Goal: Task Accomplishment & Management: Complete application form

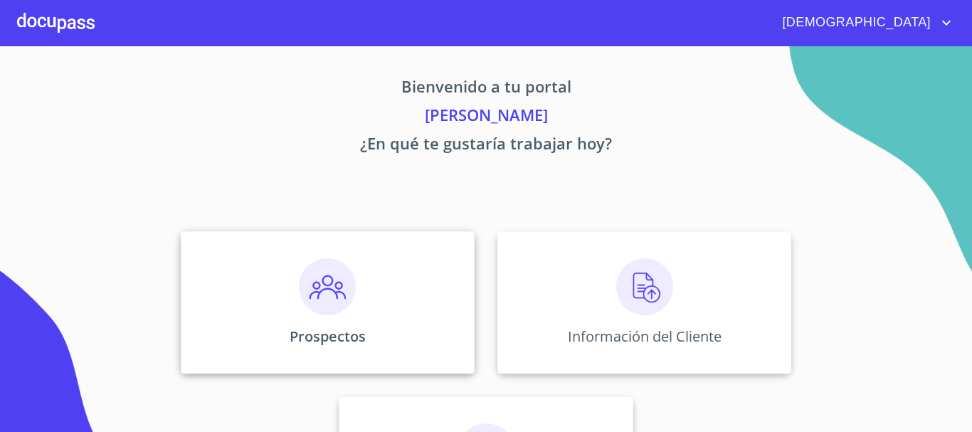
click at [331, 294] on img at bounding box center [327, 286] width 57 height 57
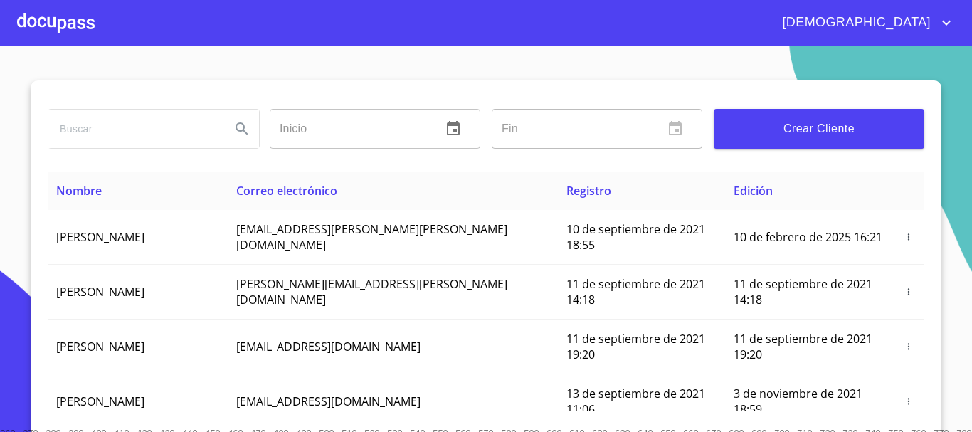
click at [832, 127] on span "Crear Cliente" at bounding box center [819, 129] width 188 height 20
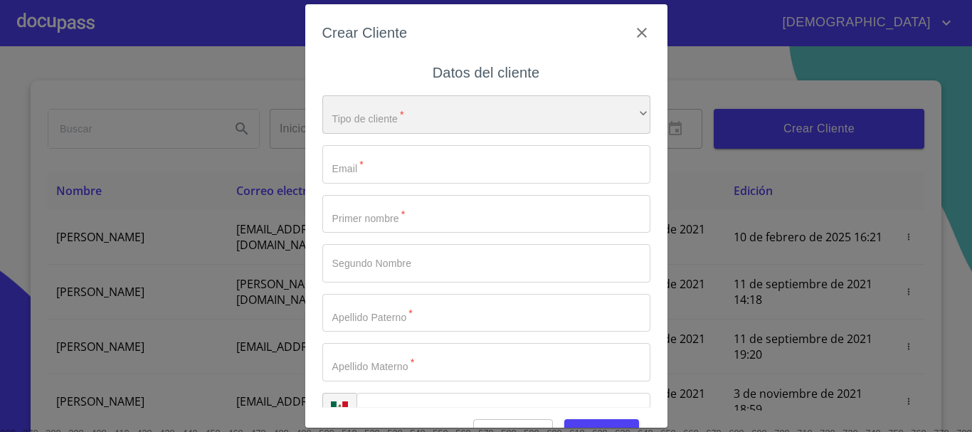
click at [372, 117] on div "​" at bounding box center [486, 114] width 328 height 38
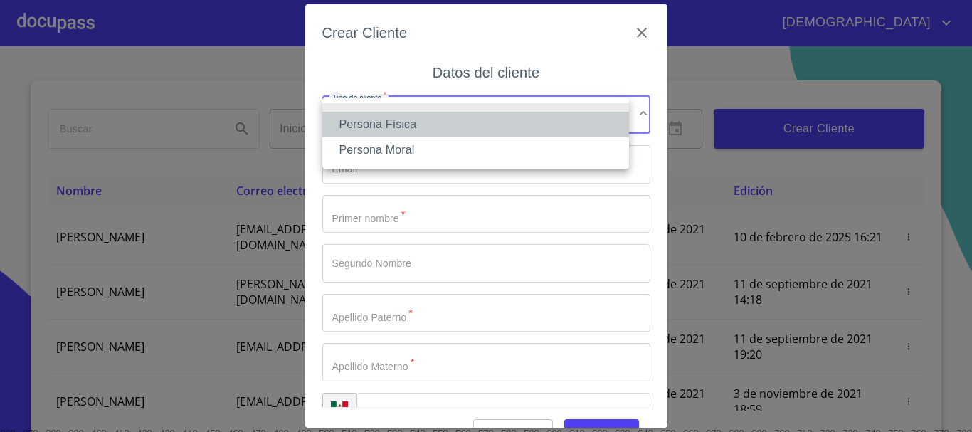
click at [381, 127] on li "Persona Física" at bounding box center [475, 125] width 307 height 26
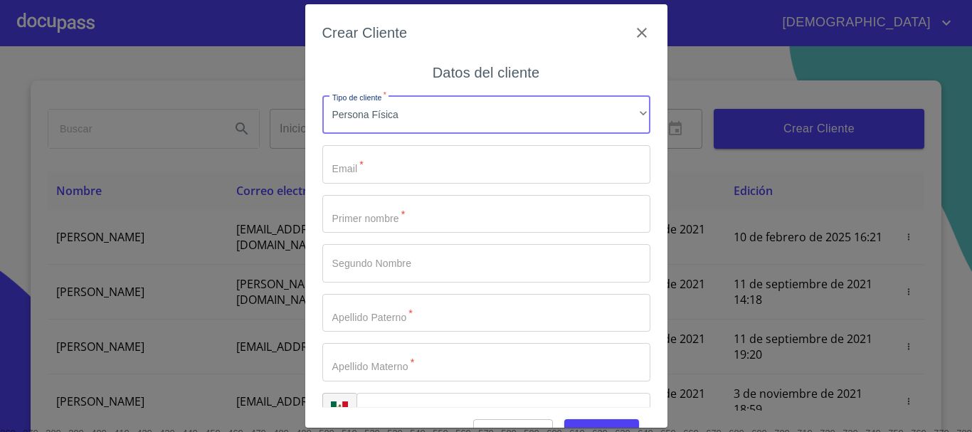
click at [392, 155] on input "Tipo de cliente   *" at bounding box center [486, 164] width 328 height 38
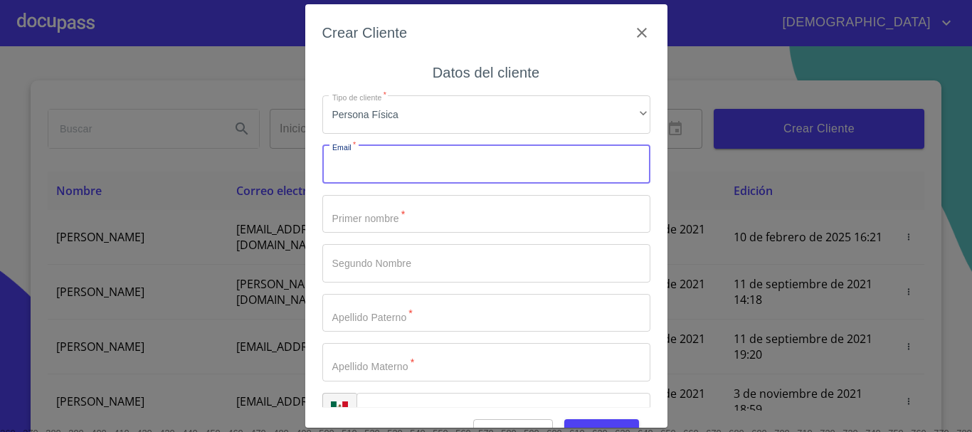
paste input "pachi558a@gmail.com"
type input "pachi558a@gmail.com"
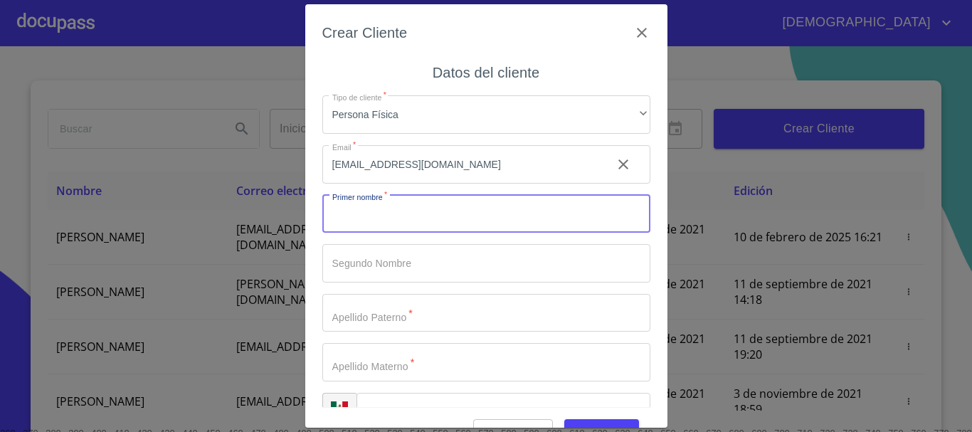
click at [398, 211] on input "Tipo de cliente   *" at bounding box center [486, 214] width 328 height 38
type input "[PERSON_NAME]"
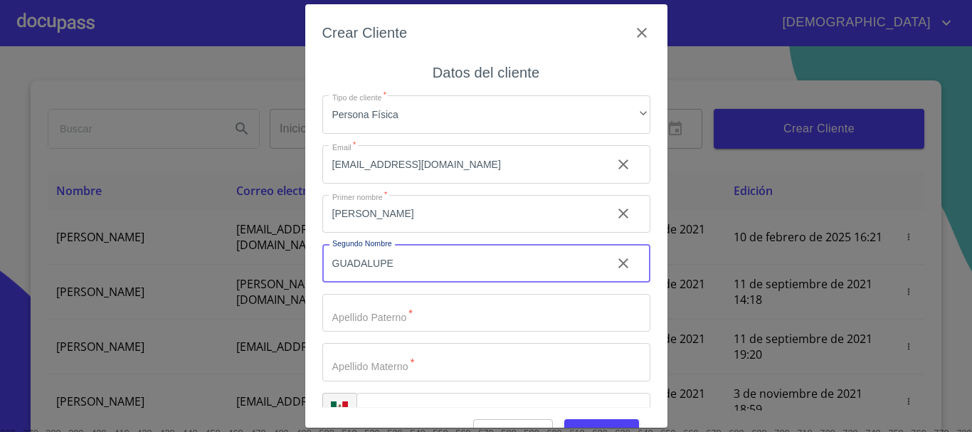
type input "GUADALUPE"
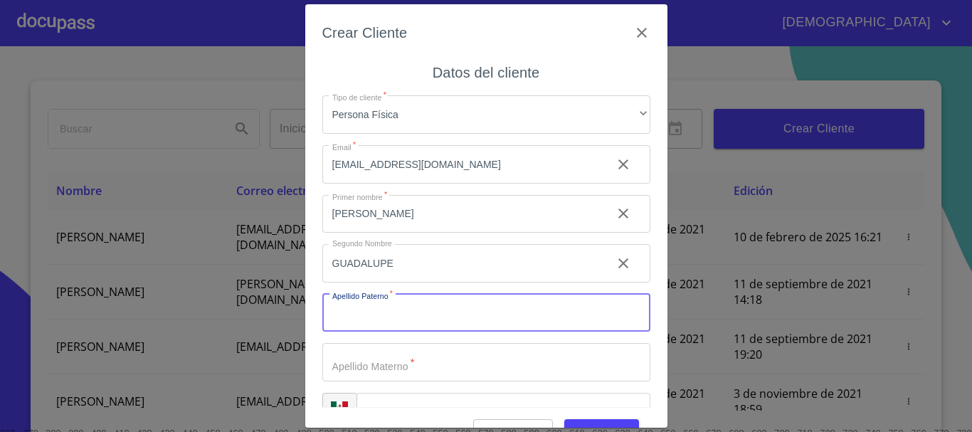
click at [408, 309] on input "Tipo de cliente   *" at bounding box center [486, 313] width 328 height 38
type input "[PERSON_NAME]"
click at [418, 357] on input "Tipo de cliente   *" at bounding box center [486, 362] width 328 height 38
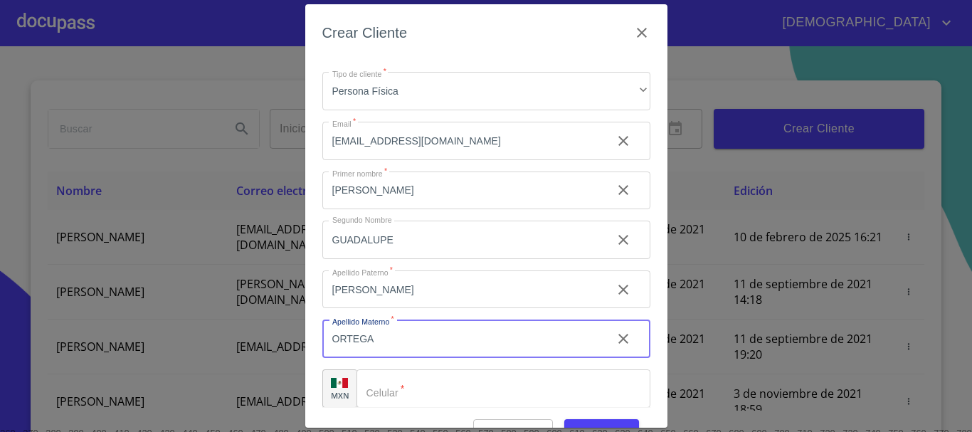
scroll to position [36, 0]
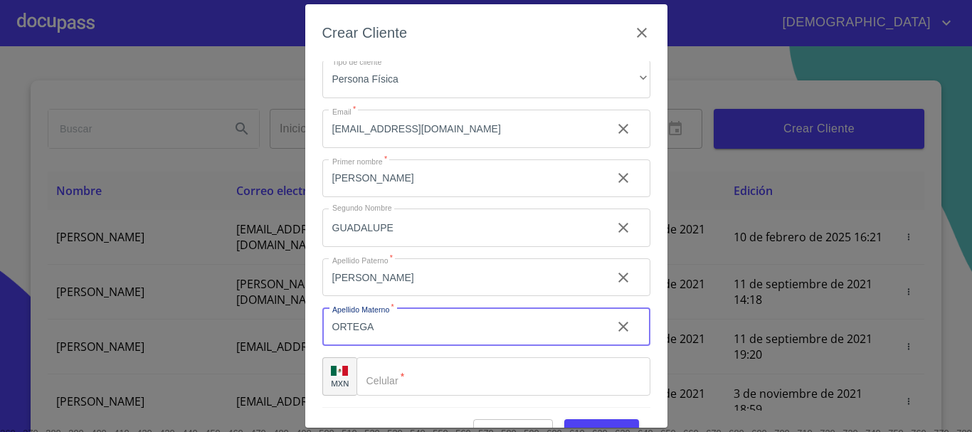
type input "ORTEGA"
click at [428, 370] on input "Tipo de cliente   *" at bounding box center [503, 376] width 294 height 38
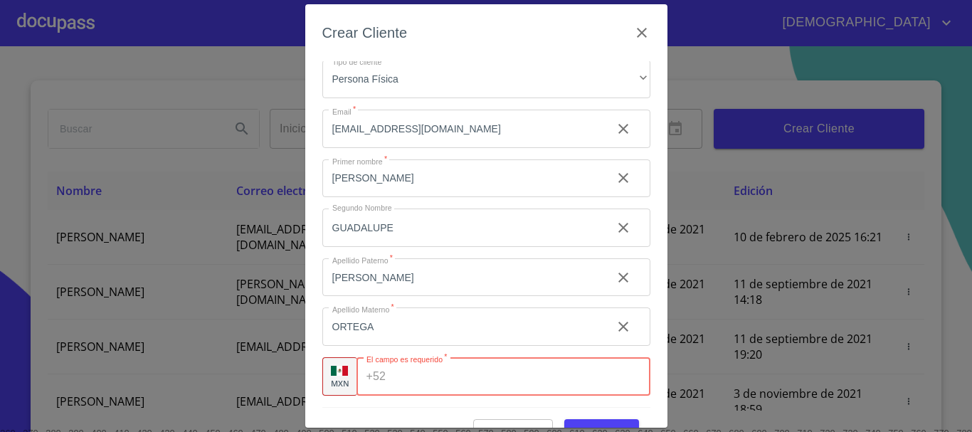
click at [400, 377] on input "Tipo de cliente   *" at bounding box center [520, 376] width 258 height 38
paste input "[PHONE_NUMBER]"
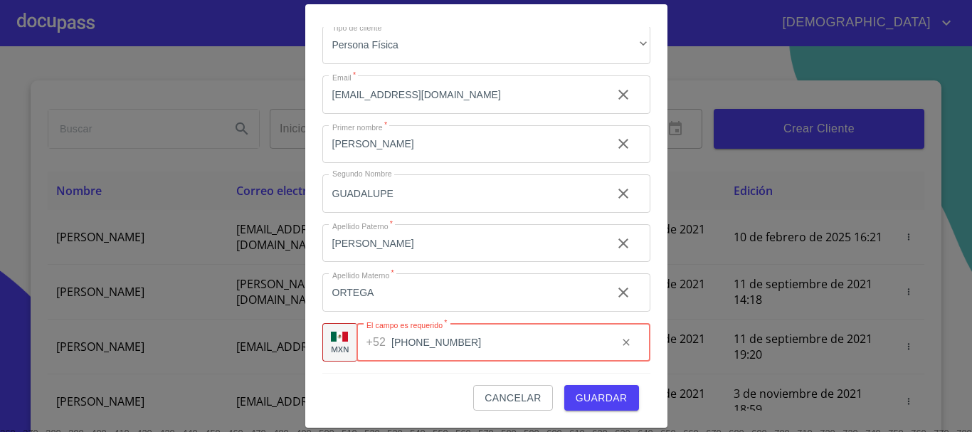
type input "[PHONE_NUMBER]"
click at [591, 408] on button "Guardar" at bounding box center [601, 398] width 75 height 26
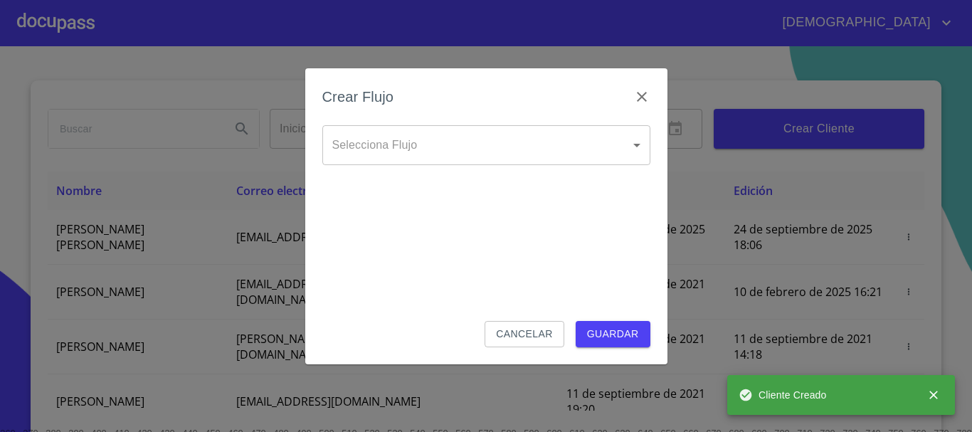
drag, startPoint x: 420, startPoint y: 176, endPoint x: 445, endPoint y: 152, distance: 34.7
click at [421, 176] on div "Selecciona Flujo ​ Selecciona Flujo" at bounding box center [486, 156] width 328 height 63
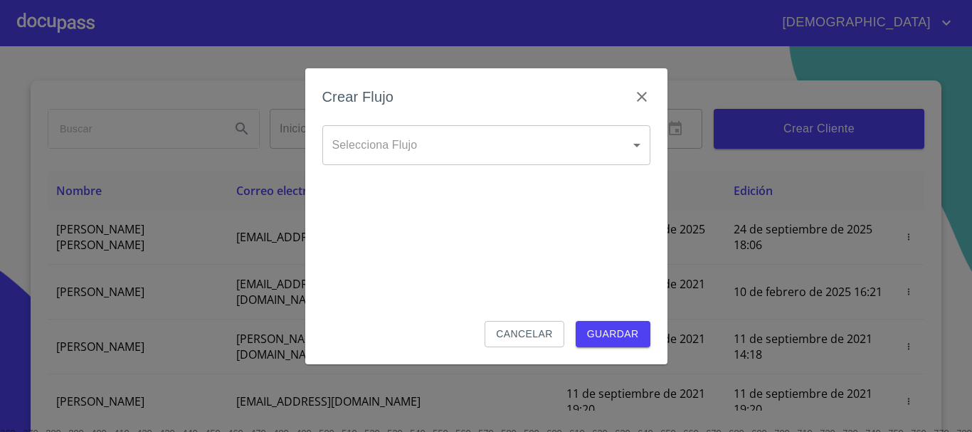
click at [462, 138] on body "Jesus Inicio ​ Fin ​ Crear Cliente Nombre Correo electrónico Registro Edición M…" at bounding box center [486, 216] width 972 height 432
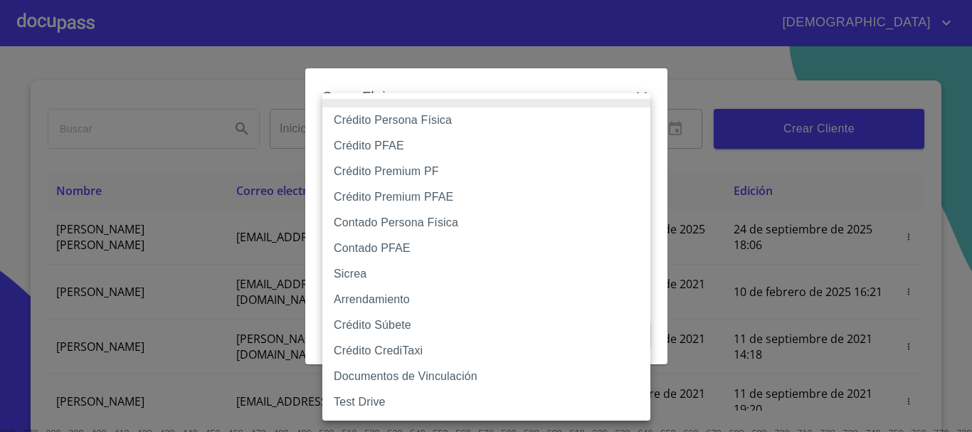
click at [466, 115] on li "Crédito Persona Física" at bounding box center [486, 120] width 328 height 26
type input "6009fb3c7d1714eb8809aa97"
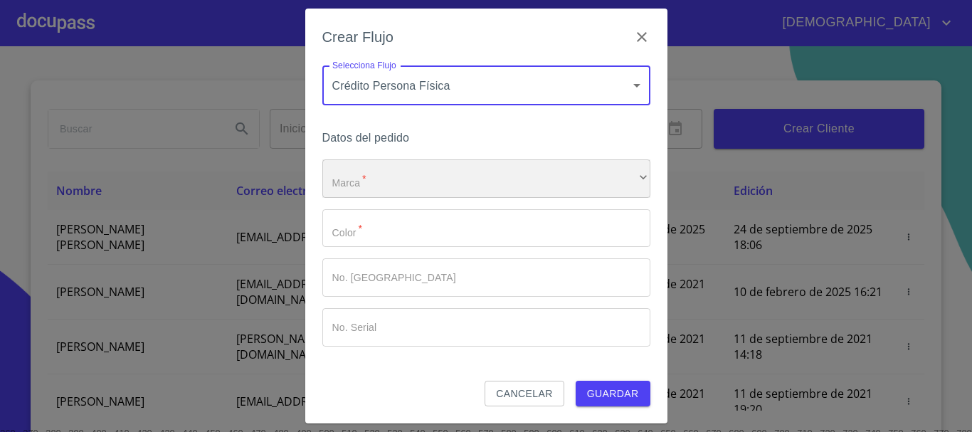
click at [412, 174] on div "​" at bounding box center [486, 178] width 328 height 38
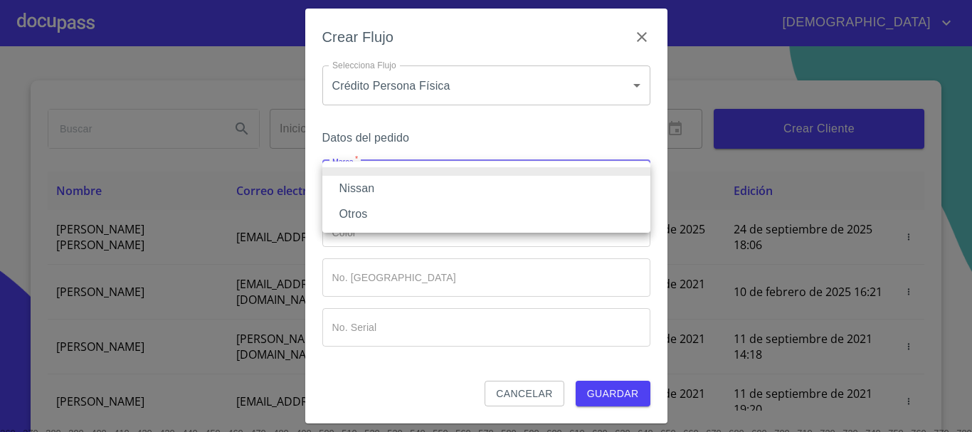
click at [399, 183] on li "Nissan" at bounding box center [486, 189] width 328 height 26
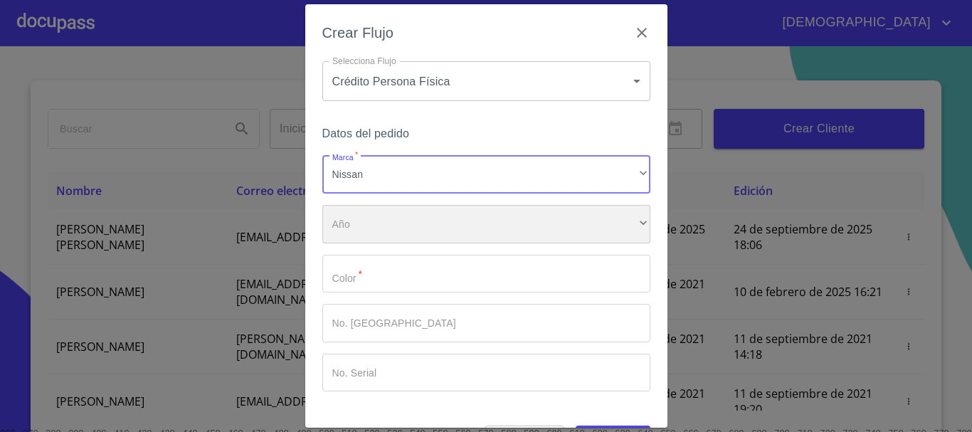
click at [376, 228] on div "​" at bounding box center [486, 224] width 328 height 38
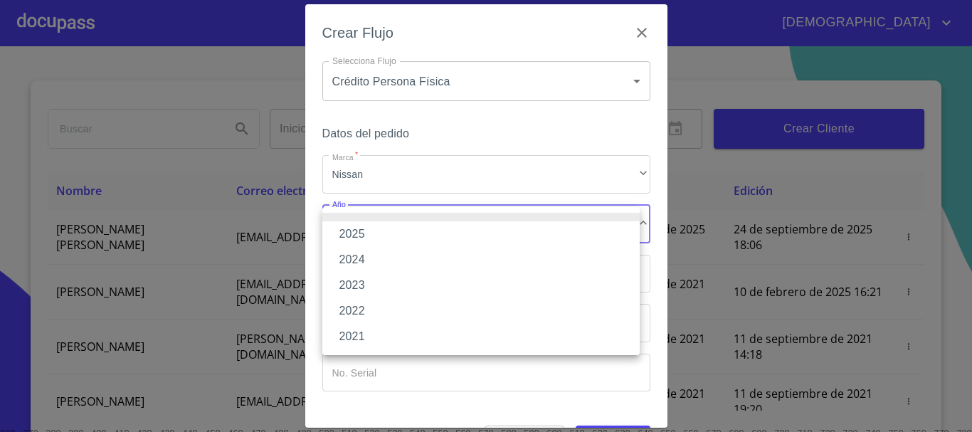
click at [376, 236] on li "2025" at bounding box center [480, 234] width 317 height 26
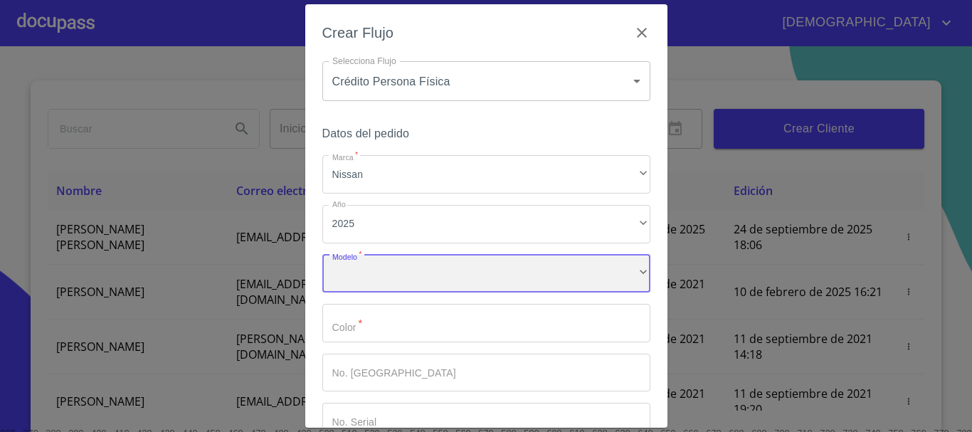
click at [378, 280] on div "​" at bounding box center [486, 274] width 328 height 38
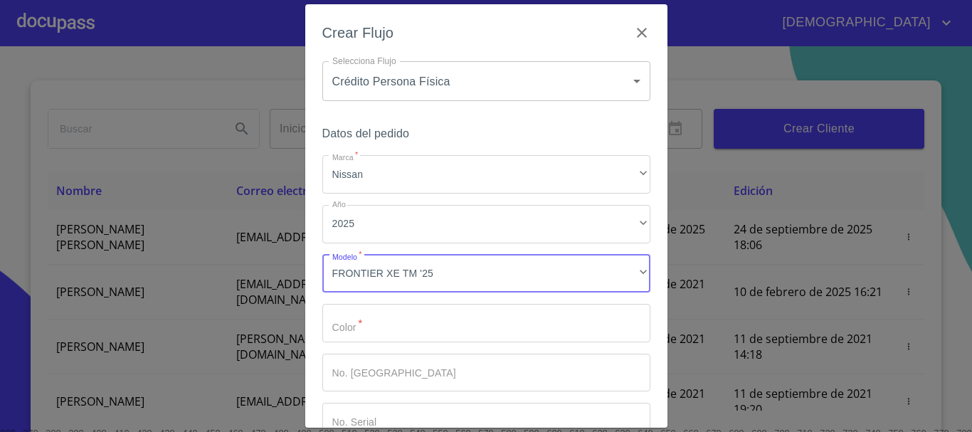
click at [398, 315] on input "Marca   *" at bounding box center [486, 323] width 328 height 38
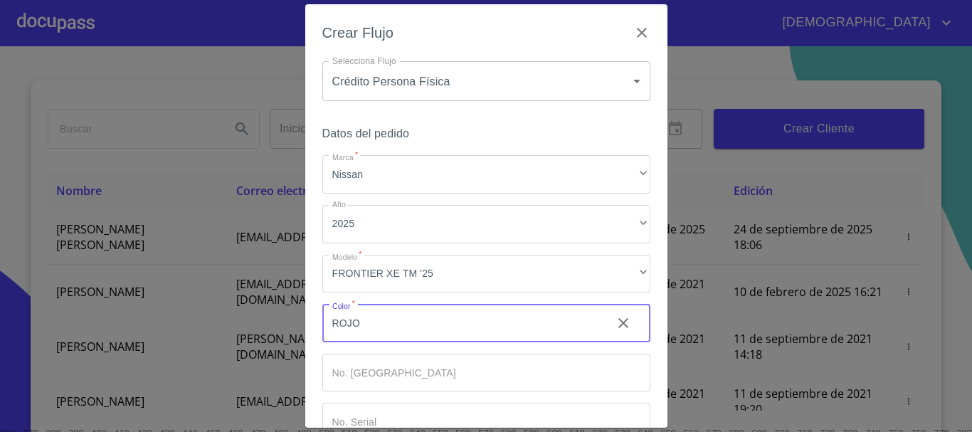
scroll to position [91, 0]
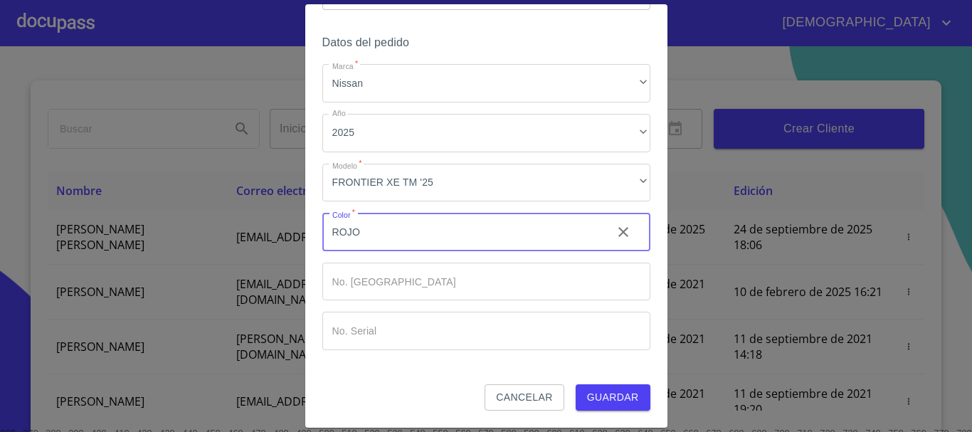
type input "ROJO"
click at [597, 393] on span "Guardar" at bounding box center [613, 397] width 52 height 18
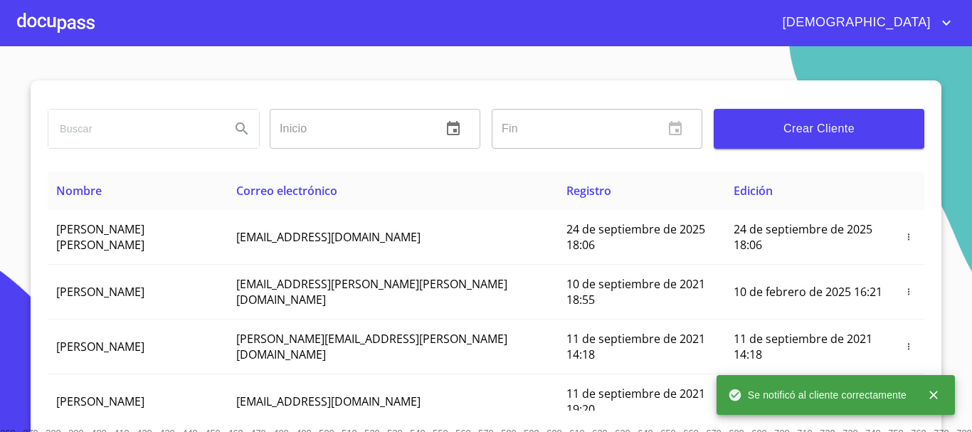
click at [55, 20] on div at bounding box center [56, 23] width 78 height 46
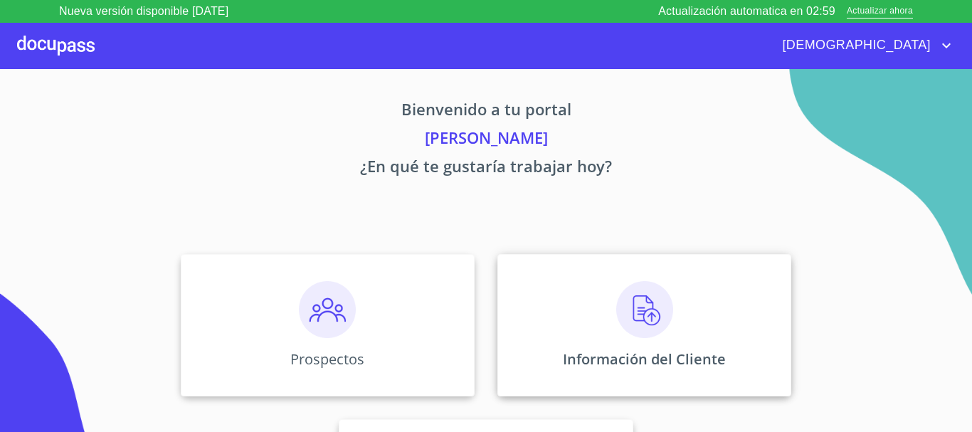
click at [643, 319] on img at bounding box center [644, 309] width 57 height 57
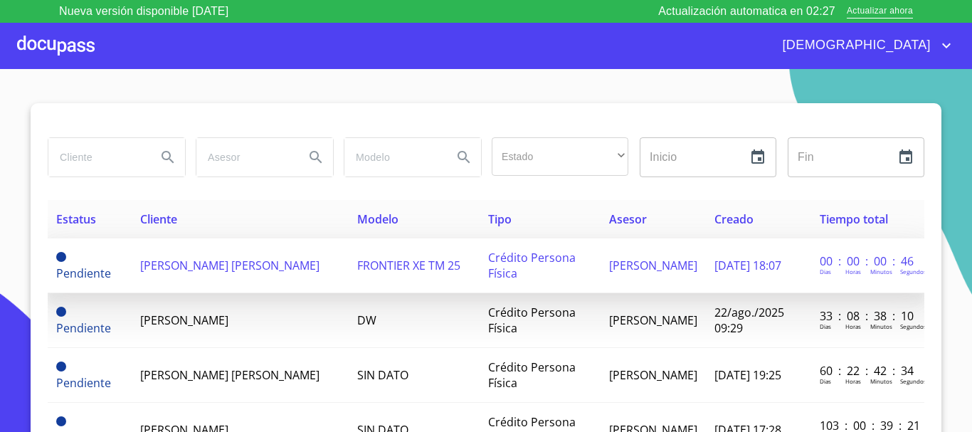
click at [208, 258] on span "[PERSON_NAME] [PERSON_NAME]" at bounding box center [229, 265] width 179 height 16
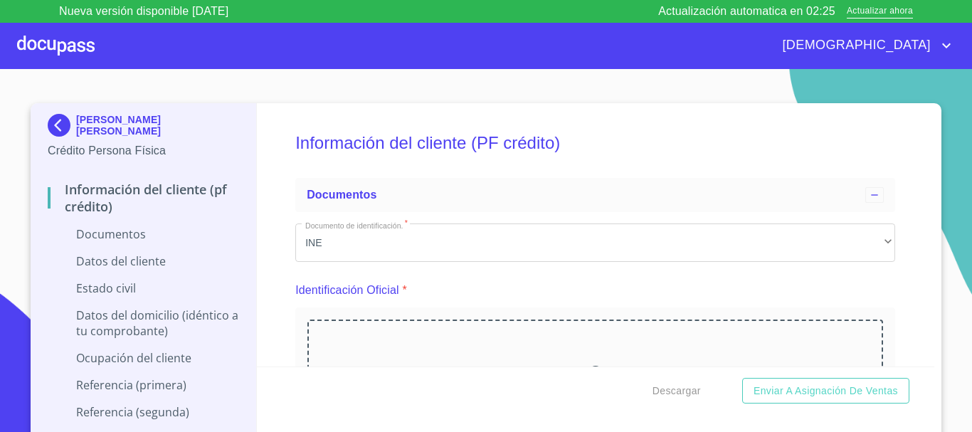
scroll to position [142, 0]
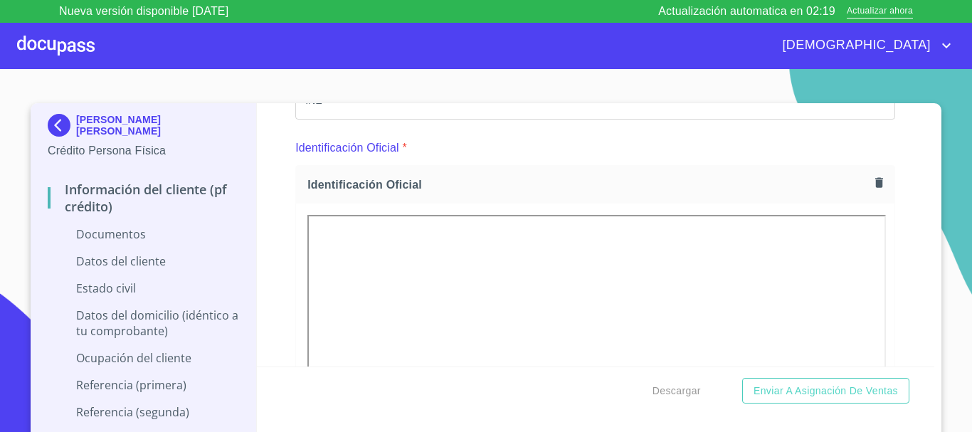
click at [958, 318] on section "MARIA GUADALUPE OCHOA ORTEGA Crédito Persona Física Información del cliente (PF…" at bounding box center [486, 262] width 972 height 386
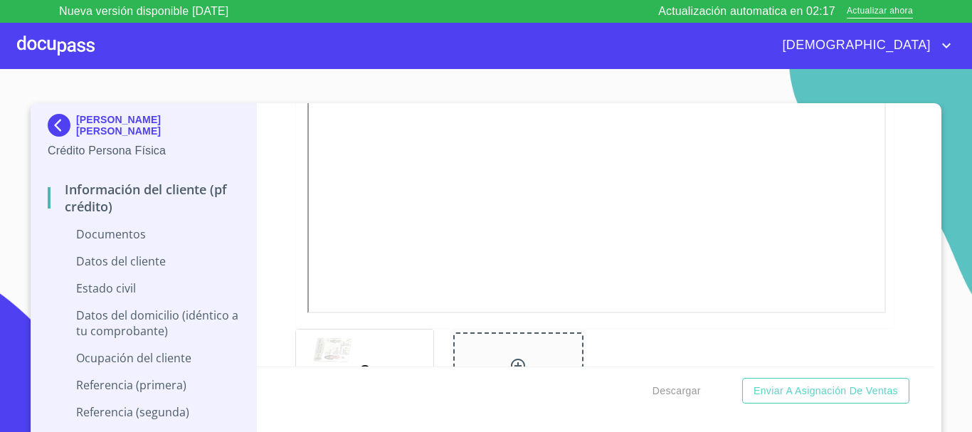
scroll to position [498, 0]
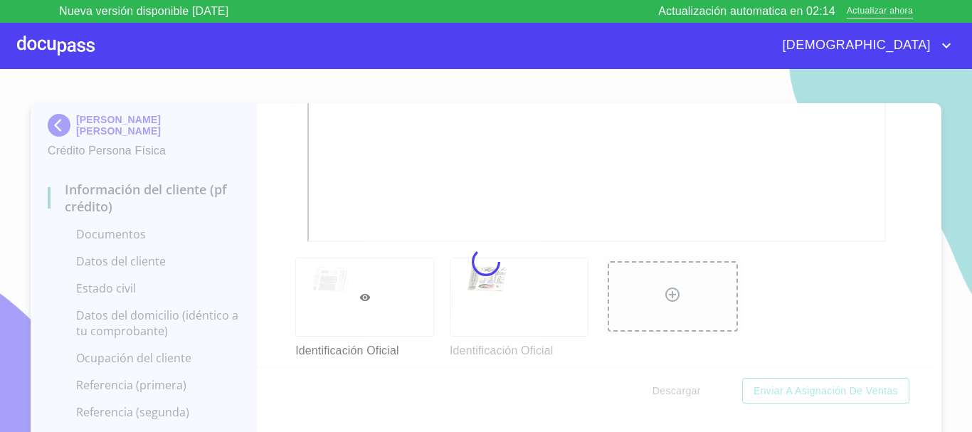
click at [263, 144] on div "Información del cliente (PF crédito) Documentos Documento de identificación.   …" at bounding box center [596, 234] width 678 height 263
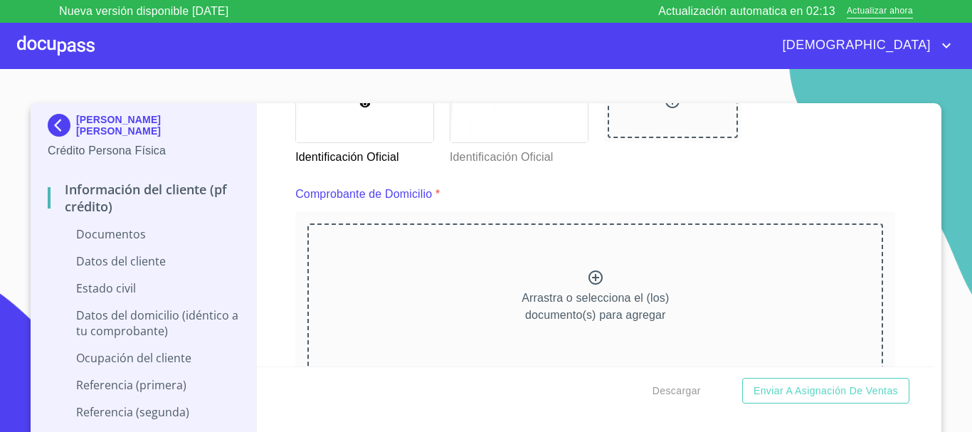
scroll to position [711, 0]
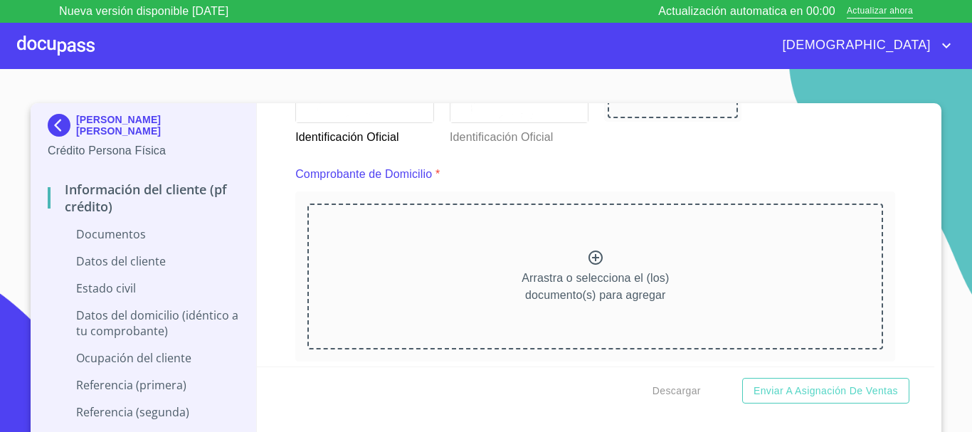
click at [589, 270] on p "Arrastra o selecciona el (los) documento(s) para agregar" at bounding box center [594, 287] width 147 height 34
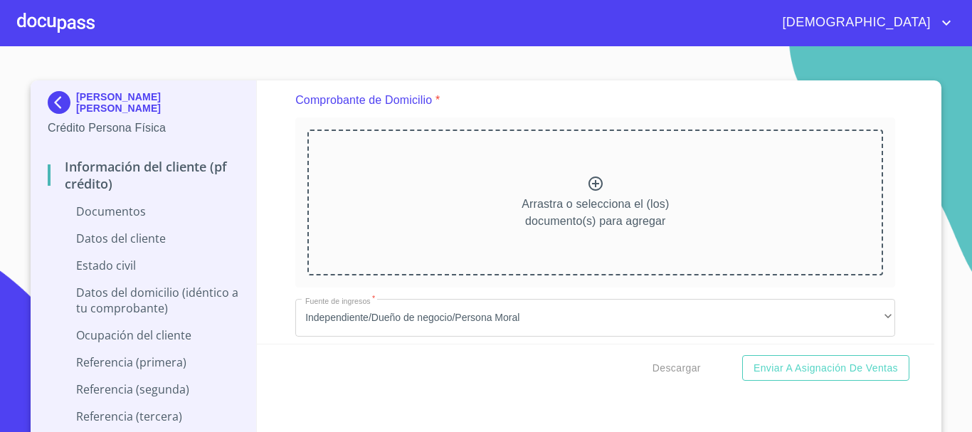
scroll to position [640, 0]
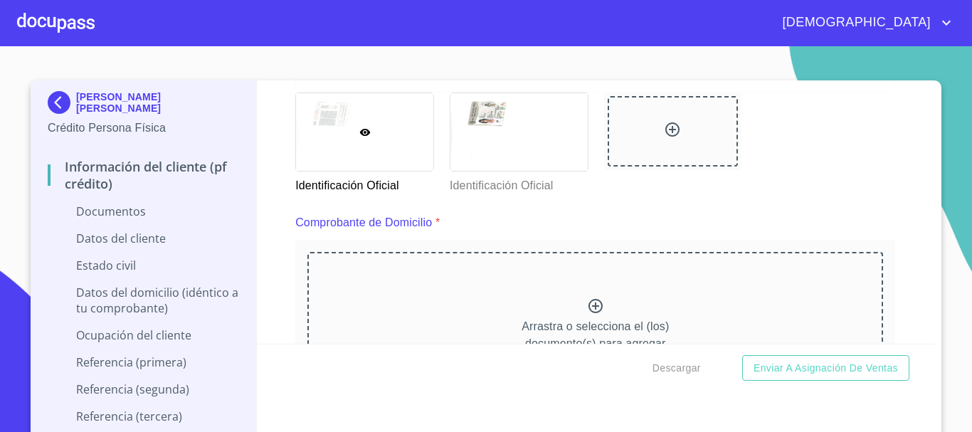
click at [588, 304] on icon at bounding box center [595, 306] width 14 height 14
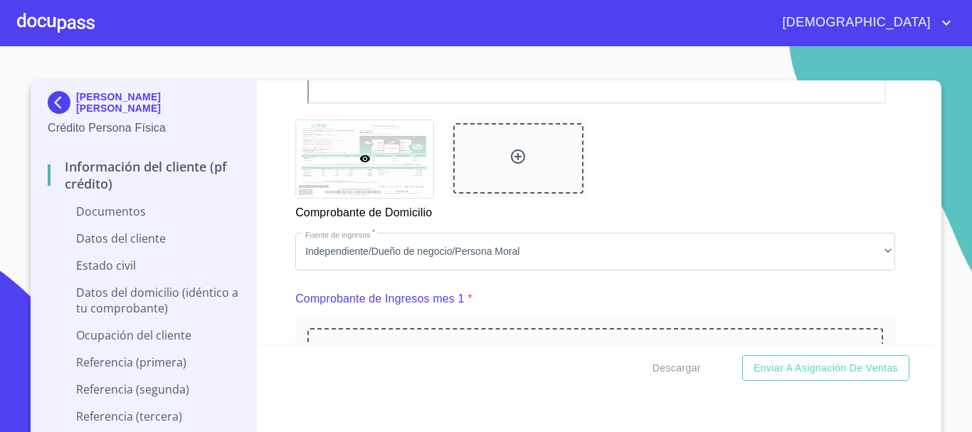
scroll to position [1351, 0]
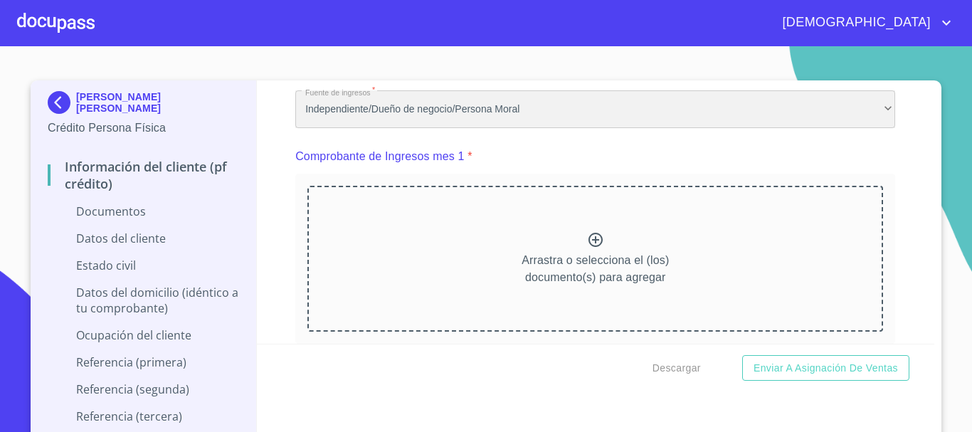
click at [440, 129] on div "Independiente/Dueño de negocio/Persona Moral" at bounding box center [595, 109] width 600 height 38
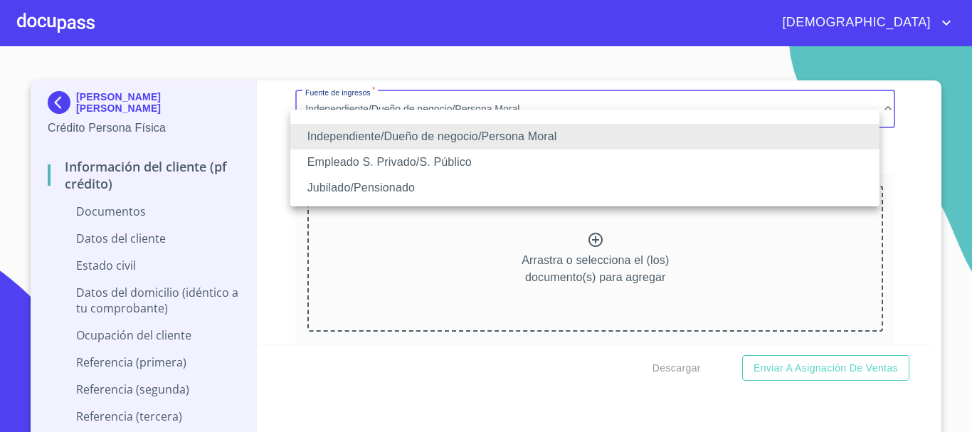
click at [376, 185] on li "Jubilado/Pensionado" at bounding box center [584, 188] width 589 height 26
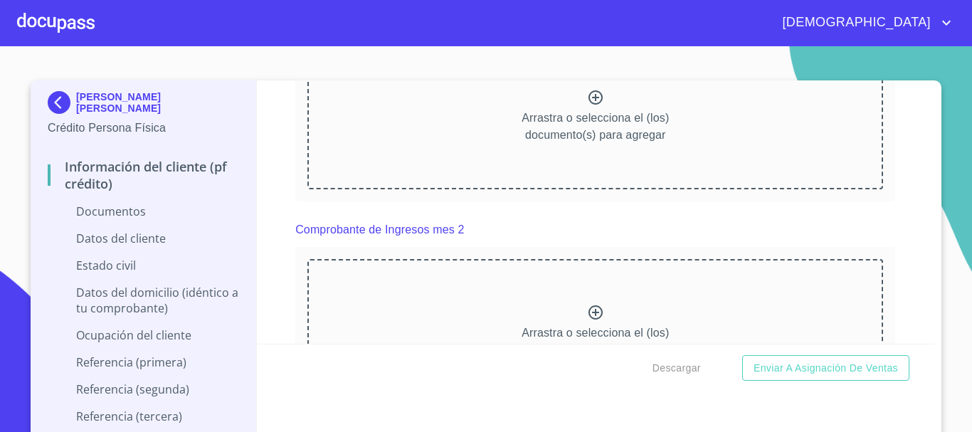
scroll to position [1423, 0]
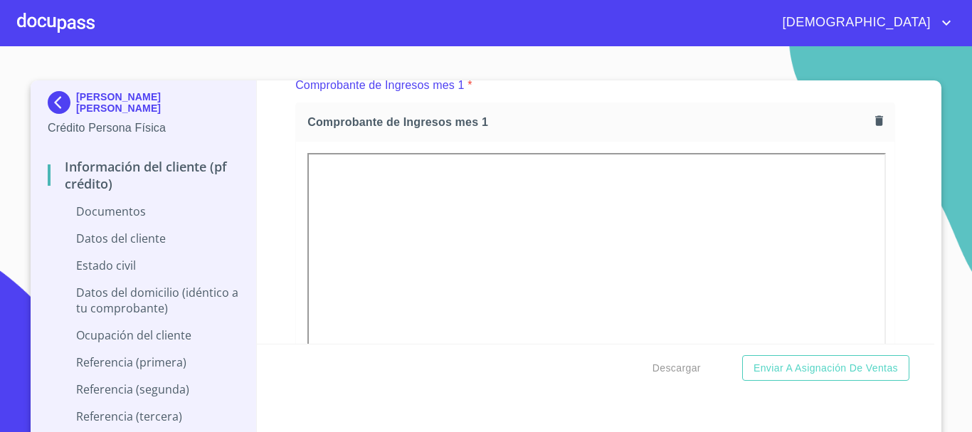
drag, startPoint x: 272, startPoint y: 117, endPoint x: 340, endPoint y: 134, distance: 70.4
click at [272, 117] on div "Información del cliente (PF crédito) Documentos Documento de identificación.   …" at bounding box center [596, 211] width 678 height 263
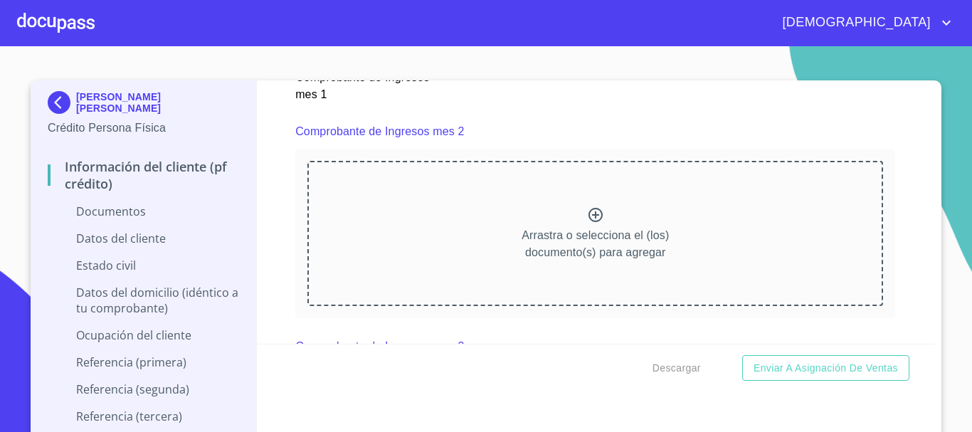
scroll to position [1992, 0]
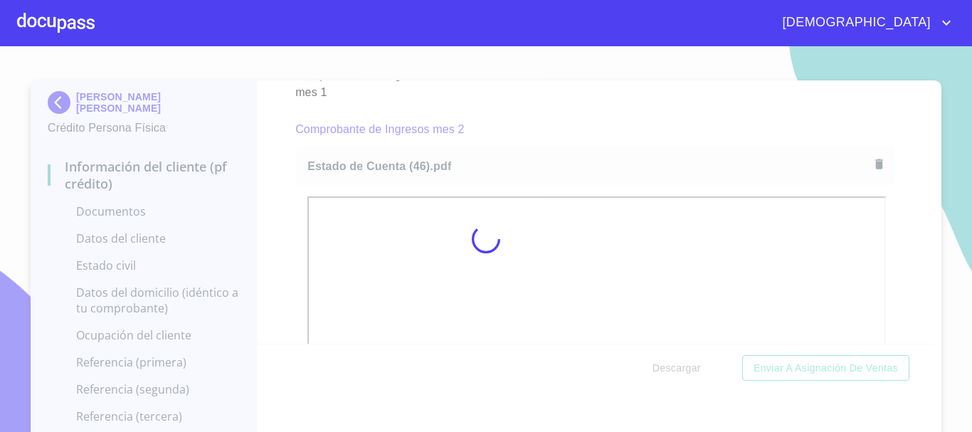
click at [959, 214] on div at bounding box center [486, 239] width 972 height 386
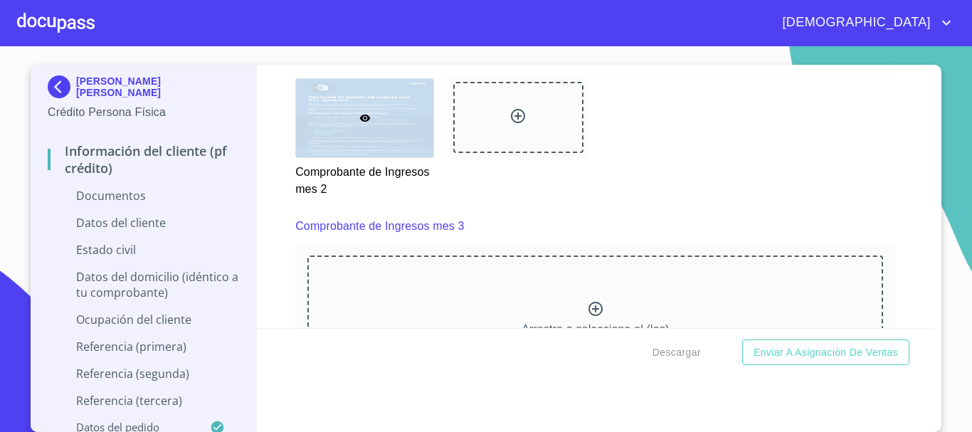
scroll to position [2632, 0]
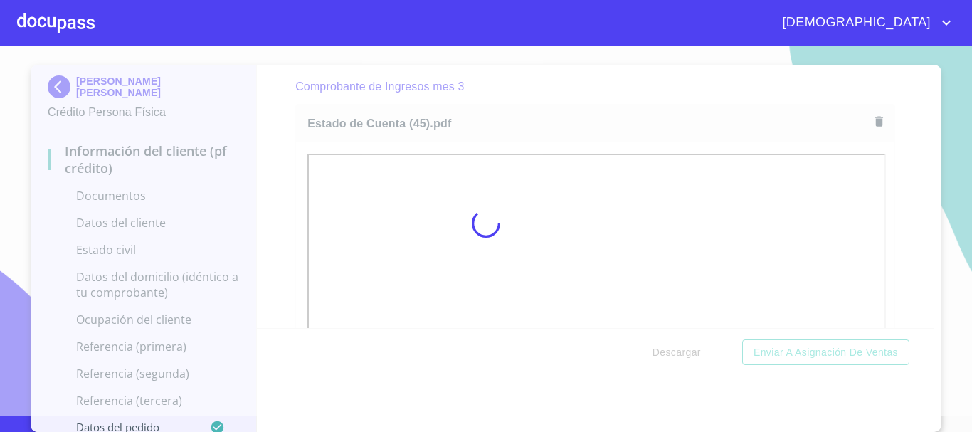
drag, startPoint x: 255, startPoint y: 158, endPoint x: 266, endPoint y: 159, distance: 11.5
click at [255, 158] on div at bounding box center [486, 224] width 972 height 386
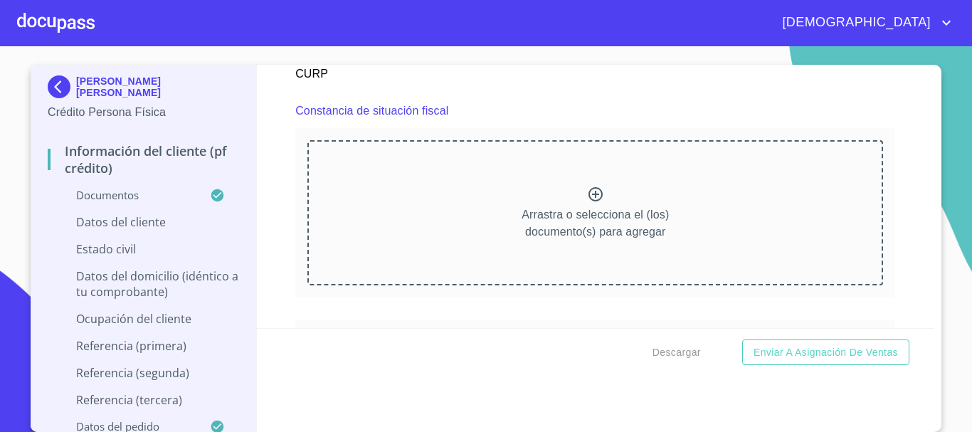
scroll to position [3841, 0]
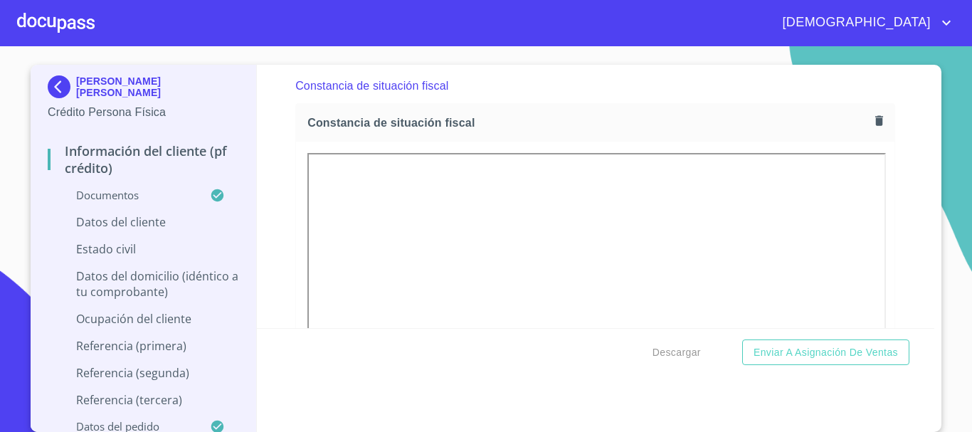
click at [272, 163] on div "Información del cliente (PF crédito) Documentos Documento de identificación.   …" at bounding box center [596, 196] width 678 height 263
click at [902, 172] on div "Información del cliente (PF crédito) Documentos Documento de identificación.   …" at bounding box center [596, 196] width 678 height 263
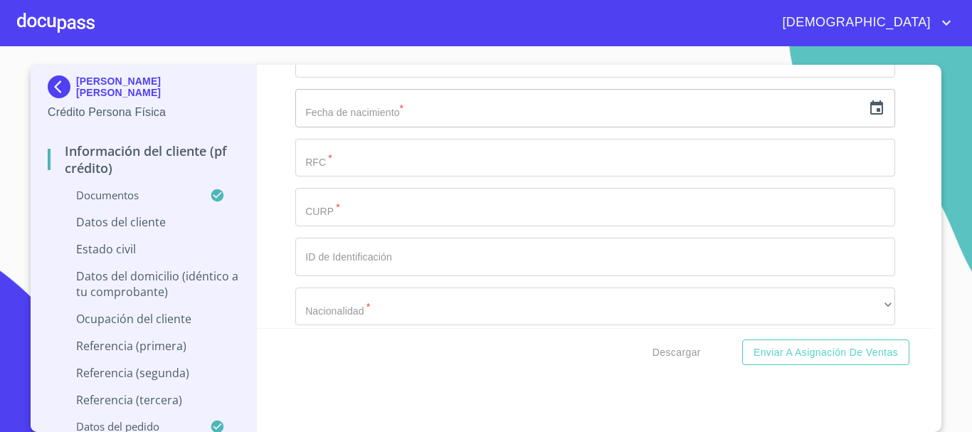
scroll to position [4695, 0]
click at [868, 111] on icon "button" at bounding box center [876, 102] width 17 height 17
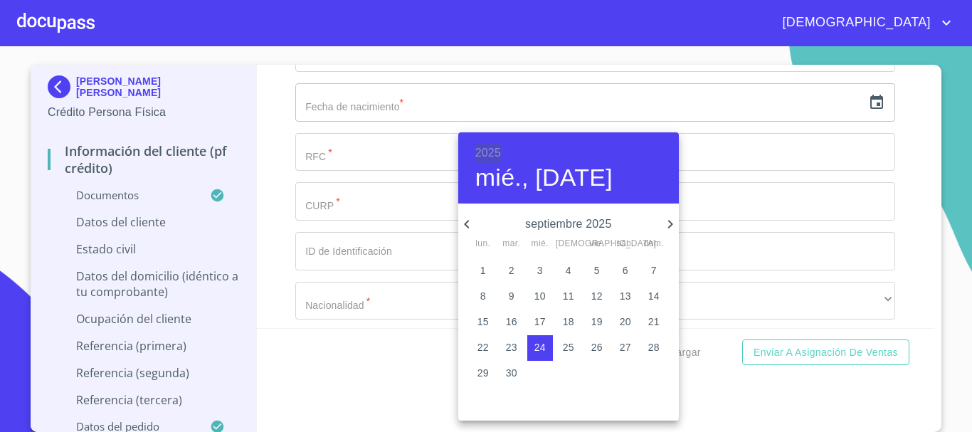
click at [494, 151] on h6 "2025" at bounding box center [488, 153] width 26 height 20
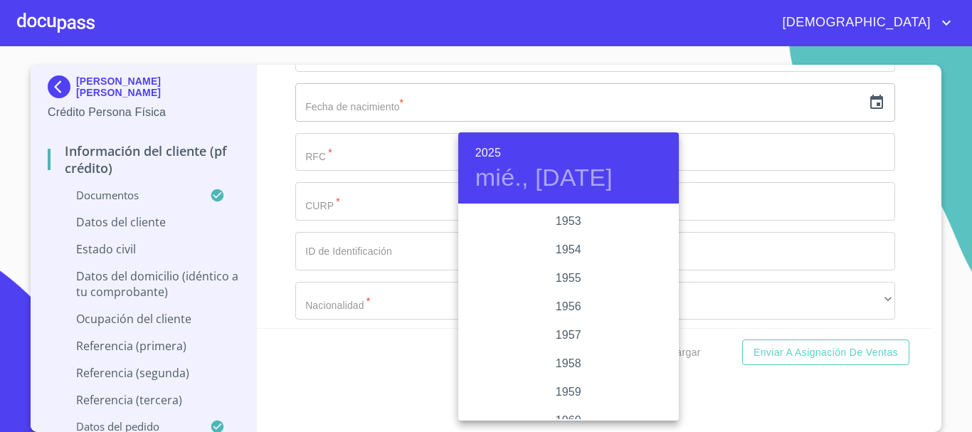
scroll to position [768, 0]
click at [565, 309] on div "1955" at bounding box center [568, 305] width 221 height 28
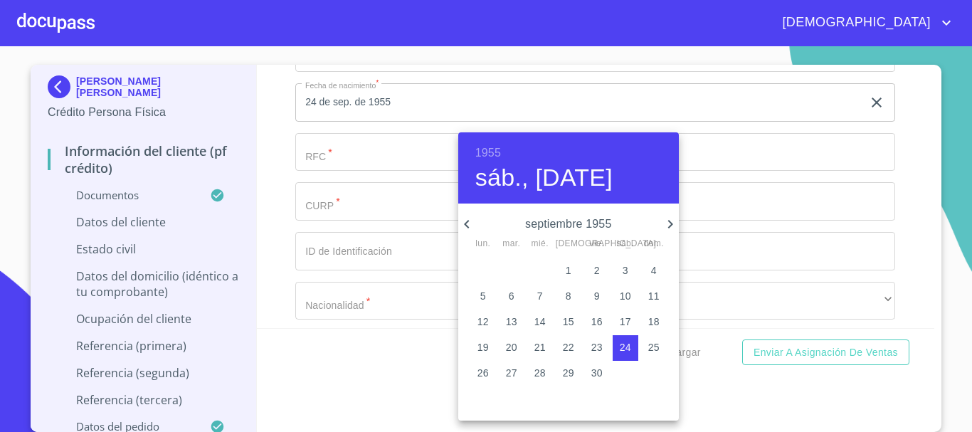
click at [662, 223] on icon "button" at bounding box center [670, 224] width 17 height 17
click at [624, 276] on p "5" at bounding box center [625, 270] width 6 height 14
type input "5 de nov. de 1955"
click at [268, 180] on div at bounding box center [486, 216] width 972 height 432
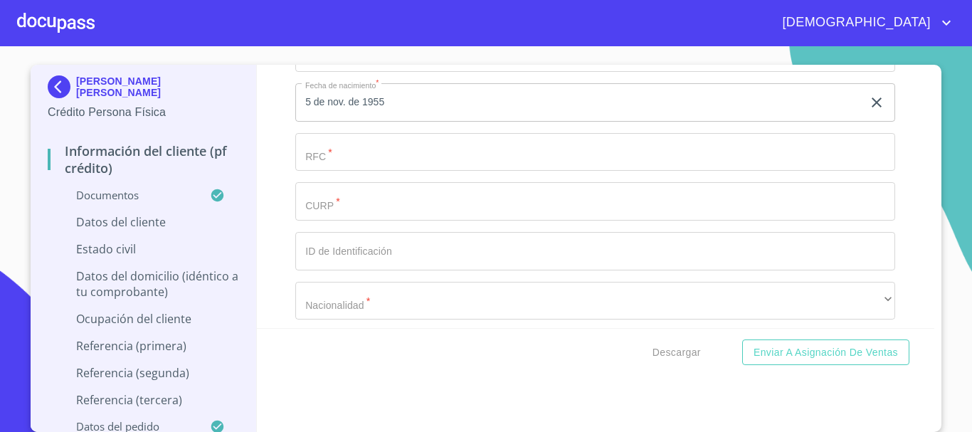
click at [378, 211] on input "Documento de identificación.   *" at bounding box center [595, 201] width 600 height 38
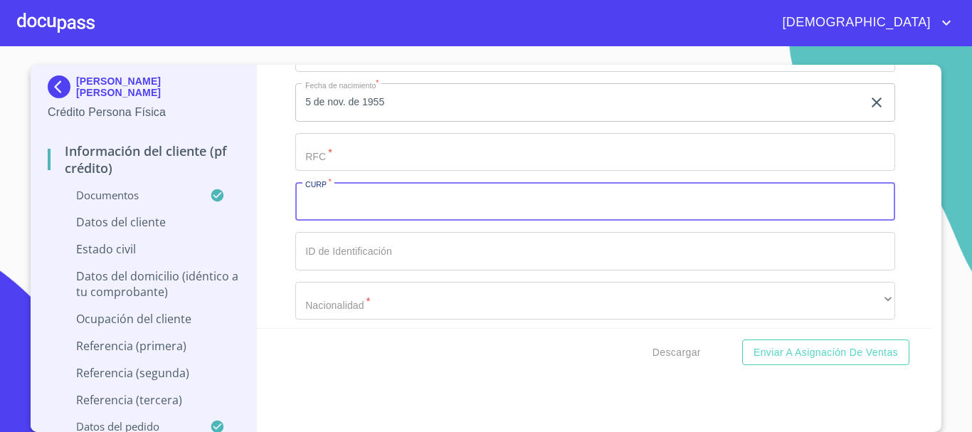
paste input "OOOG551105MBCCRD06"
type input "OOOG551105MBCCRD06"
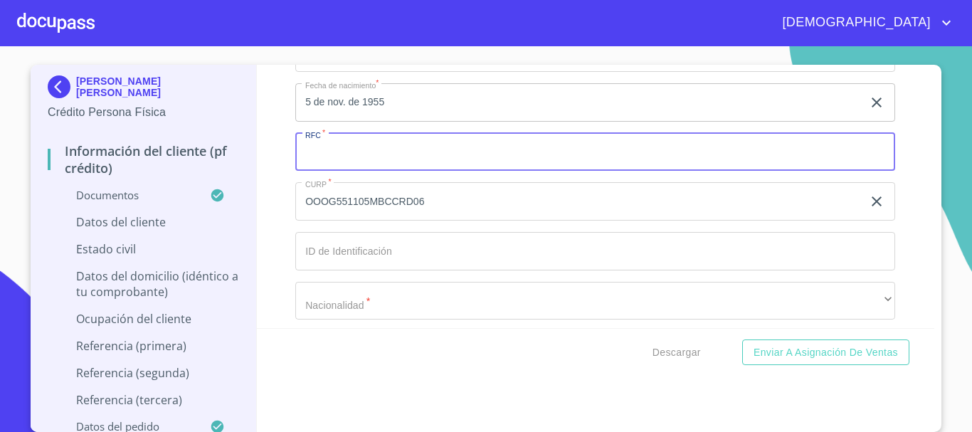
click at [366, 166] on input "Documento de identificación.   *" at bounding box center [595, 152] width 600 height 38
paste input "OOOG551105"
click at [394, 166] on input "OOOG551105" at bounding box center [578, 152] width 567 height 38
paste input "9W5"
type input "OOOG5511059W5"
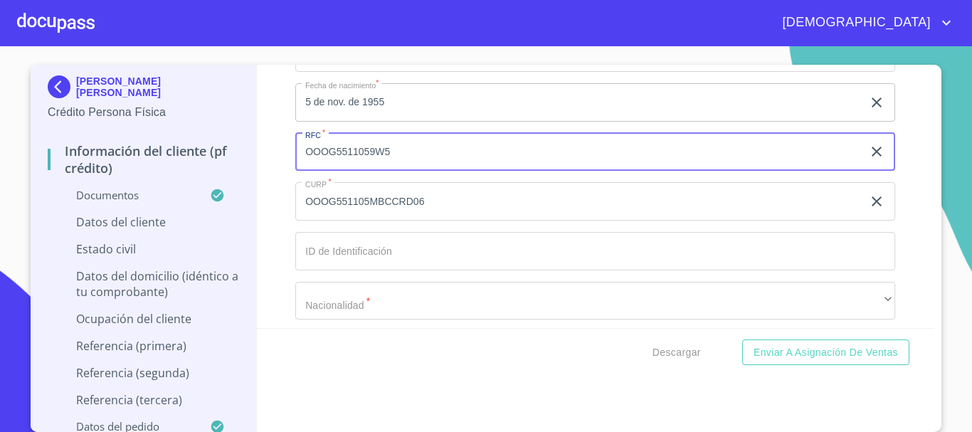
click at [442, 270] on input "Documento de identificación.   *" at bounding box center [595, 251] width 600 height 38
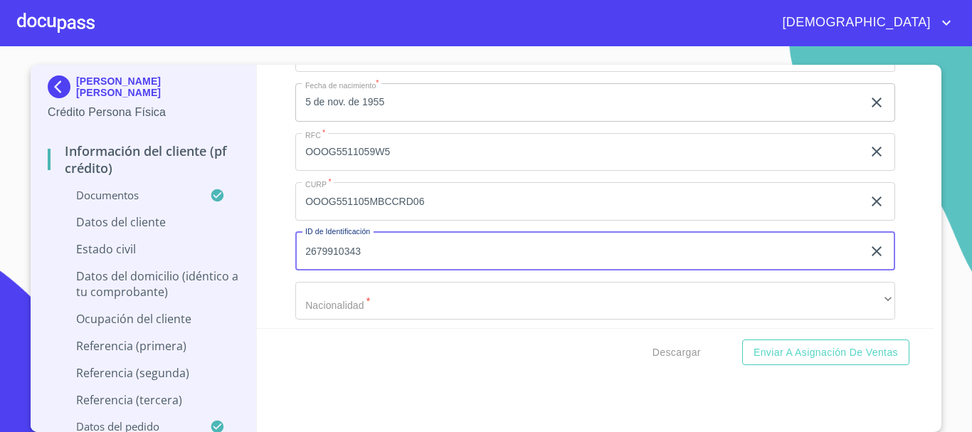
scroll to position [4766, 0]
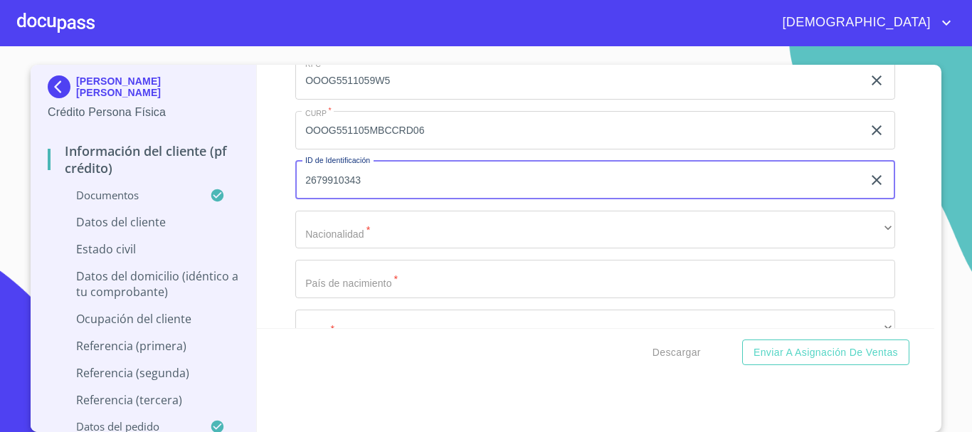
type input "2679910343"
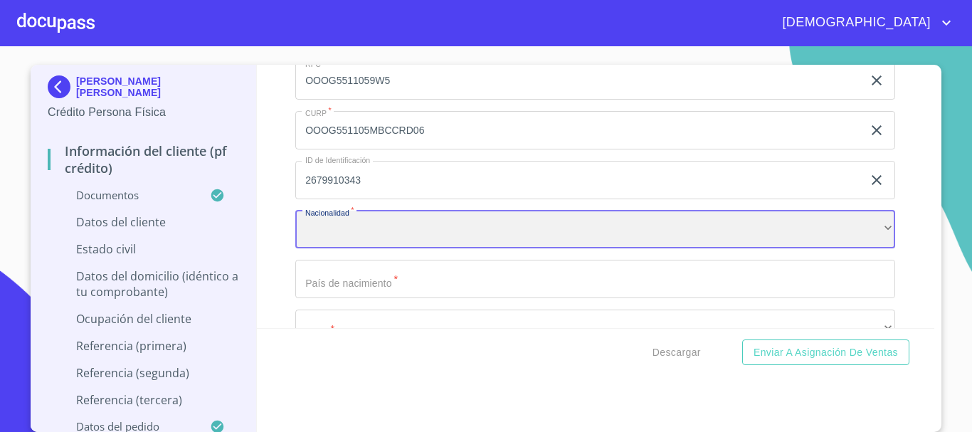
click at [395, 242] on div "​" at bounding box center [595, 230] width 600 height 38
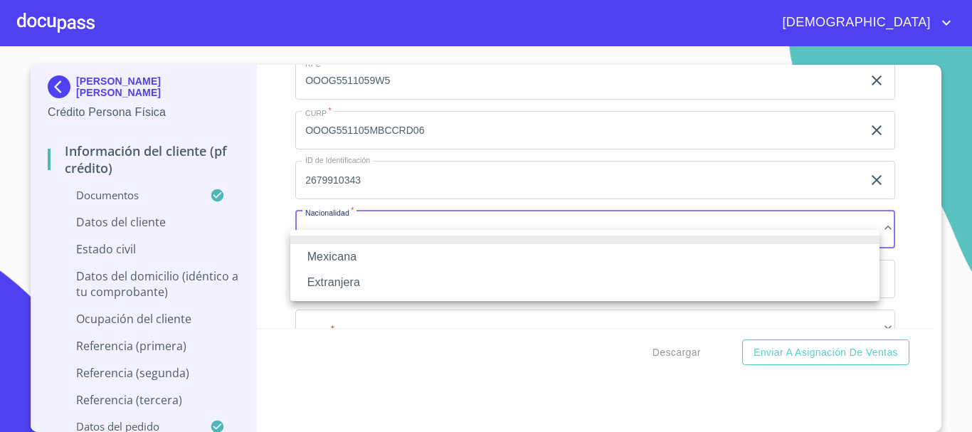
click at [341, 252] on li "Mexicana" at bounding box center [584, 257] width 589 height 26
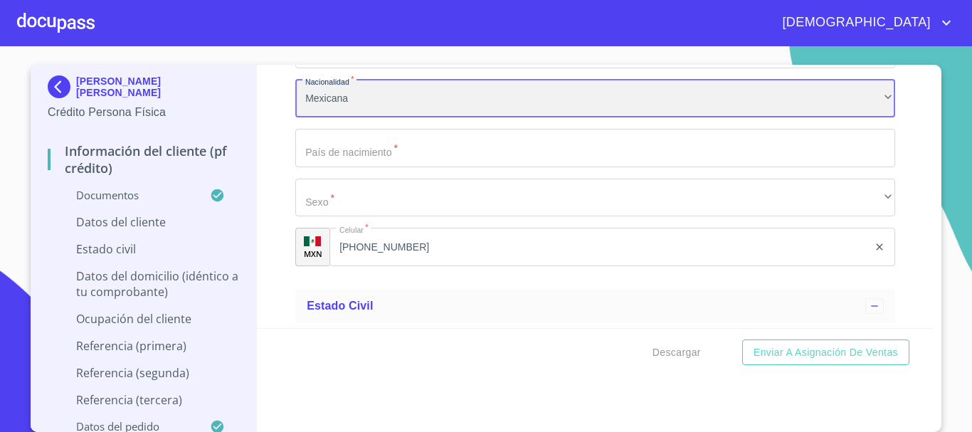
scroll to position [4908, 0]
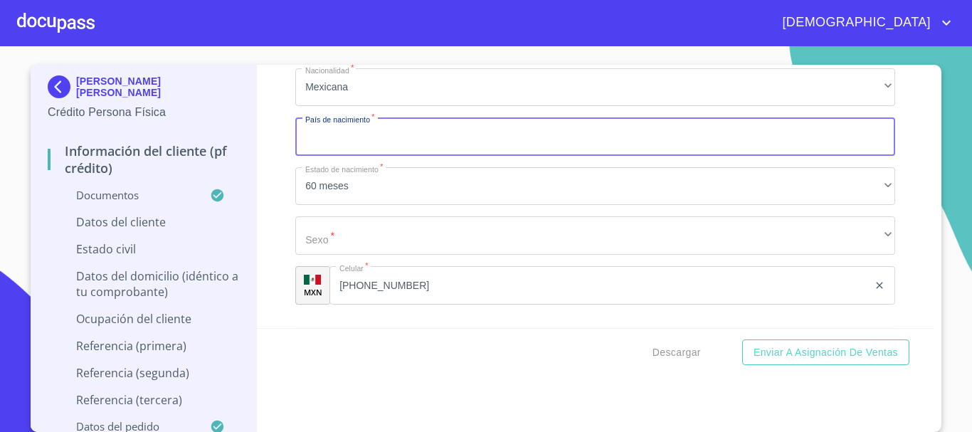
click at [398, 156] on input "Documento de identificación.   *" at bounding box center [595, 136] width 600 height 38
type input "[GEOGRAPHIC_DATA]"
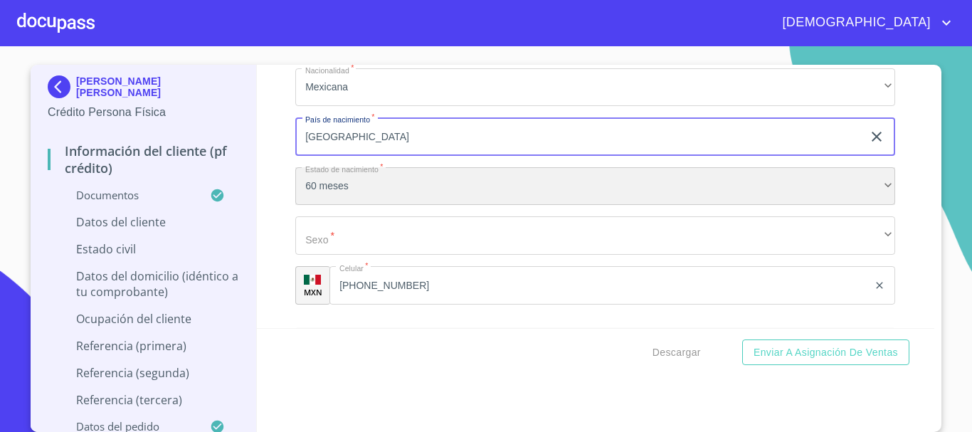
click at [323, 196] on div "60 meses" at bounding box center [595, 186] width 600 height 38
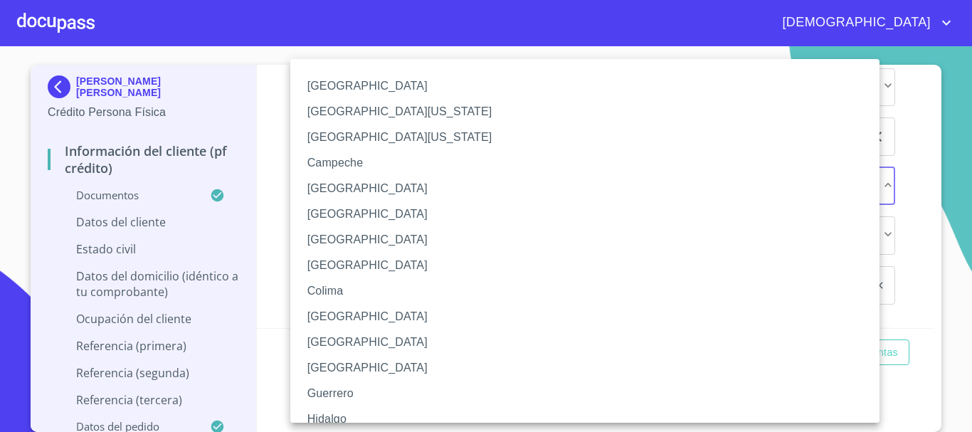
scroll to position [204, 0]
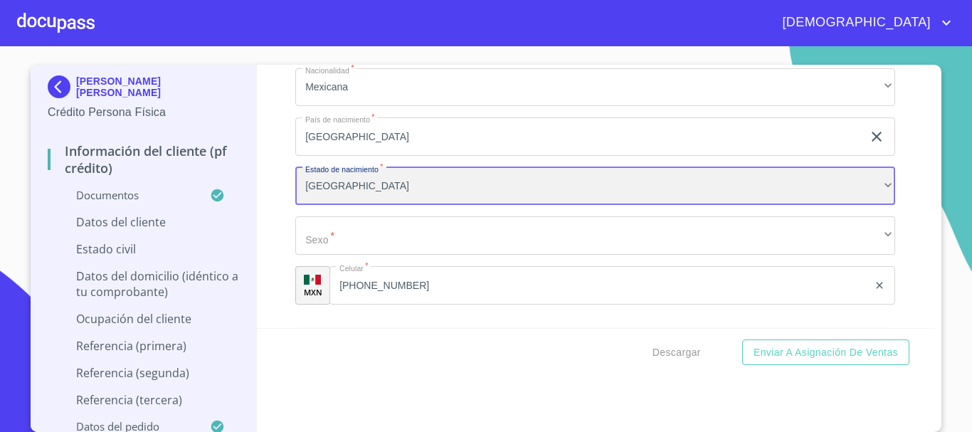
click at [340, 205] on div "[GEOGRAPHIC_DATA]" at bounding box center [595, 186] width 600 height 38
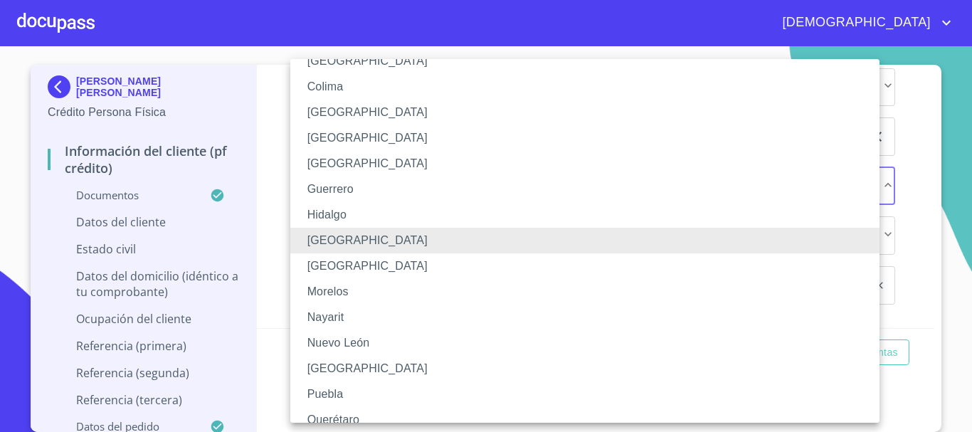
scroll to position [0, 0]
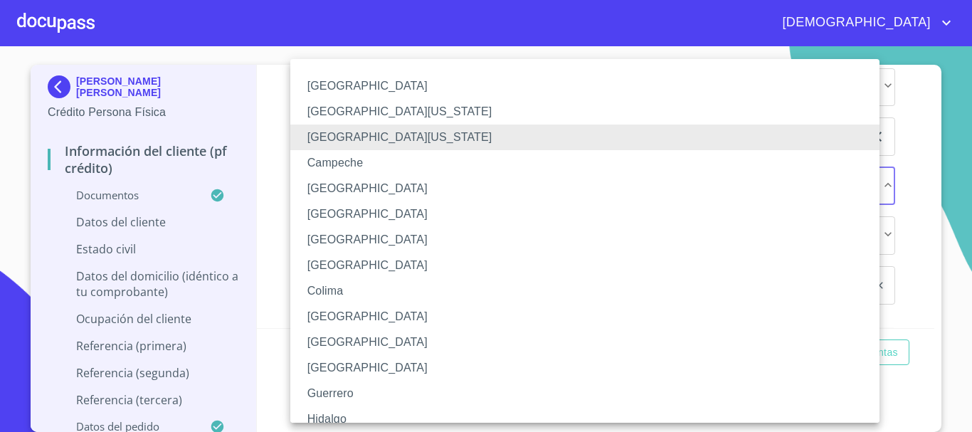
click at [372, 108] on li "[GEOGRAPHIC_DATA][US_STATE]" at bounding box center [590, 112] width 600 height 26
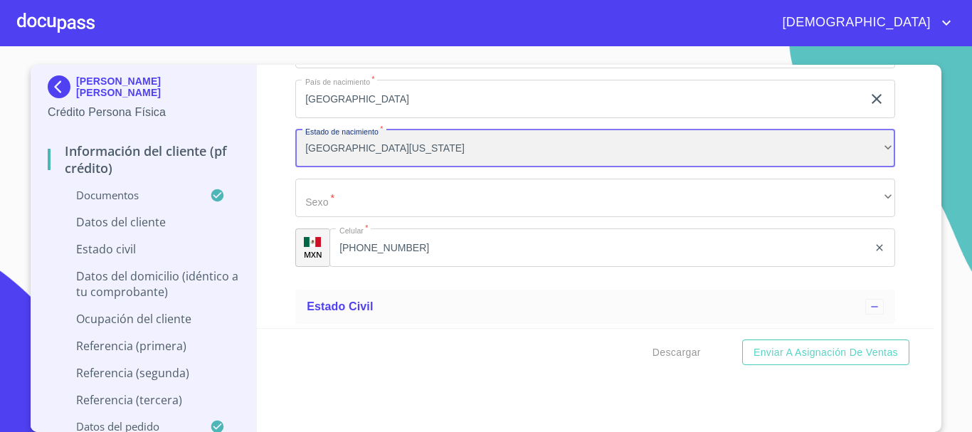
scroll to position [4979, 0]
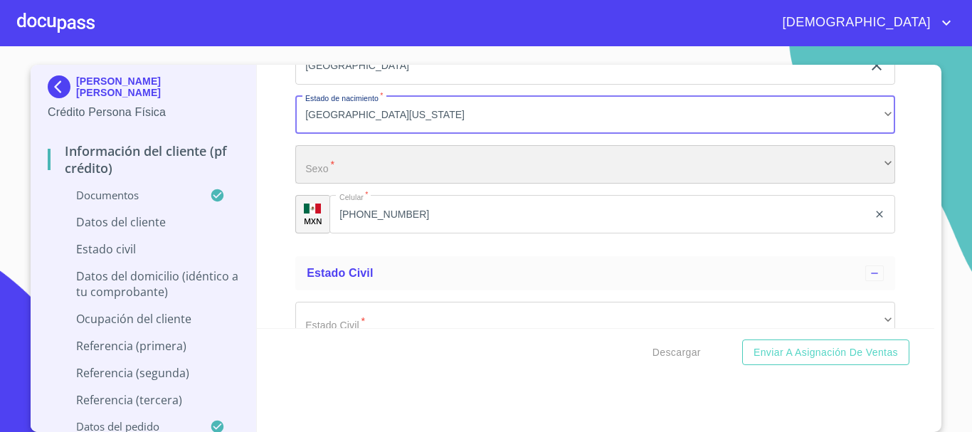
click at [373, 184] on div "​" at bounding box center [595, 164] width 600 height 38
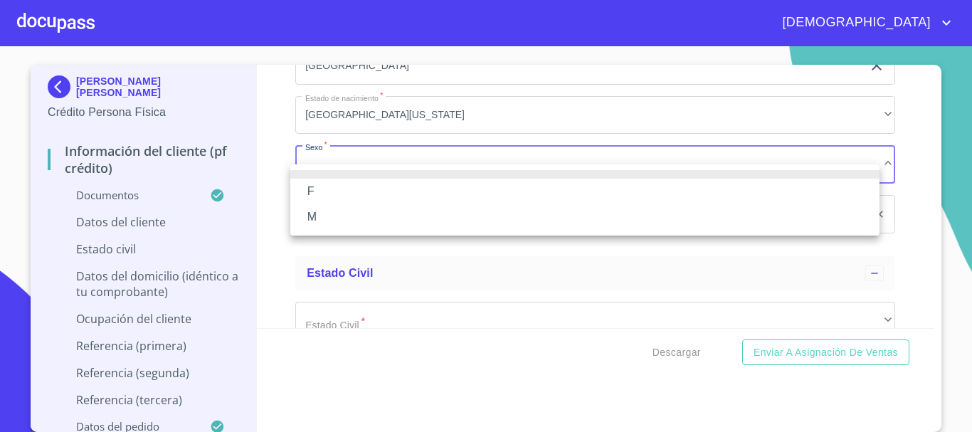
click at [353, 196] on li "F" at bounding box center [584, 192] width 589 height 26
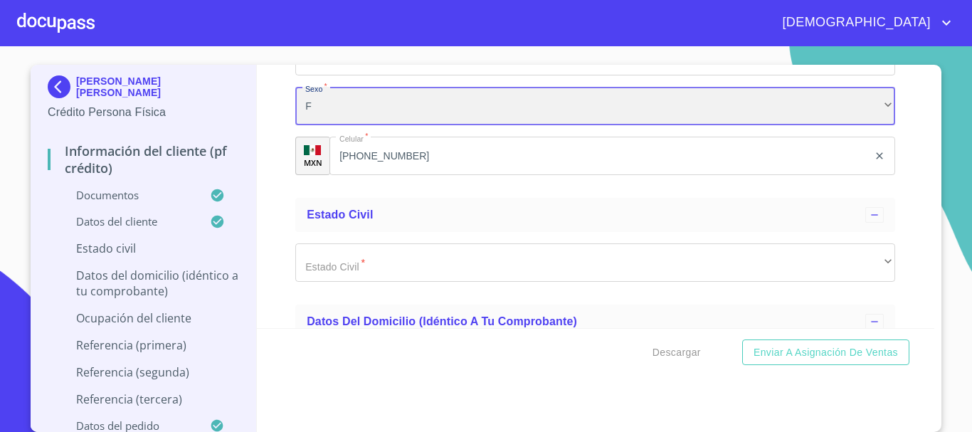
scroll to position [5121, 0]
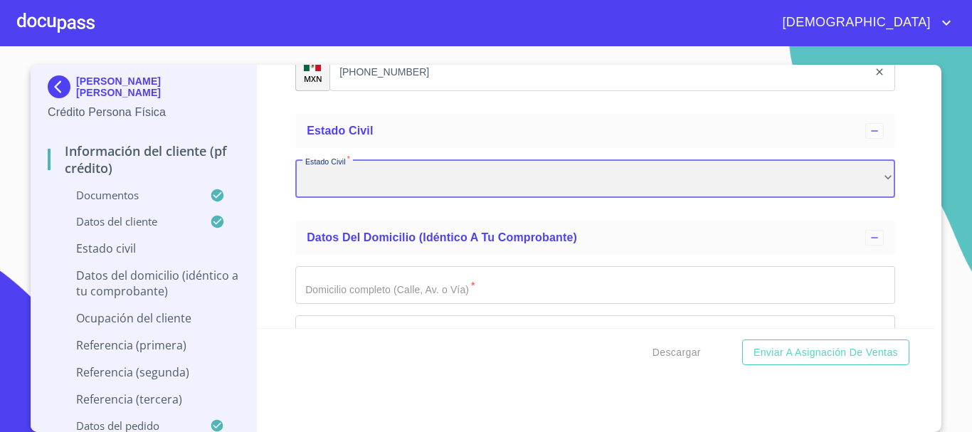
click at [373, 198] on div "​" at bounding box center [595, 178] width 600 height 38
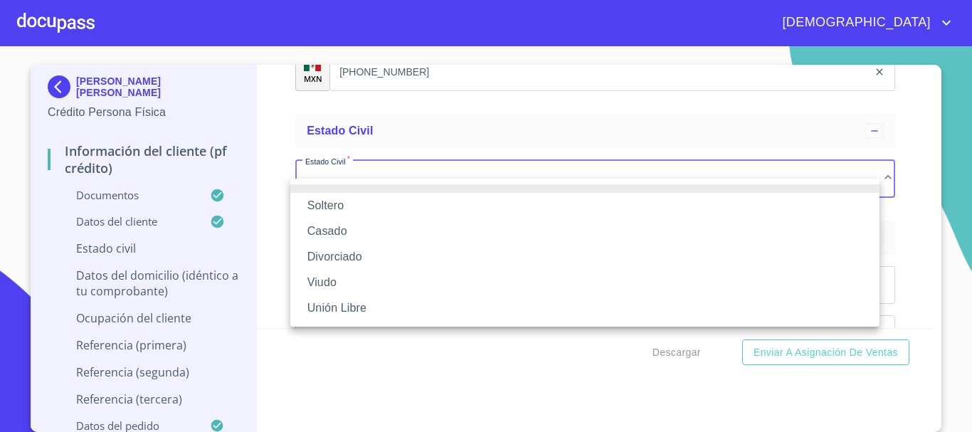
click at [361, 228] on li "Casado" at bounding box center [584, 231] width 589 height 26
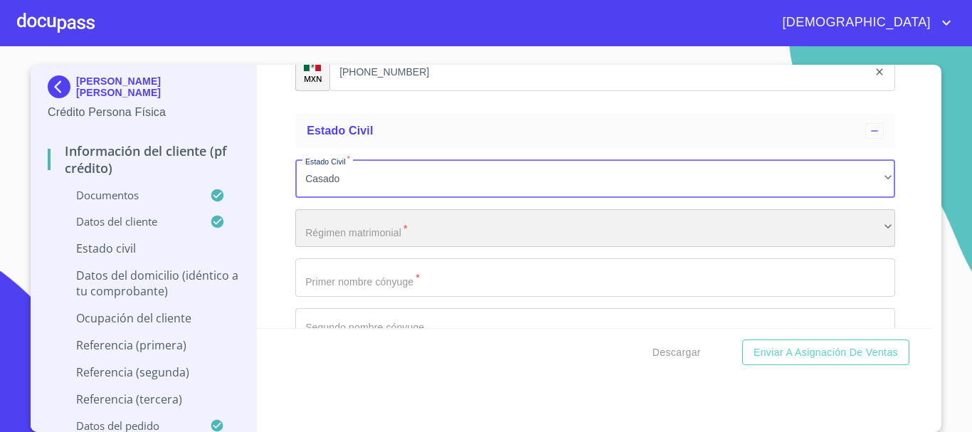
click at [377, 248] on div "​" at bounding box center [595, 228] width 600 height 38
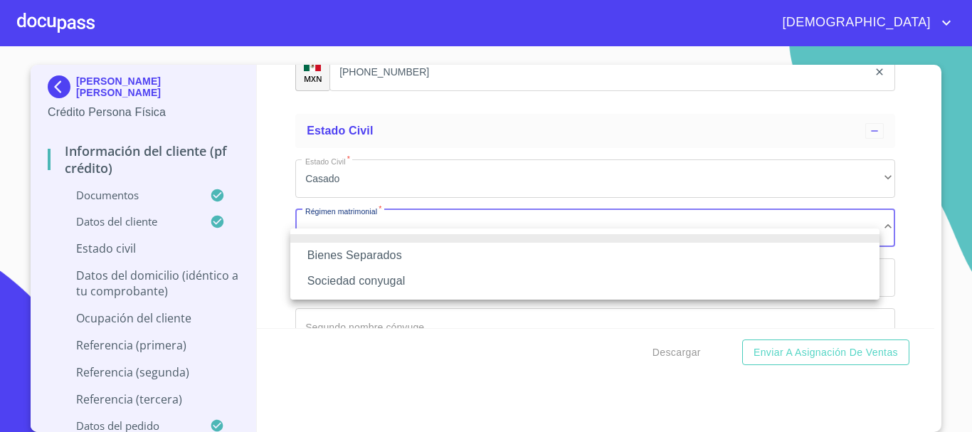
drag, startPoint x: 390, startPoint y: 262, endPoint x: 396, endPoint y: 281, distance: 19.6
click at [396, 281] on ul "Bienes Separados Sociedad conyugal" at bounding box center [584, 263] width 589 height 71
click at [392, 275] on li "Sociedad conyugal" at bounding box center [584, 281] width 589 height 26
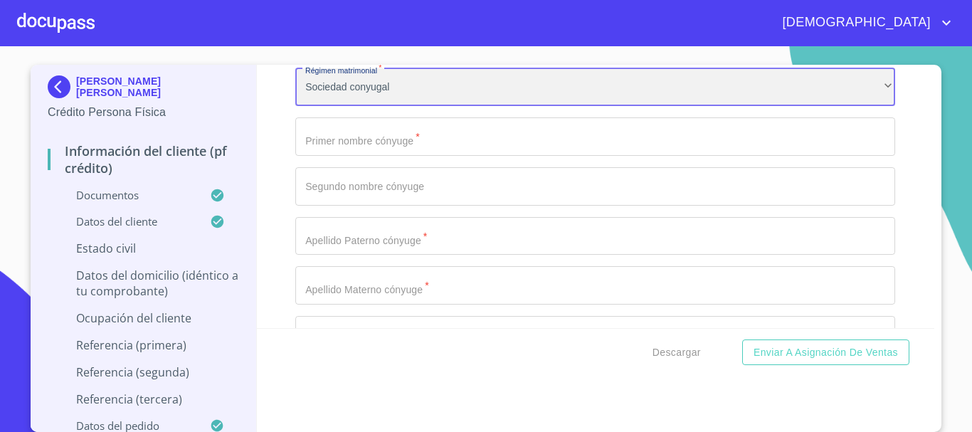
scroll to position [5264, 0]
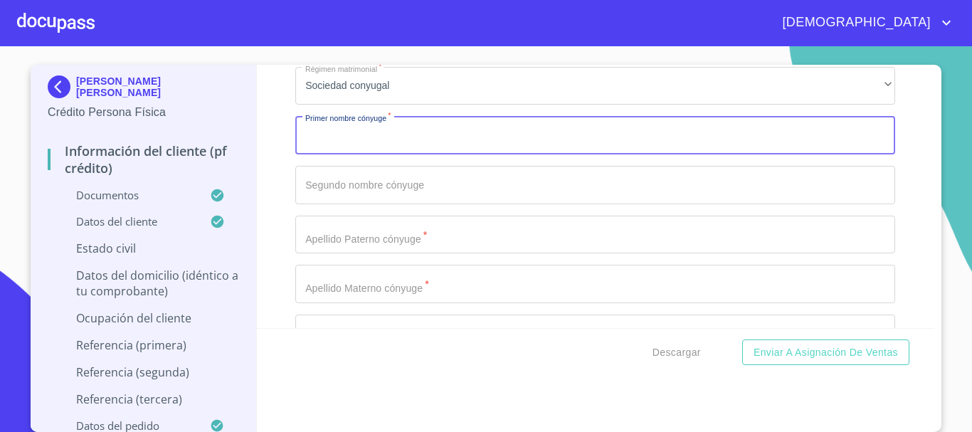
click at [355, 154] on input "Documento de identificación.   *" at bounding box center [595, 135] width 600 height 38
type input "[PERSON_NAME]"
click at [411, 254] on input "Documento de identificación.   *" at bounding box center [595, 235] width 600 height 38
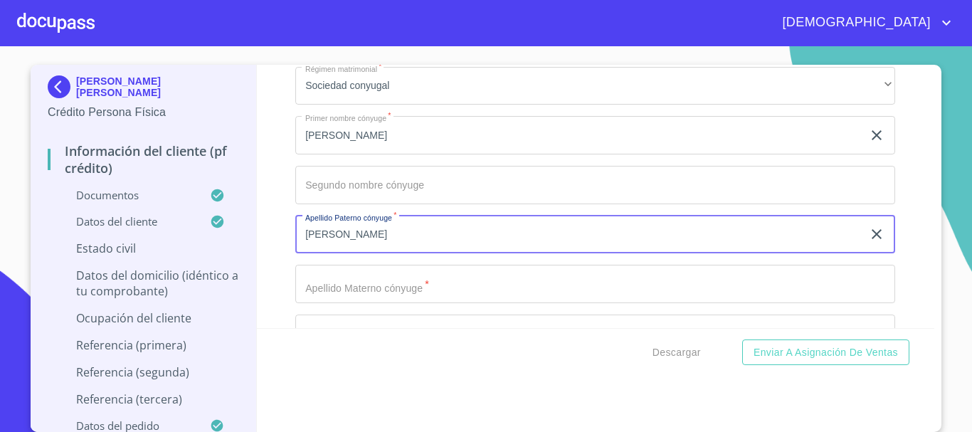
type input "[PERSON_NAME]"
click at [380, 300] on input "Documento de identificación.   *" at bounding box center [595, 284] width 600 height 38
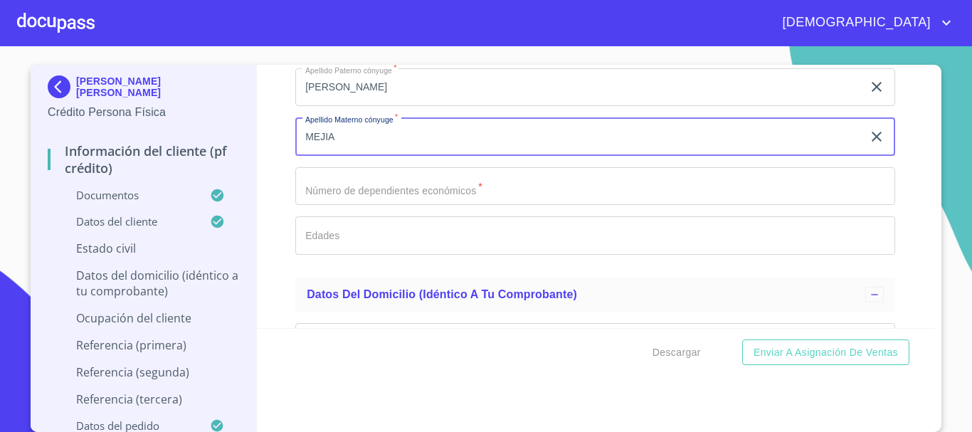
scroll to position [5406, 0]
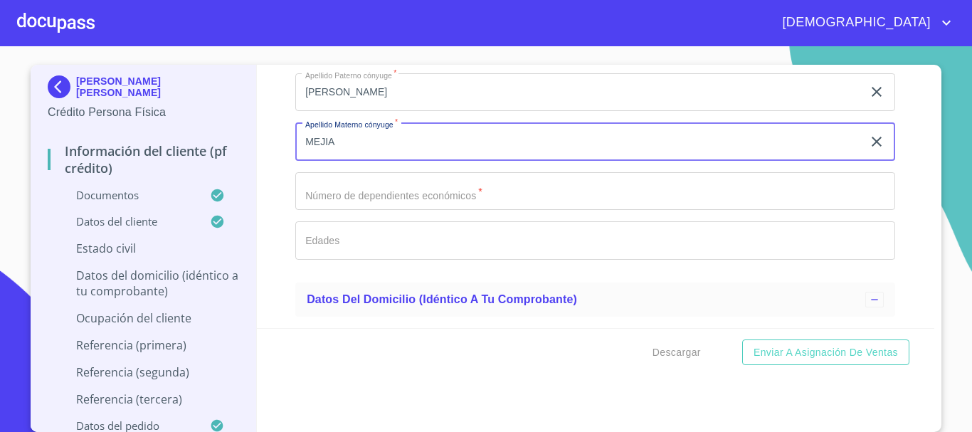
type input "MEJIA"
click at [398, 210] on input "Documento de identificación.   *" at bounding box center [595, 191] width 600 height 38
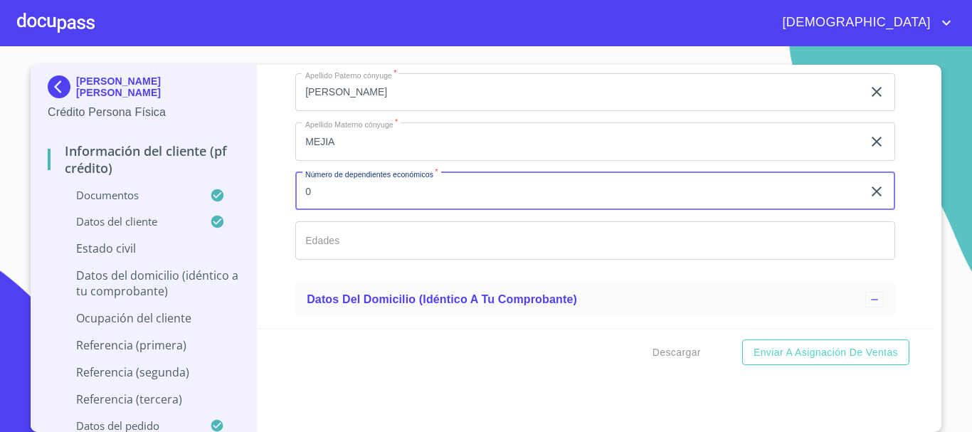
type input "0"
click at [387, 253] on input "Documento de identificación.   *" at bounding box center [595, 240] width 600 height 38
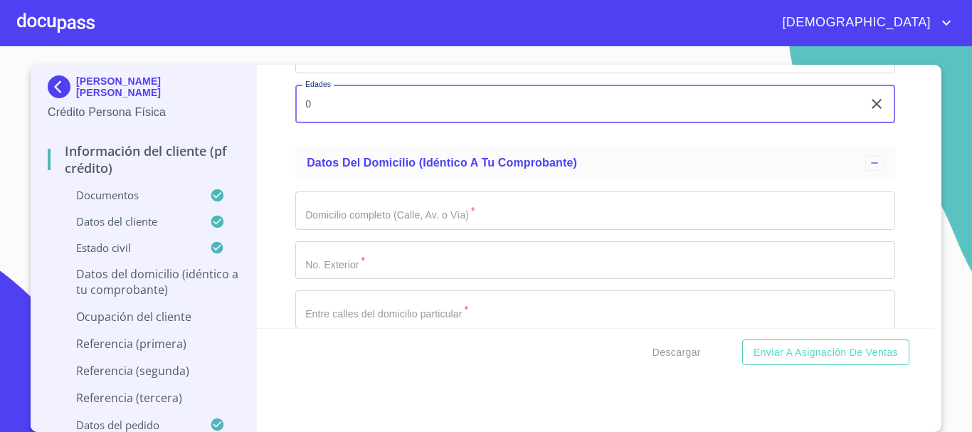
scroll to position [5548, 0]
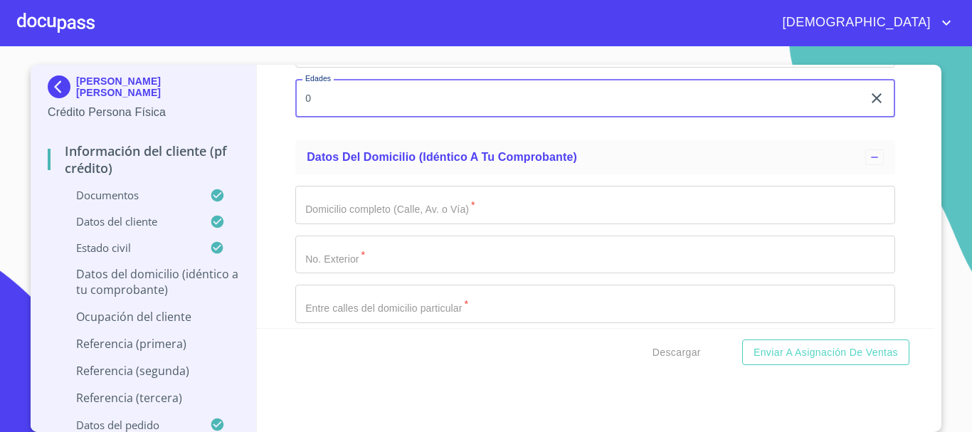
type input "0"
click at [388, 224] on input "Documento de identificación.   *" at bounding box center [595, 205] width 600 height 38
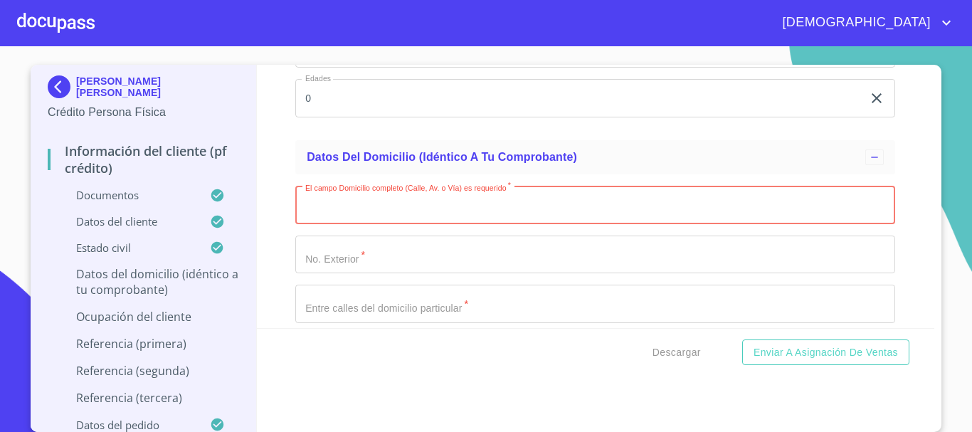
click at [387, 221] on input "Documento de identificación.   *" at bounding box center [595, 205] width 600 height 38
type input "PERLA"
click at [385, 270] on input "Documento de identificación.   *" at bounding box center [595, 254] width 600 height 38
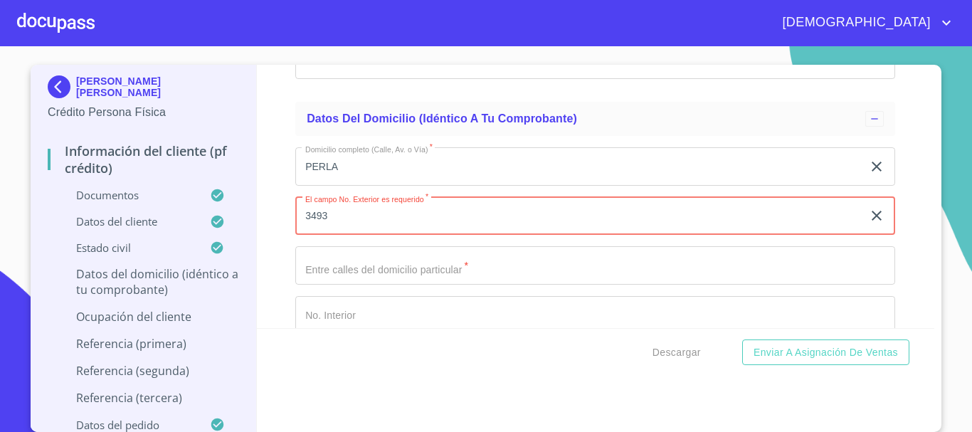
scroll to position [5619, 0]
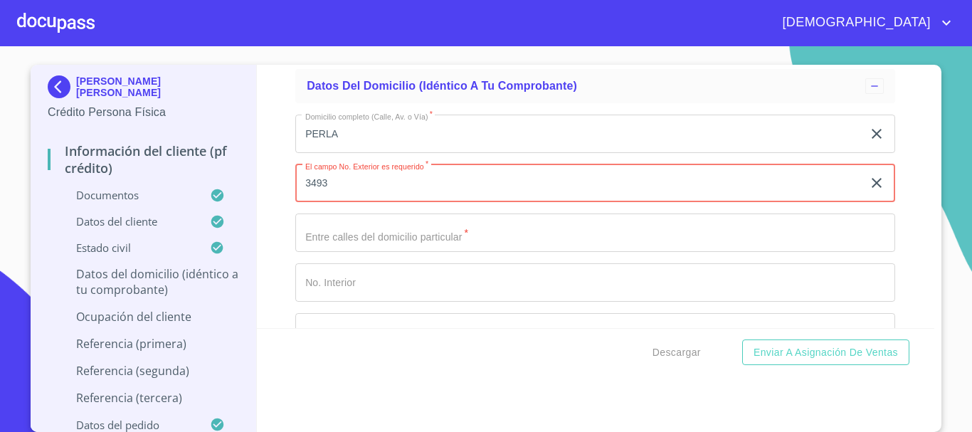
type input "3493"
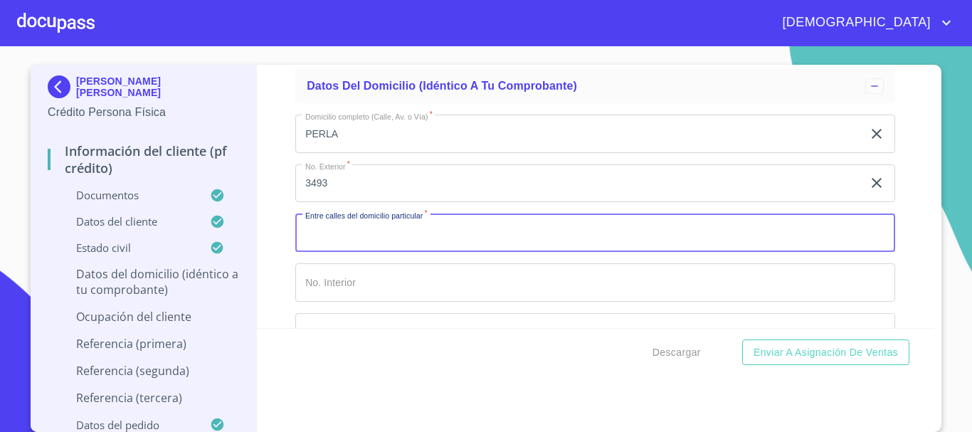
click at [389, 252] on input "Documento de identificación.   *" at bounding box center [595, 232] width 600 height 38
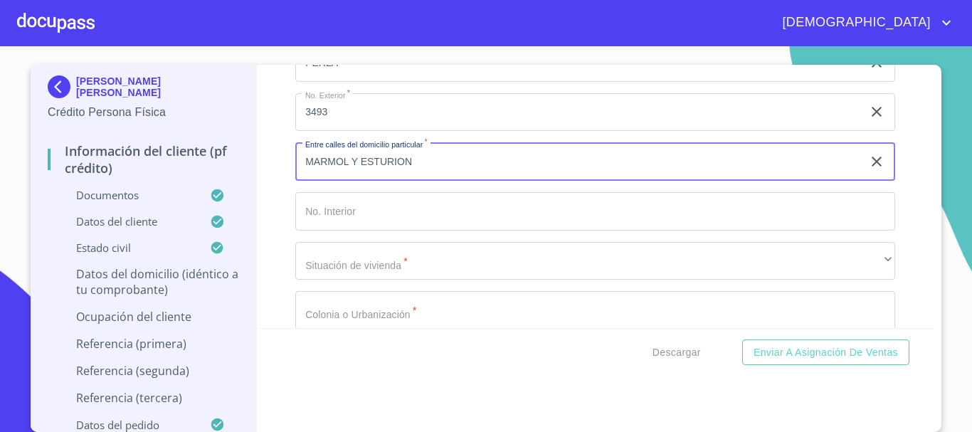
type input "MARMOL Y ESTURION"
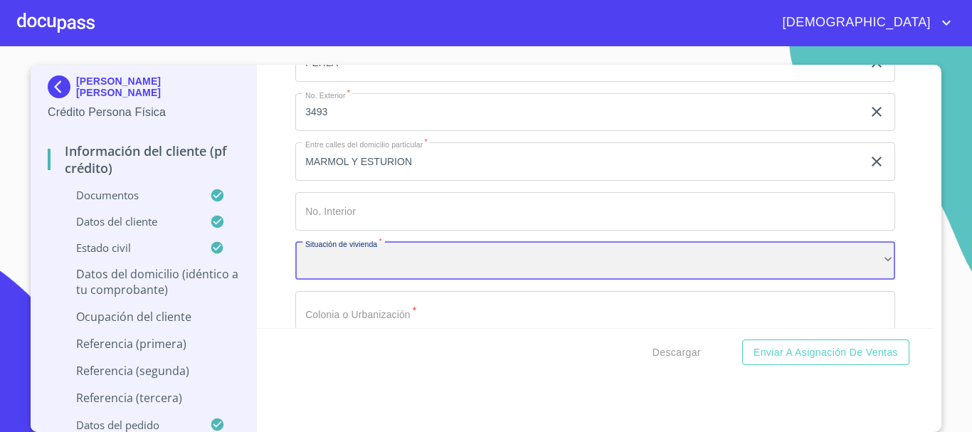
click at [391, 280] on div "​" at bounding box center [595, 261] width 600 height 38
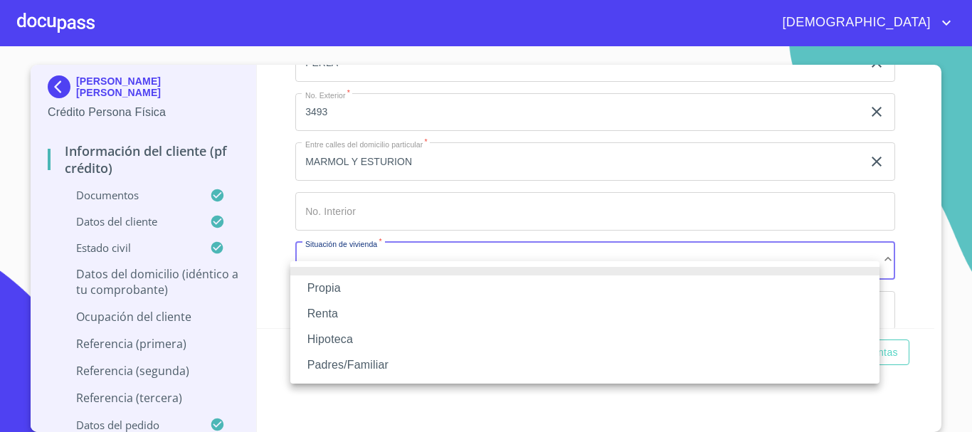
click at [372, 287] on li "Propia" at bounding box center [584, 288] width 589 height 26
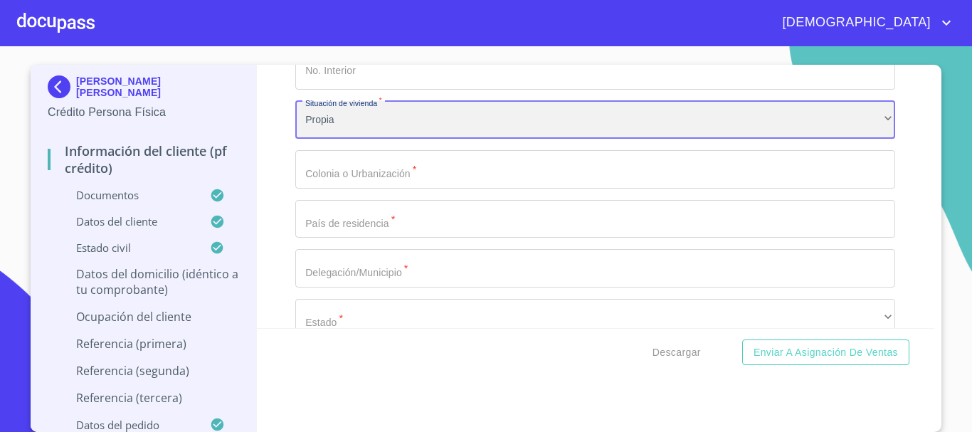
scroll to position [5833, 0]
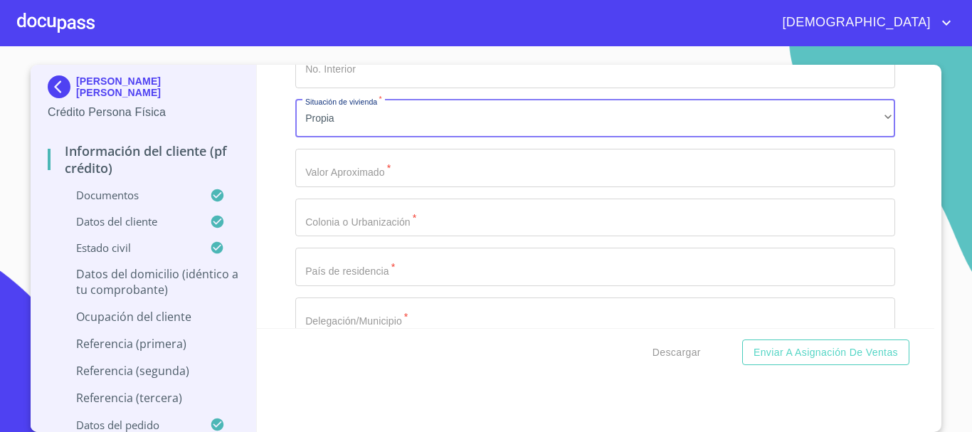
drag, startPoint x: 375, startPoint y: 210, endPoint x: 358, endPoint y: 190, distance: 25.8
click at [358, 187] on input "Documento de identificación.   *" at bounding box center [595, 168] width 600 height 38
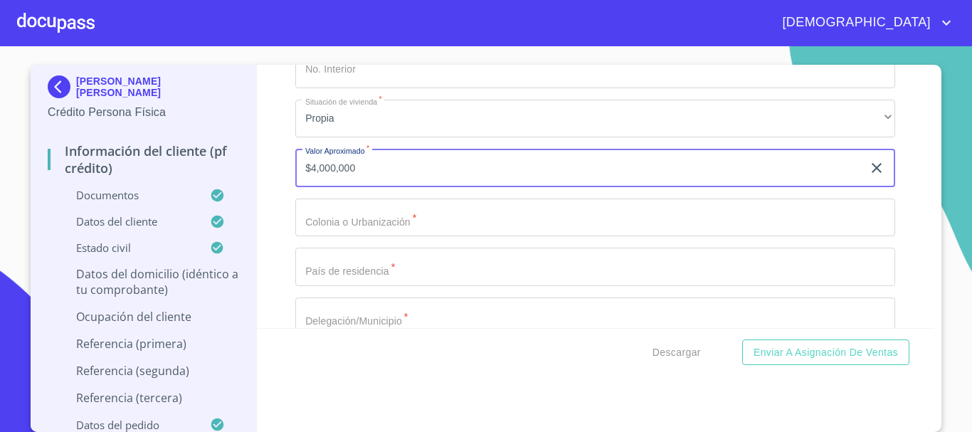
type input "$4,000,000"
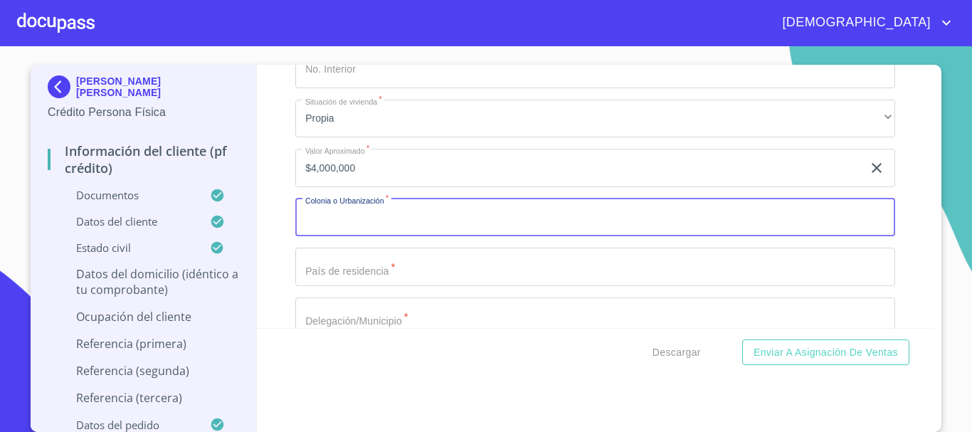
click at [373, 234] on input "Documento de identificación.   *" at bounding box center [595, 217] width 600 height 38
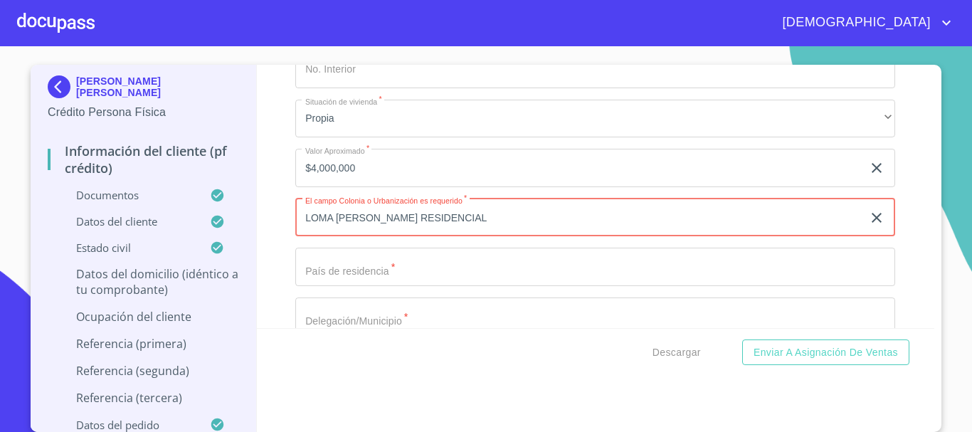
type input "LOMA [PERSON_NAME] RESIDENCIAL"
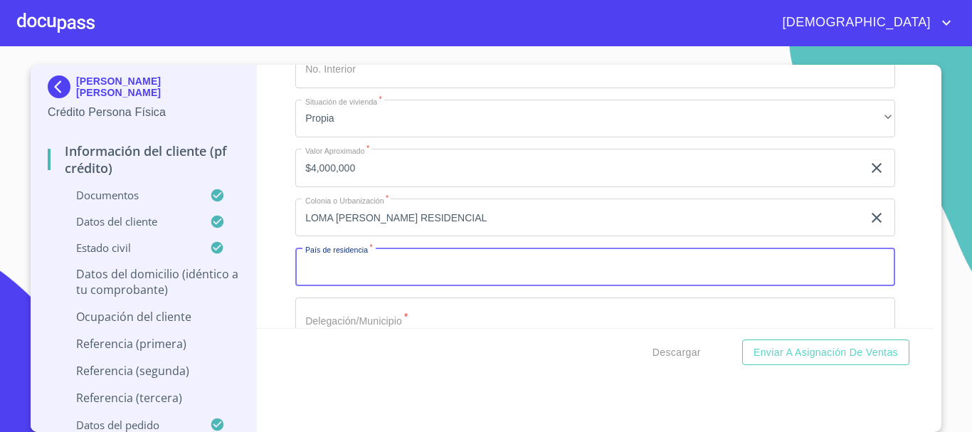
click at [376, 277] on input "Documento de identificación.   *" at bounding box center [595, 267] width 600 height 38
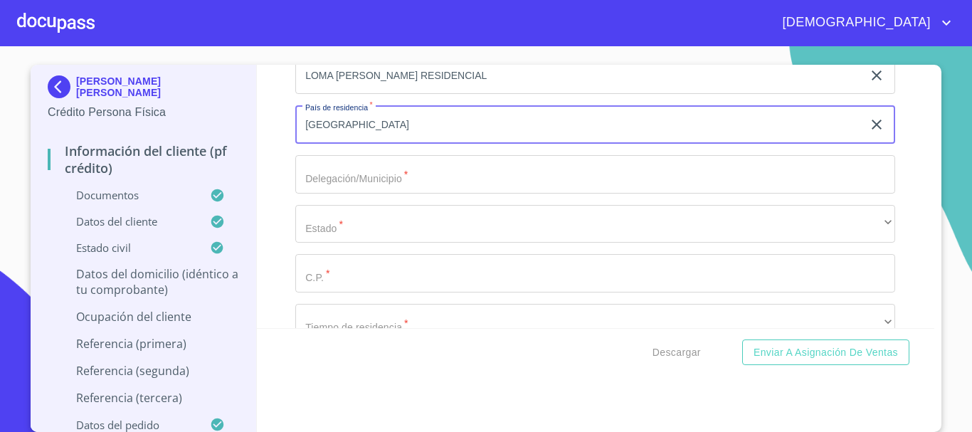
type input "[GEOGRAPHIC_DATA]"
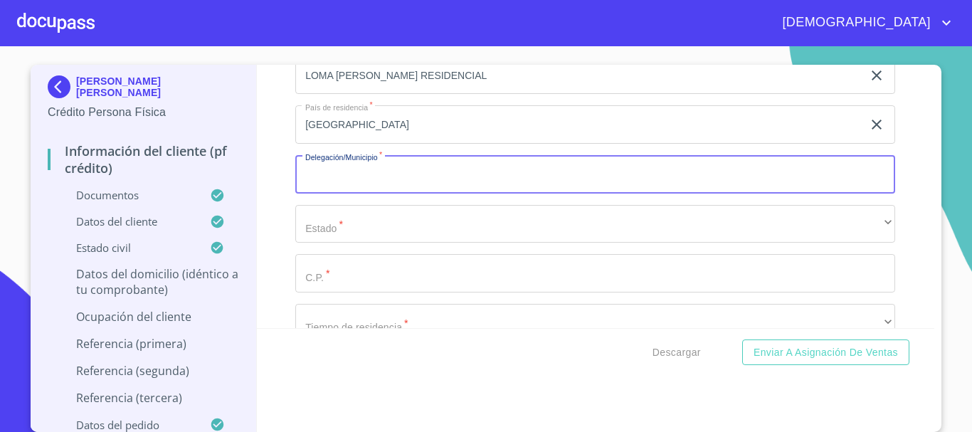
click at [373, 191] on input "Documento de identificación.   *" at bounding box center [595, 174] width 600 height 38
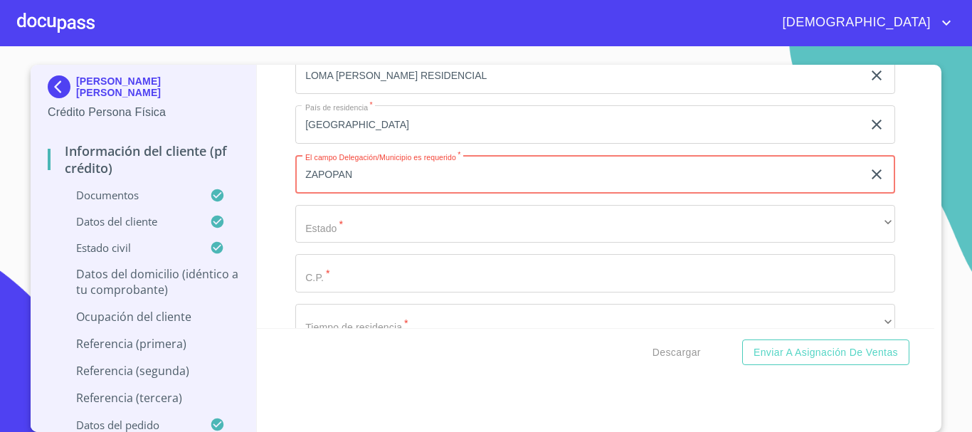
type input "ZAPOPAN"
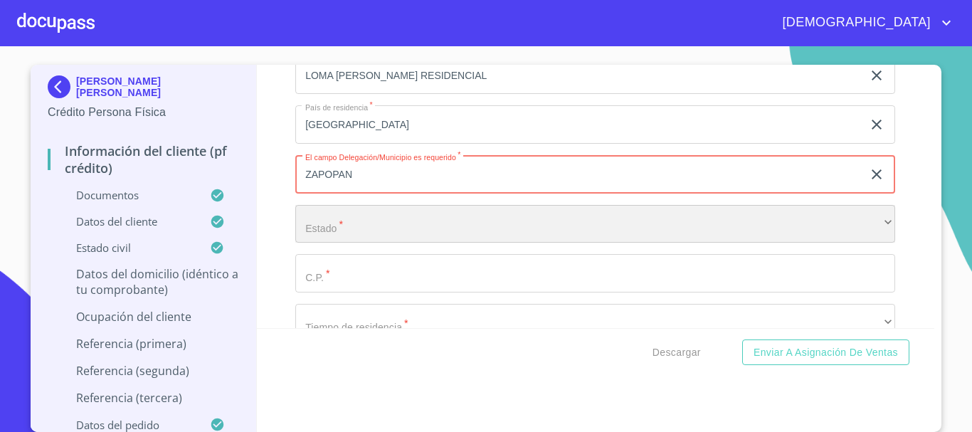
click at [400, 243] on div "​" at bounding box center [595, 224] width 600 height 38
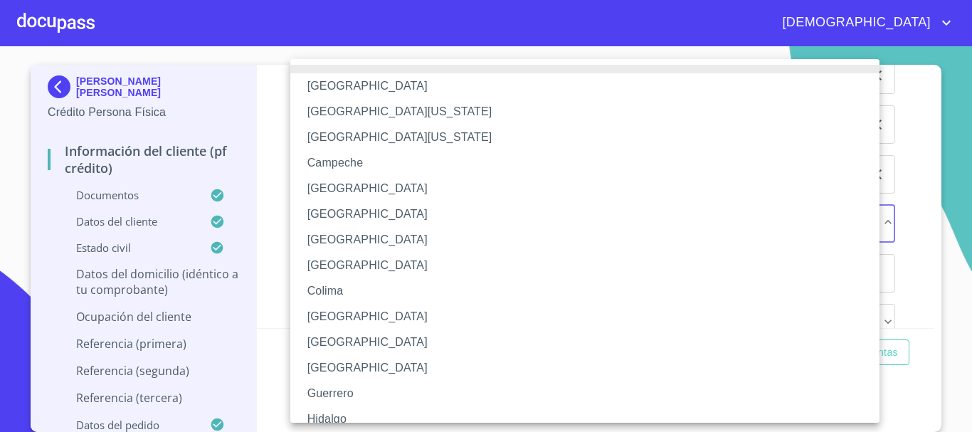
scroll to position [204, 0]
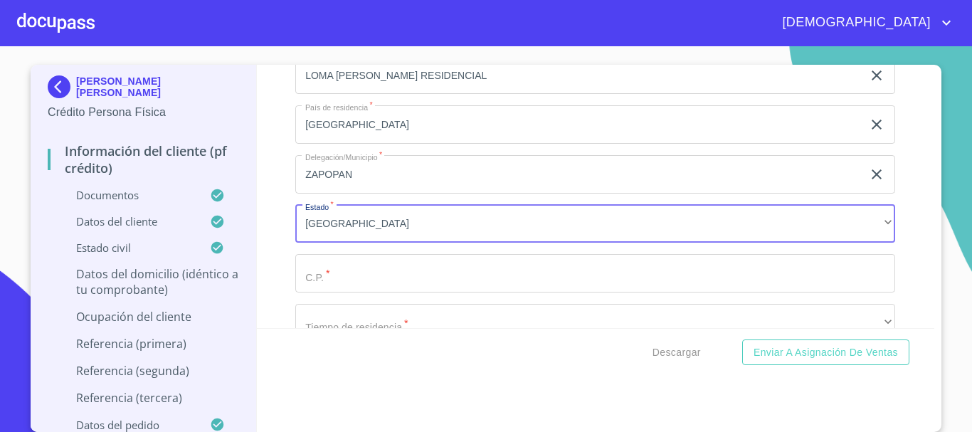
click at [382, 283] on input "Documento de identificación.   *" at bounding box center [595, 273] width 600 height 38
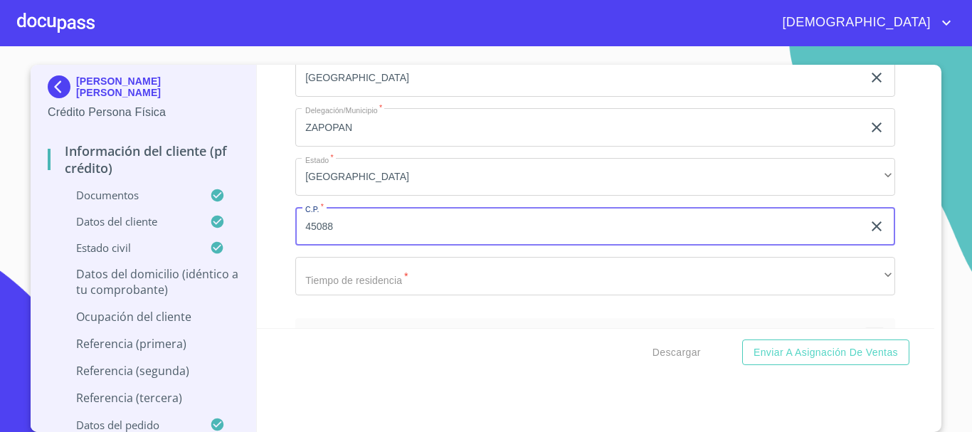
scroll to position [6046, 0]
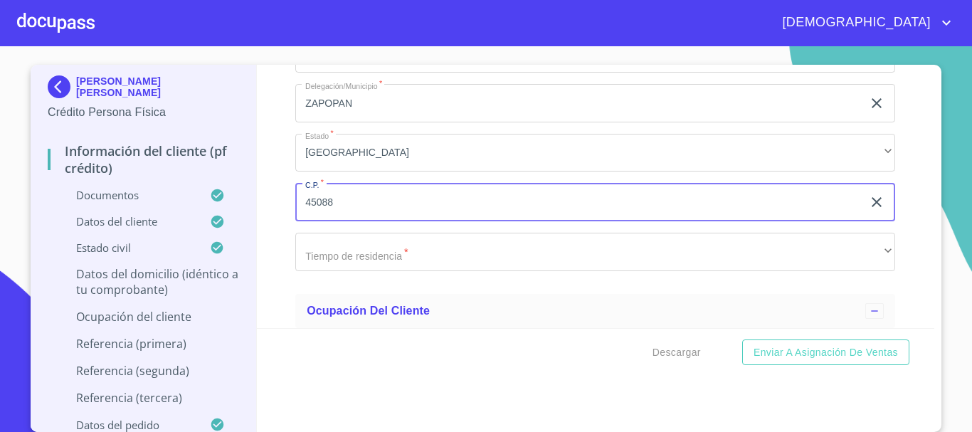
type input "45088"
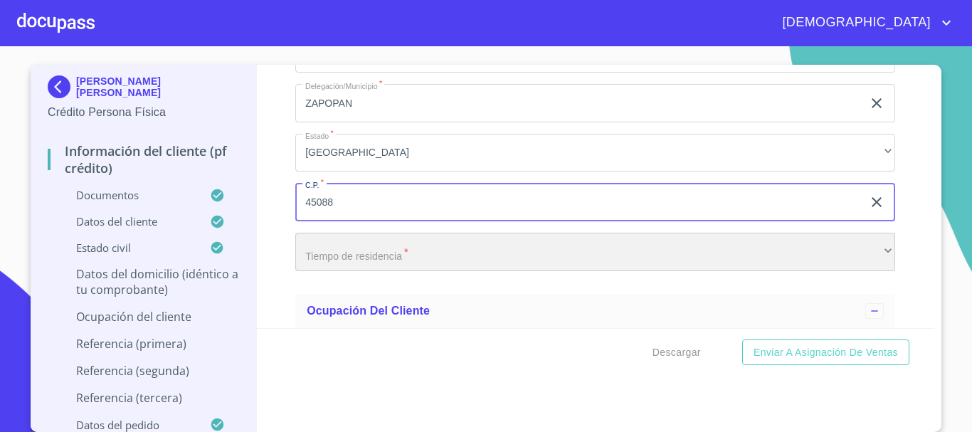
click at [357, 260] on div "​" at bounding box center [595, 252] width 600 height 38
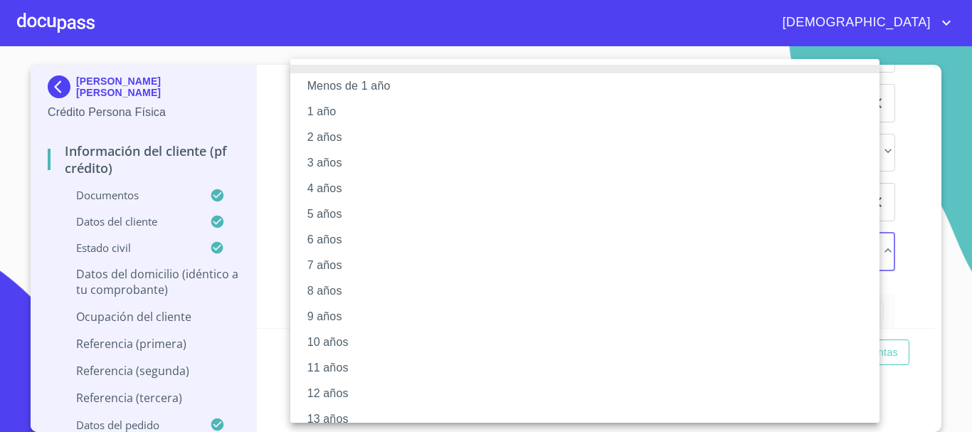
click at [577, 342] on li "10 años" at bounding box center [590, 342] width 600 height 26
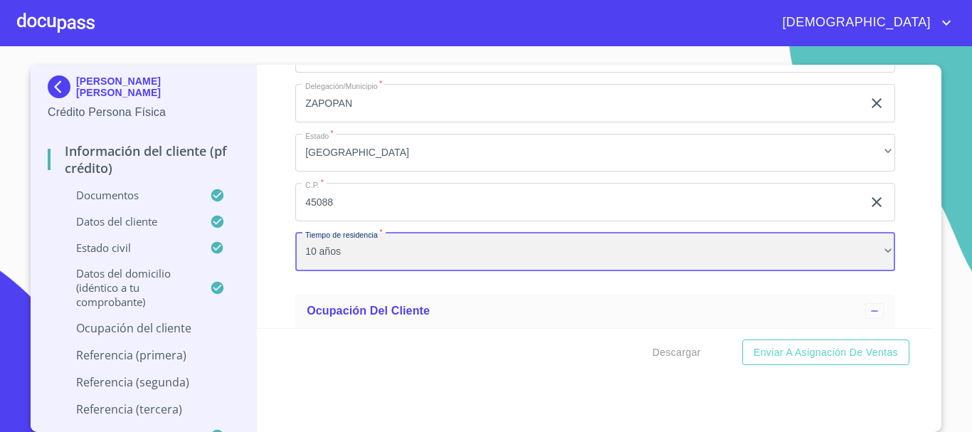
click at [492, 271] on div "10 años" at bounding box center [595, 252] width 600 height 38
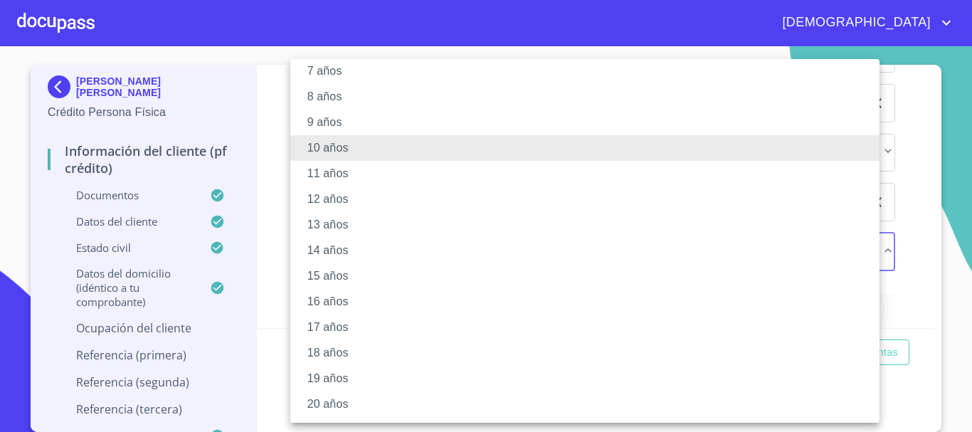
click at [358, 401] on li "20 años" at bounding box center [590, 404] width 600 height 26
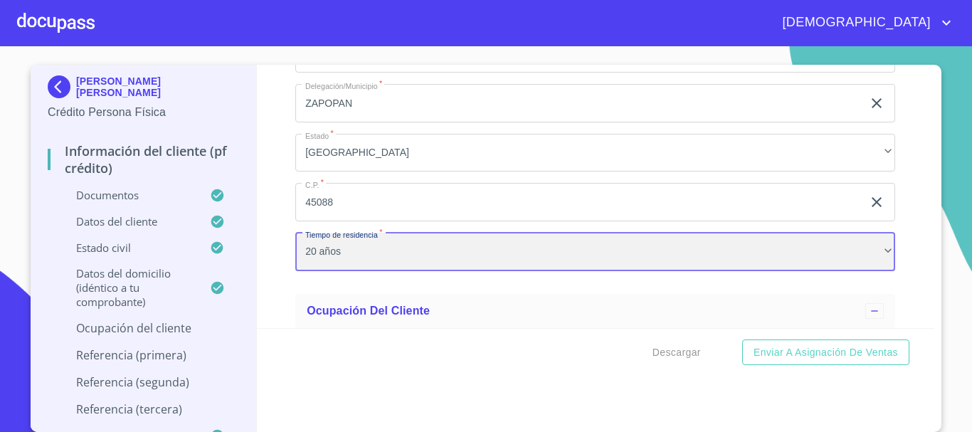
scroll to position [193, 0]
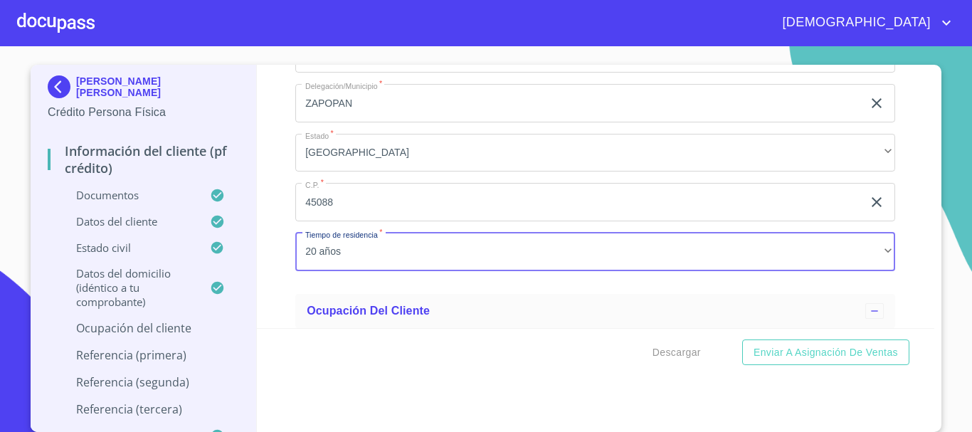
click at [898, 283] on div "Información del cliente (PF crédito) Documentos Documento de identificación.   …" at bounding box center [596, 196] width 678 height 263
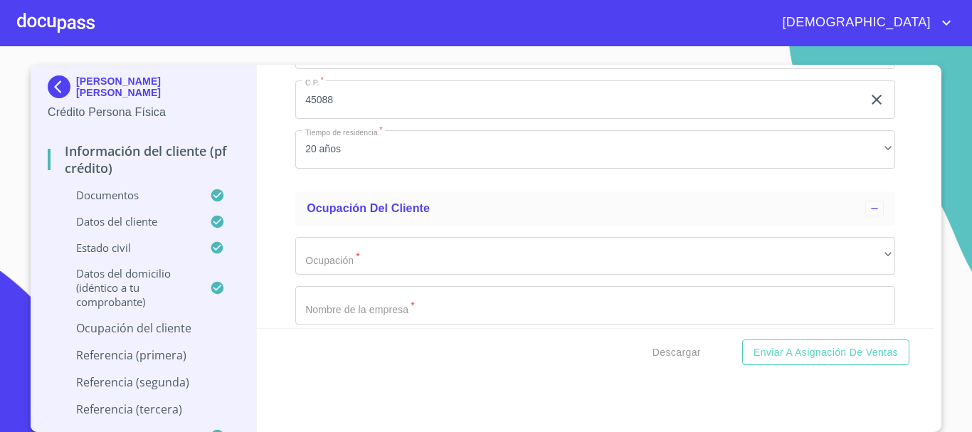
scroll to position [6259, 0]
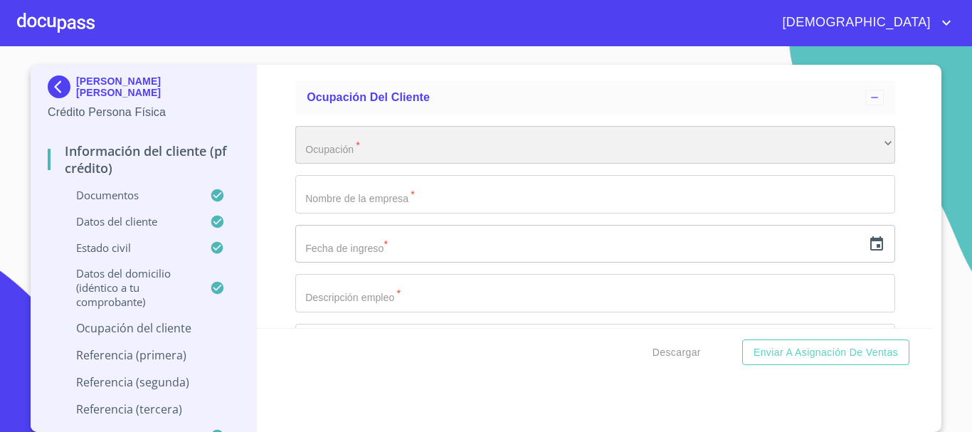
click at [365, 164] on div "​" at bounding box center [595, 145] width 600 height 38
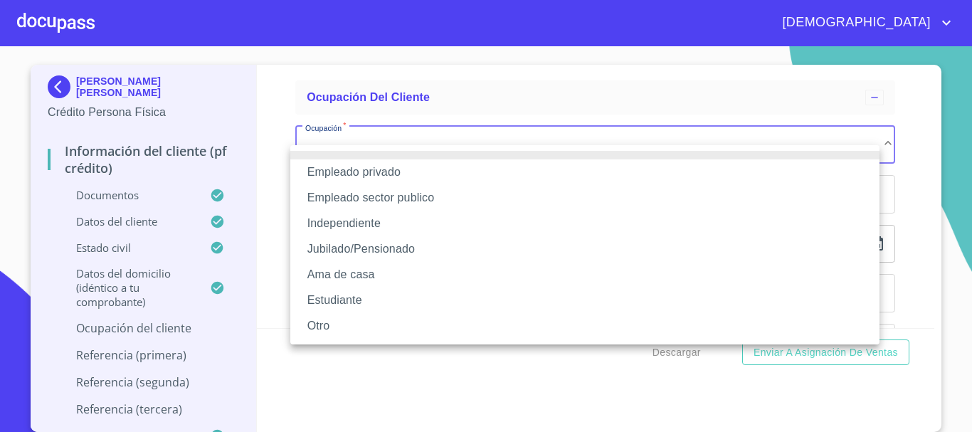
click at [361, 254] on li "Jubilado/Pensionado" at bounding box center [584, 249] width 589 height 26
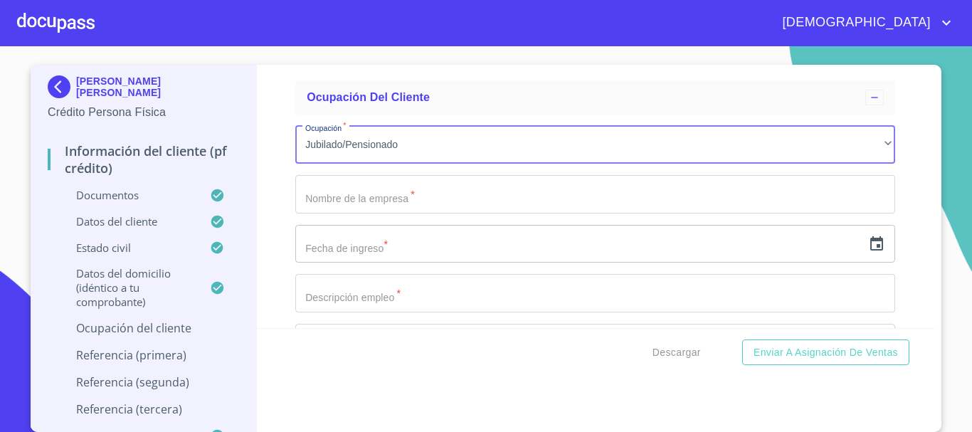
click at [384, 213] on input "Documento de identificación.   *" at bounding box center [595, 194] width 600 height 38
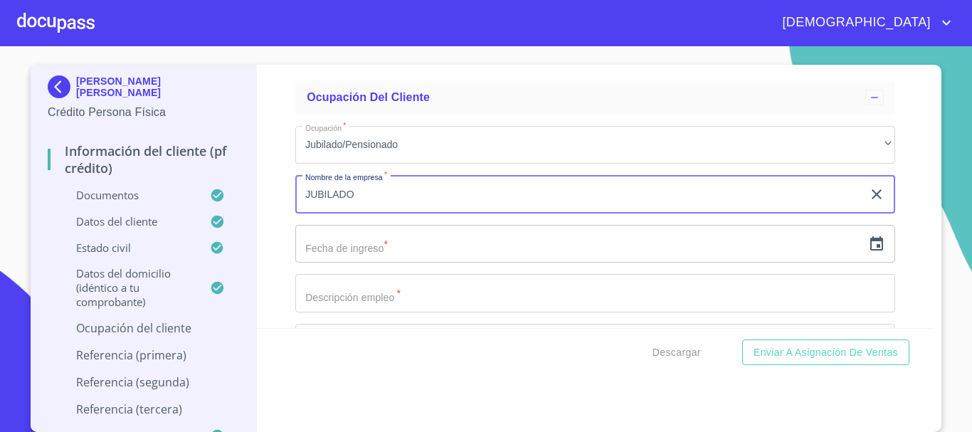
type input "JUBILADO"
click at [868, 253] on icon "button" at bounding box center [876, 243] width 17 height 17
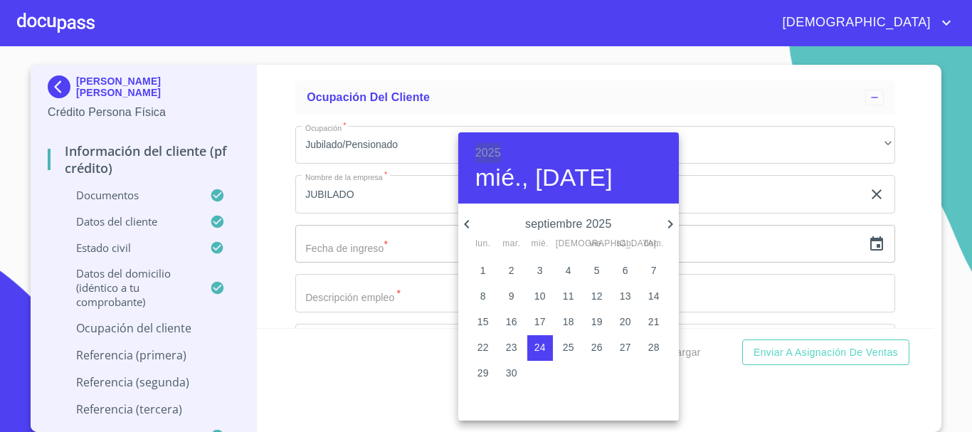
click at [492, 150] on h6 "2025" at bounding box center [488, 153] width 26 height 20
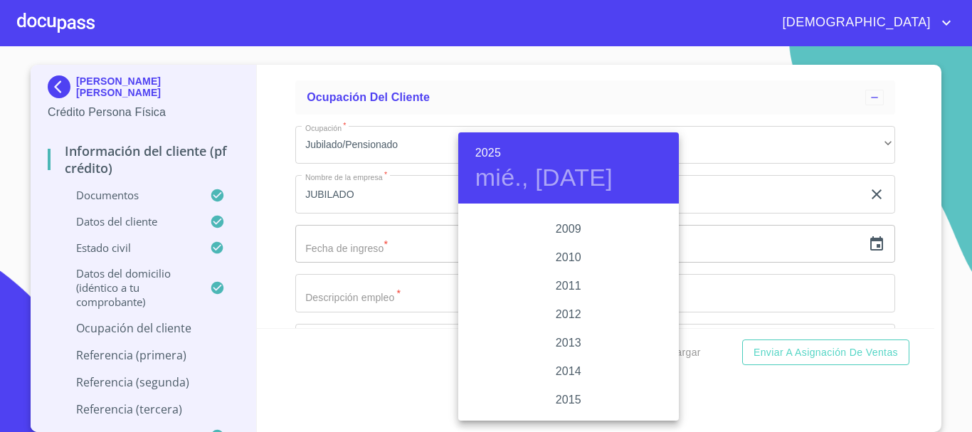
scroll to position [2404, 0]
click at [571, 403] on div "2016" at bounding box center [568, 405] width 221 height 28
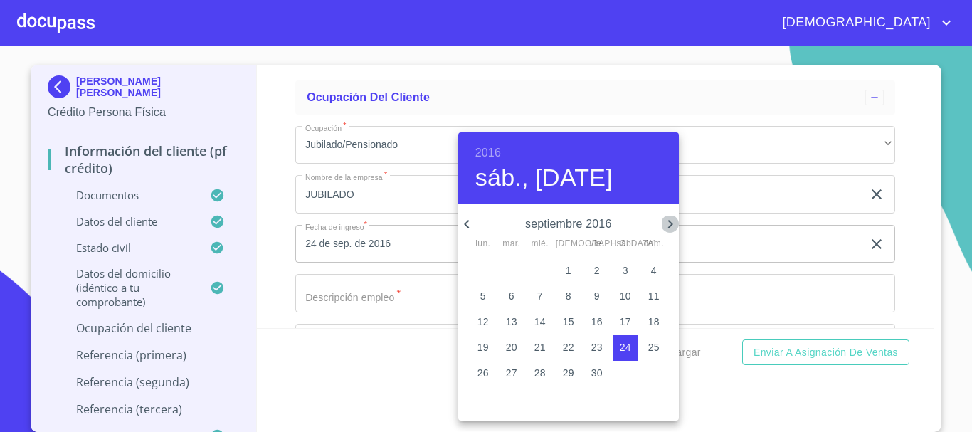
click at [663, 223] on icon "button" at bounding box center [670, 224] width 17 height 17
click at [464, 225] on icon "button" at bounding box center [466, 224] width 17 height 17
click at [628, 268] on span "1" at bounding box center [625, 270] width 26 height 14
type input "1 de oct. de 2016"
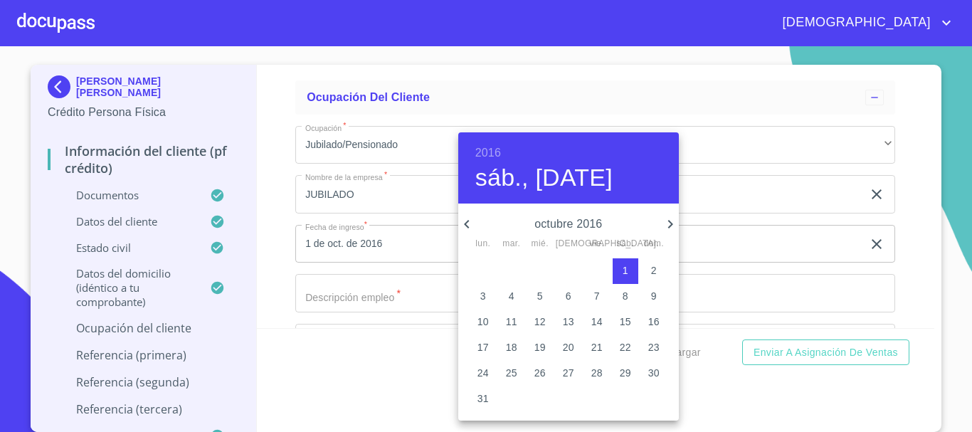
click at [255, 176] on div at bounding box center [486, 216] width 972 height 432
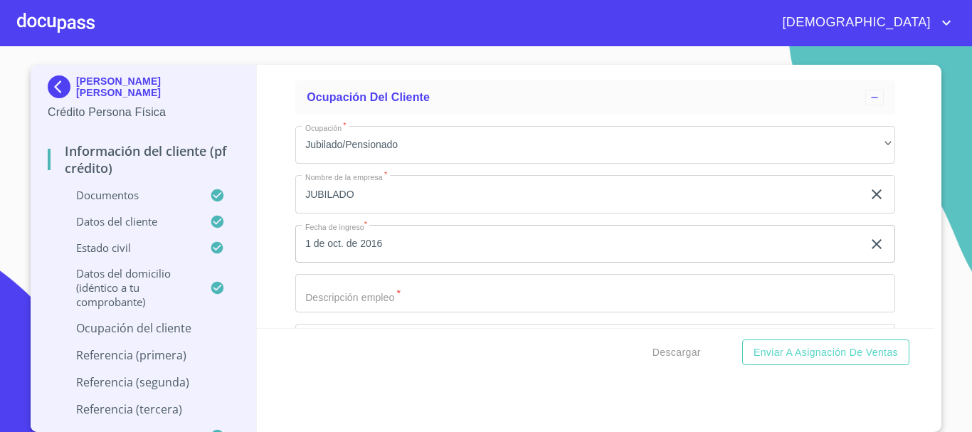
scroll to position [6331, 0]
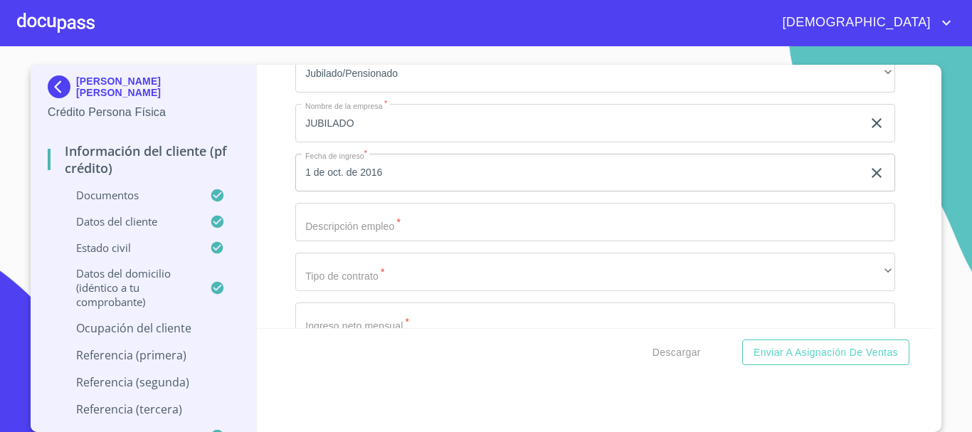
click at [419, 232] on input "Documento de identificación.   *" at bounding box center [595, 222] width 600 height 38
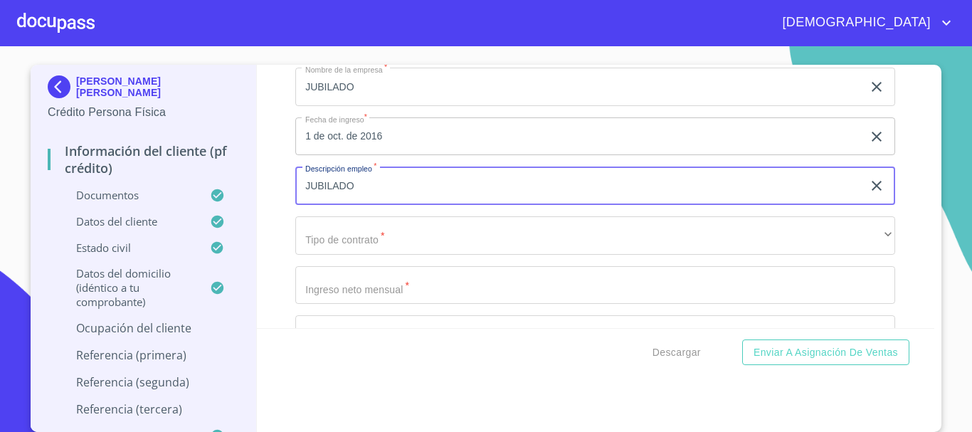
scroll to position [6402, 0]
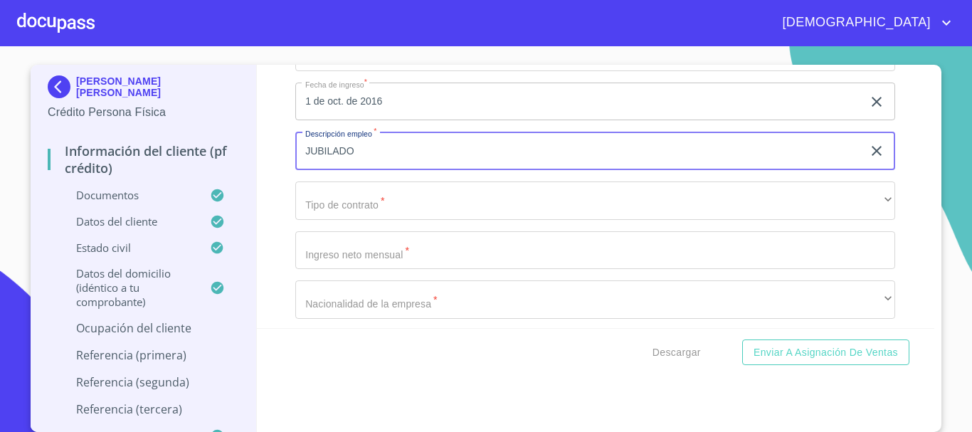
type input "JUBILADO"
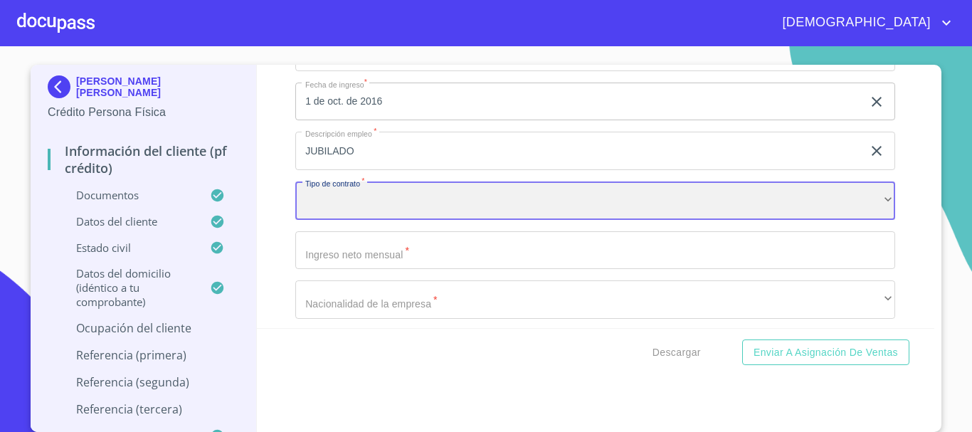
click at [336, 220] on div "​" at bounding box center [595, 200] width 600 height 38
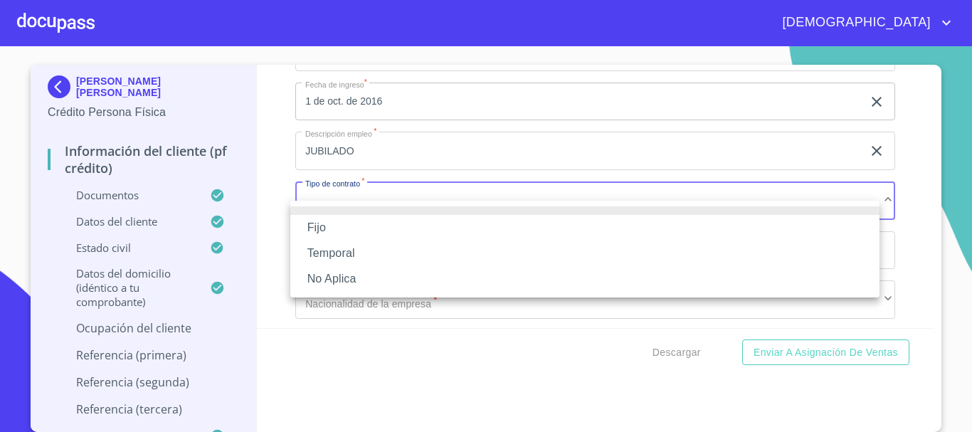
click at [338, 229] on li "Fijo" at bounding box center [584, 228] width 589 height 26
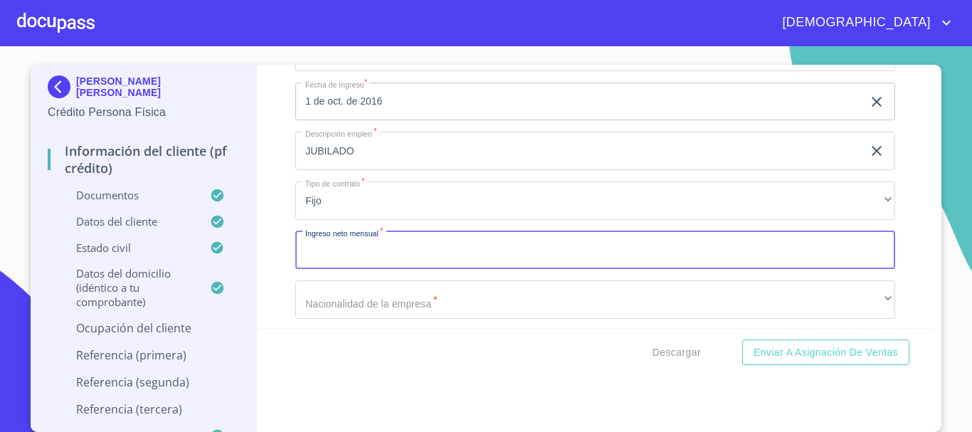
click at [384, 270] on input "Documento de identificación.   *" at bounding box center [595, 250] width 600 height 38
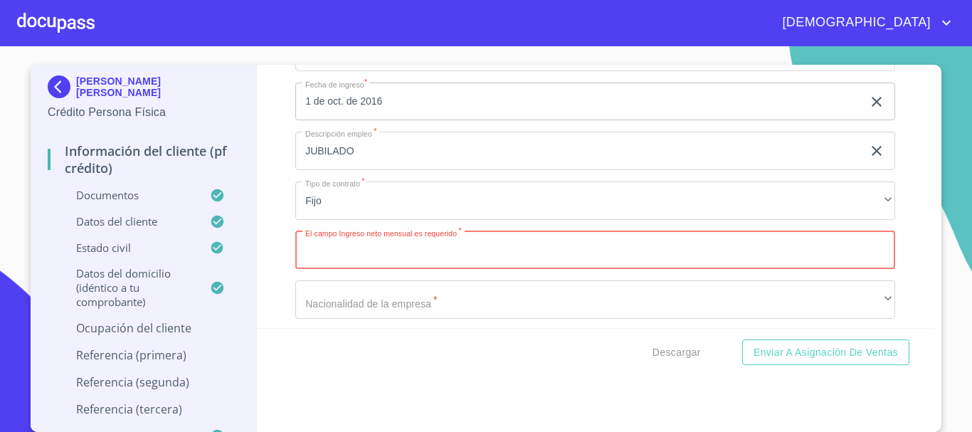
click at [367, 263] on input "Documento de identificación.   *" at bounding box center [595, 250] width 600 height 38
type input "30000"
click at [275, 228] on div "Información del cliente (PF crédito) Documentos Documento de identificación.   …" at bounding box center [596, 196] width 678 height 263
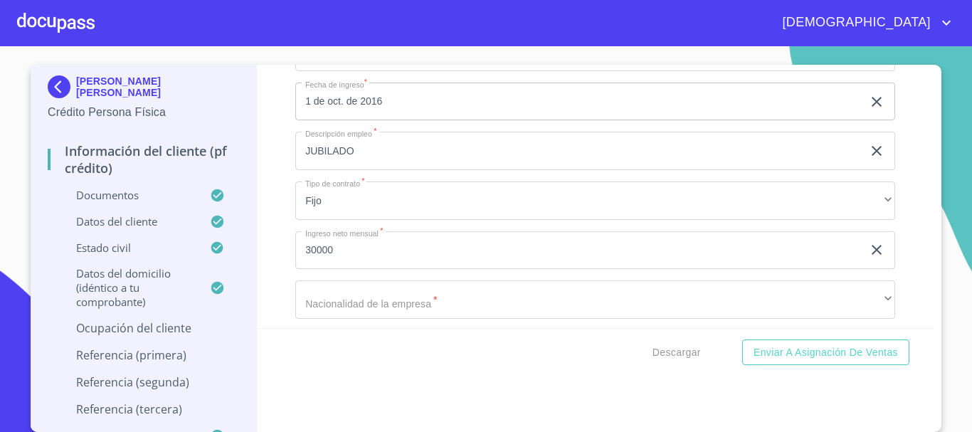
scroll to position [6473, 0]
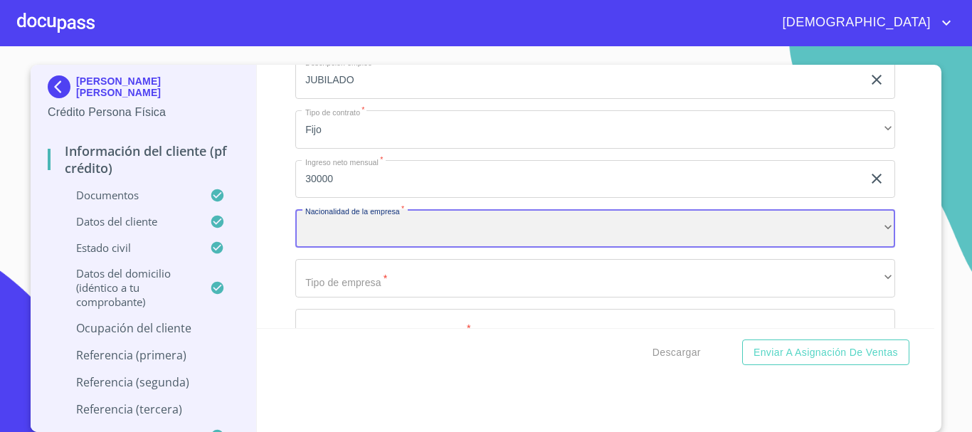
click at [363, 248] on div "​" at bounding box center [595, 228] width 600 height 38
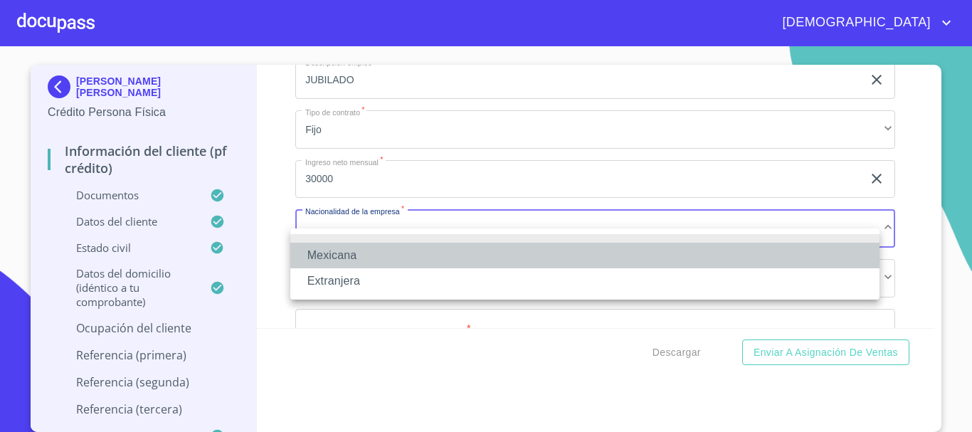
click at [366, 248] on li "Mexicana" at bounding box center [584, 256] width 589 height 26
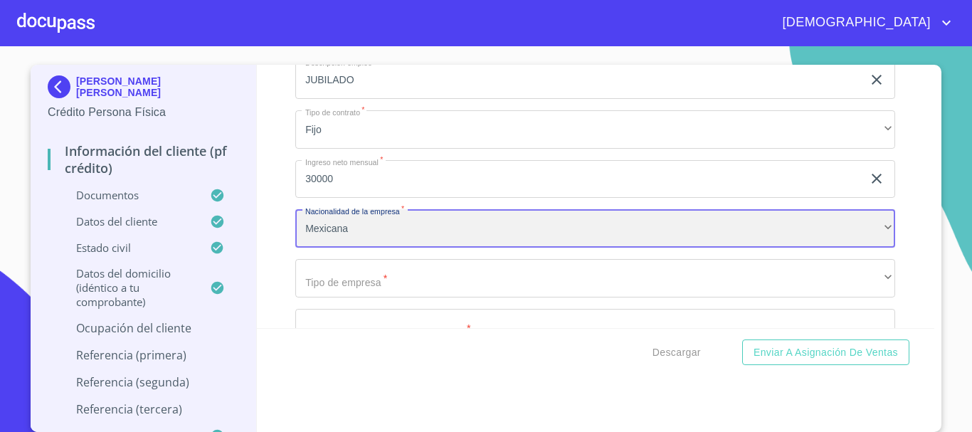
scroll to position [6544, 0]
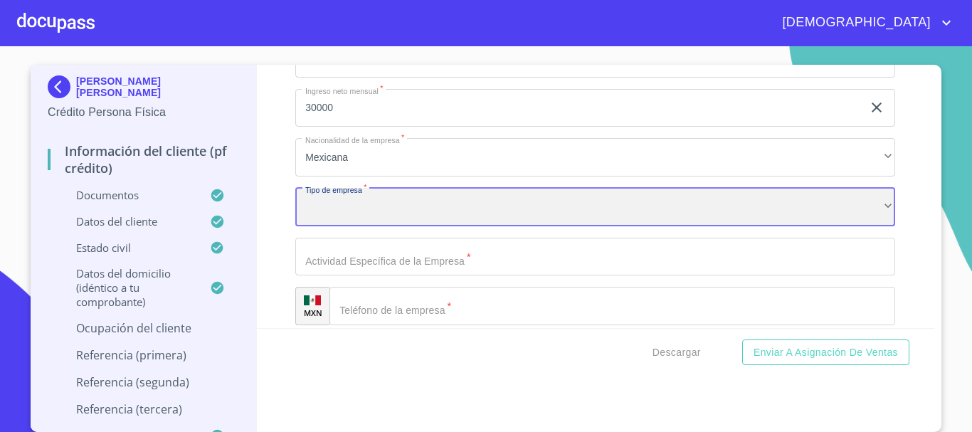
click at [367, 226] on div "​" at bounding box center [595, 207] width 600 height 38
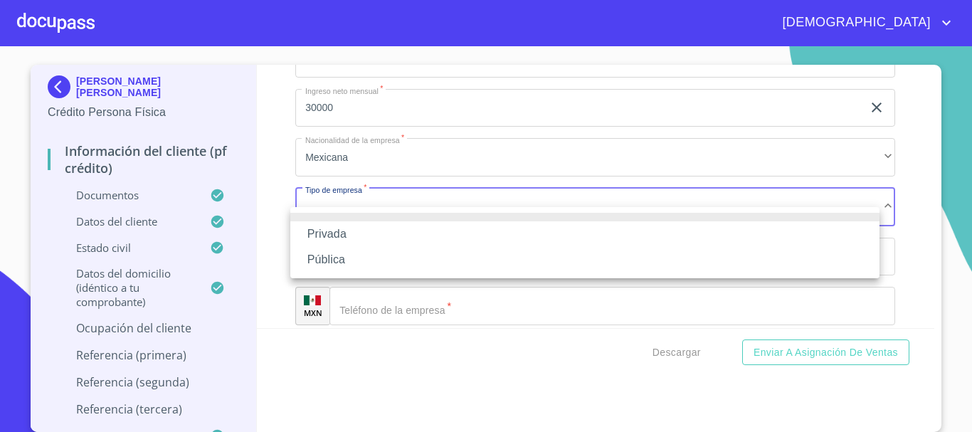
click at [368, 231] on li "Privada" at bounding box center [584, 234] width 589 height 26
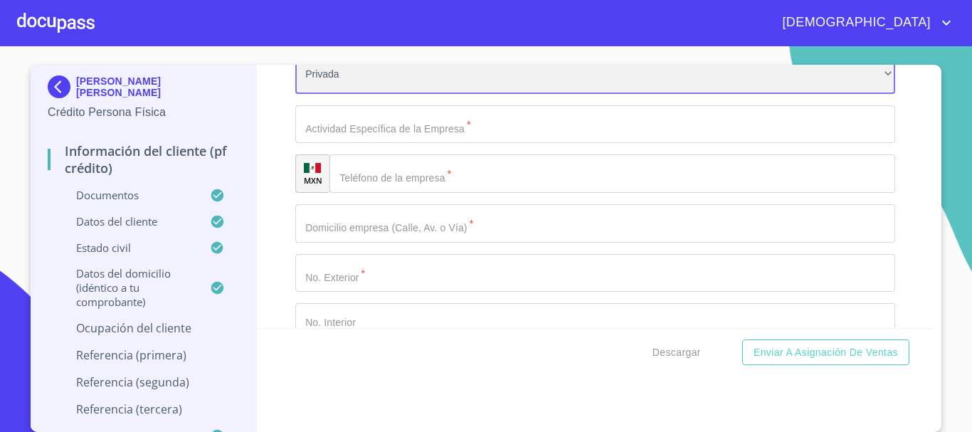
scroll to position [6686, 0]
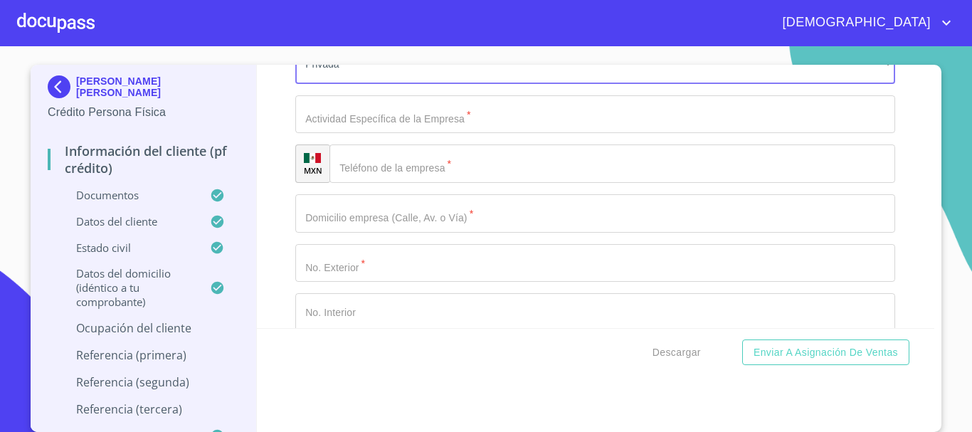
click at [428, 134] on input "Documento de identificación.   *" at bounding box center [595, 114] width 600 height 38
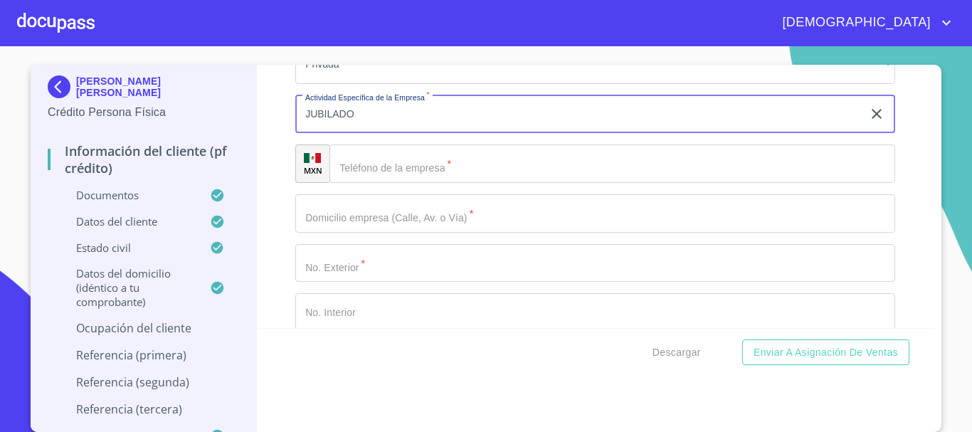
type input "JUBILADO"
click at [445, 179] on input "Documento de identificación.   *" at bounding box center [611, 163] width 565 height 38
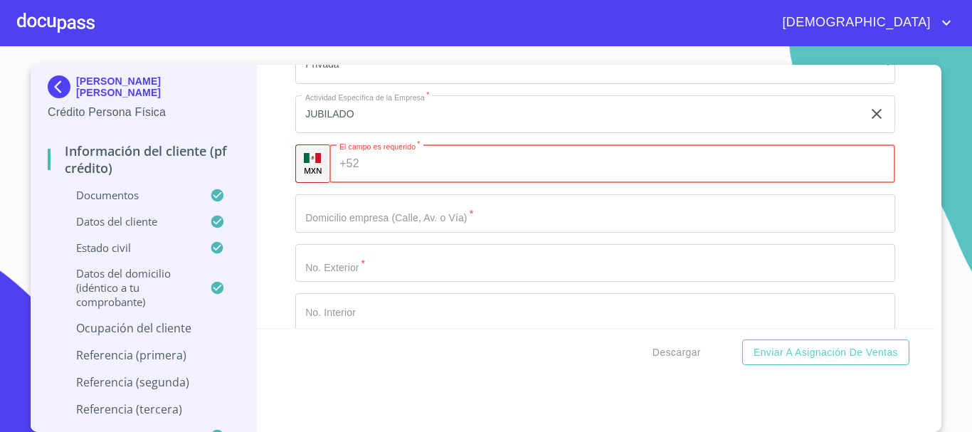
click at [378, 176] on input "Documento de identificación.   *" at bounding box center [630, 163] width 531 height 38
paste input "[PHONE_NUMBER]"
type input "[PHONE_NUMBER]"
click at [430, 230] on input "Documento de identificación.   *" at bounding box center [595, 213] width 600 height 38
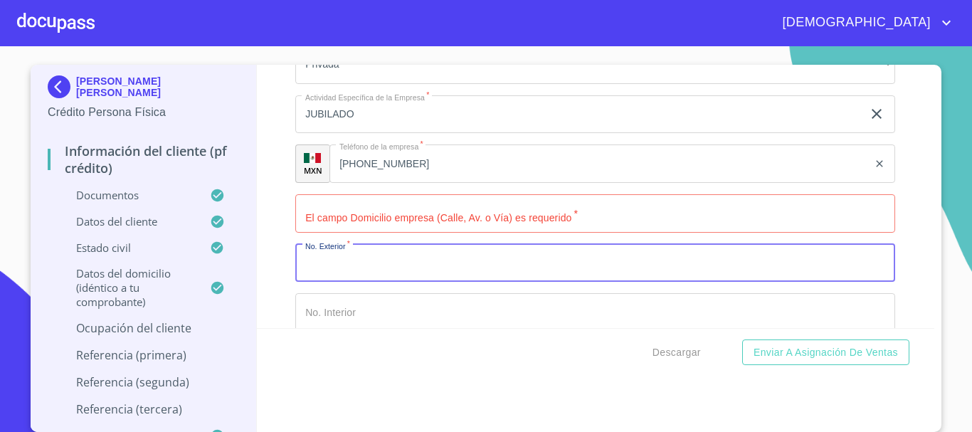
click at [501, 282] on input "Documento de identificación.   *" at bounding box center [595, 263] width 600 height 38
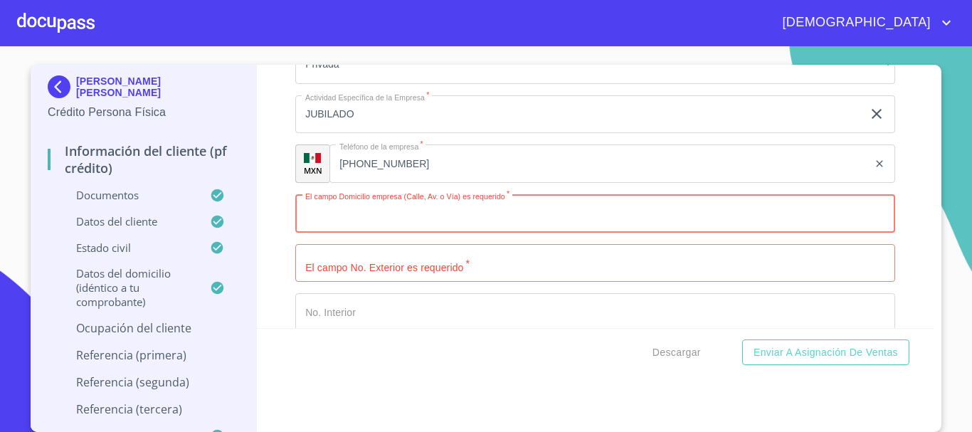
click at [513, 233] on input "Documento de identificación.   *" at bounding box center [595, 213] width 600 height 38
click at [345, 227] on input "Documento de identificación.   *" at bounding box center [595, 213] width 600 height 38
click at [391, 228] on input "Documento de identificación.   *" at bounding box center [595, 213] width 600 height 38
click at [386, 233] on input "Documento de identificación.   *" at bounding box center [595, 213] width 600 height 38
type input "PERLA"
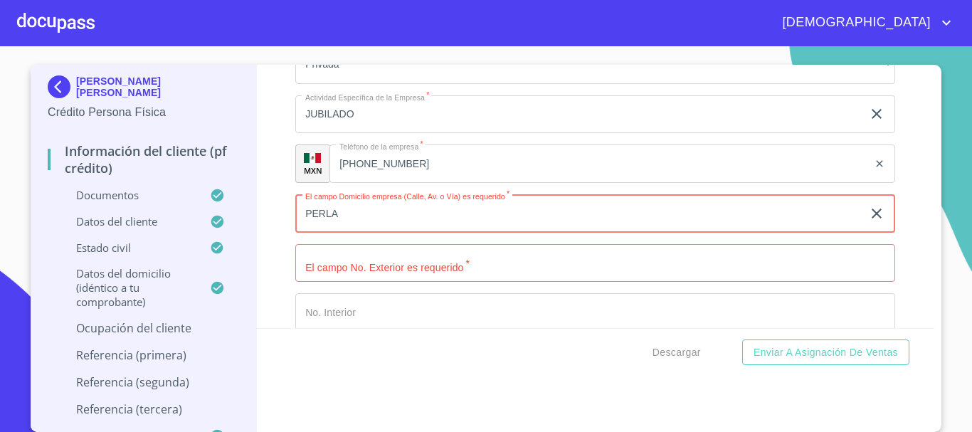
click at [422, 282] on input "Documento de identificación.   *" at bounding box center [595, 263] width 600 height 38
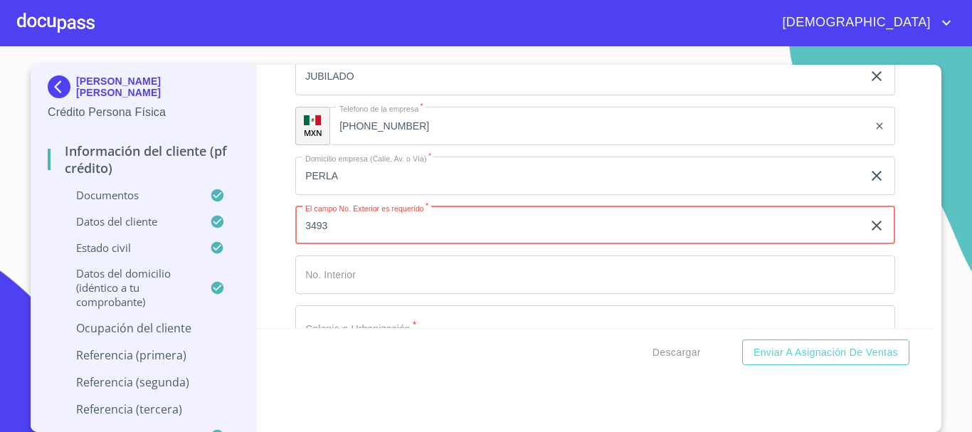
scroll to position [6757, 0]
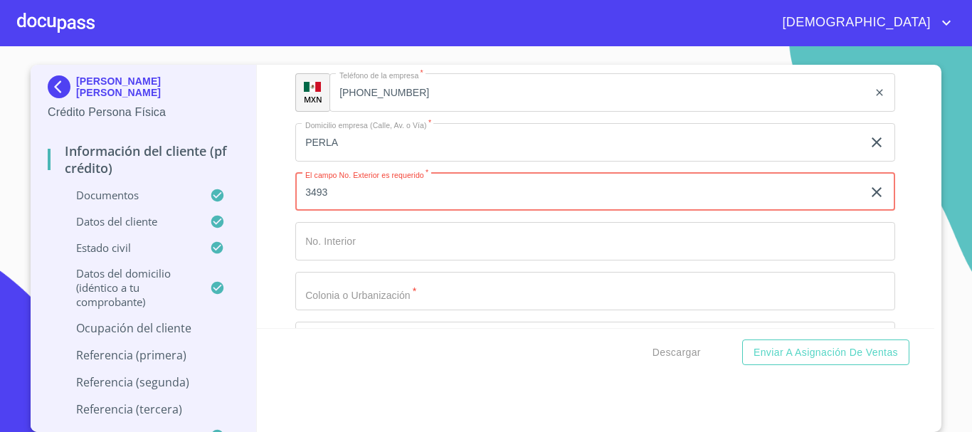
type input "3493"
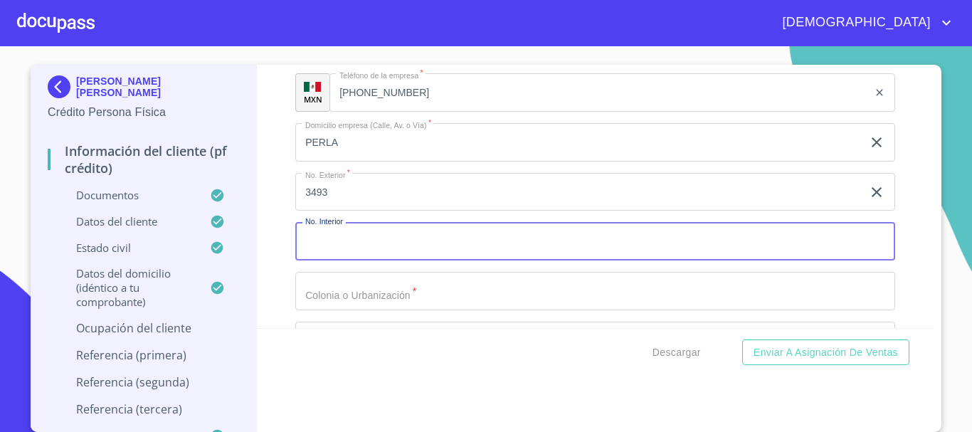
click at [372, 255] on input "Documento de identificación.   *" at bounding box center [595, 241] width 600 height 38
click at [380, 305] on input "Documento de identificación.   *" at bounding box center [595, 291] width 600 height 38
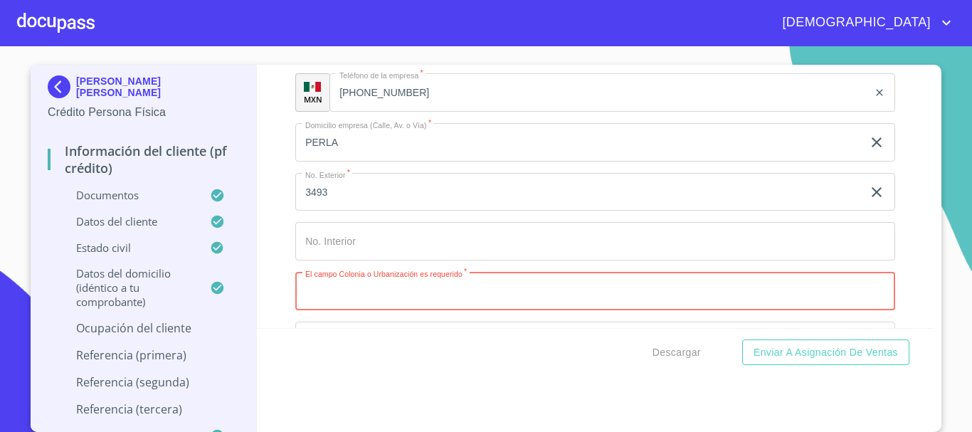
click at [385, 310] on input "Documento de identificación.   *" at bounding box center [595, 291] width 600 height 38
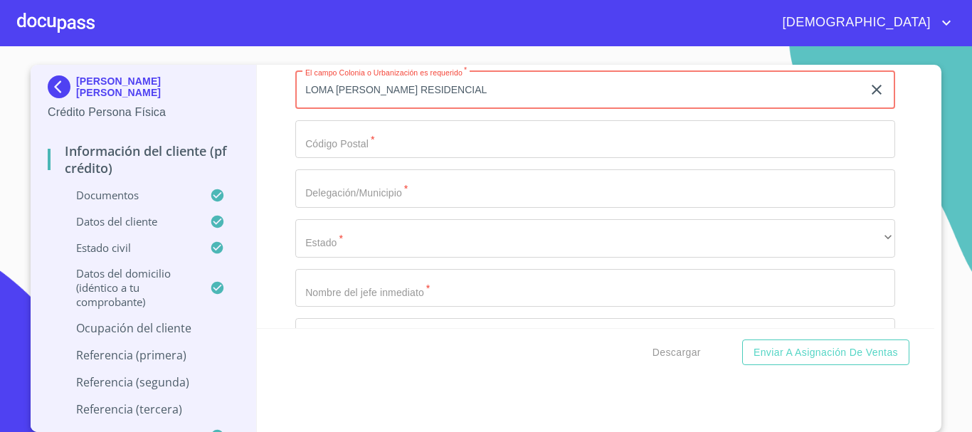
scroll to position [6971, 0]
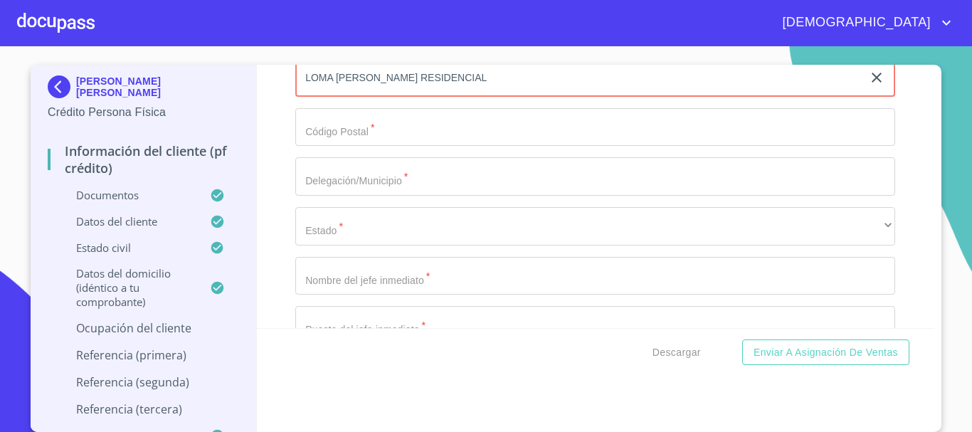
type input "LOMA [PERSON_NAME] RESIDENCIAL"
click at [368, 147] on input "Documento de identificación.   *" at bounding box center [595, 127] width 600 height 38
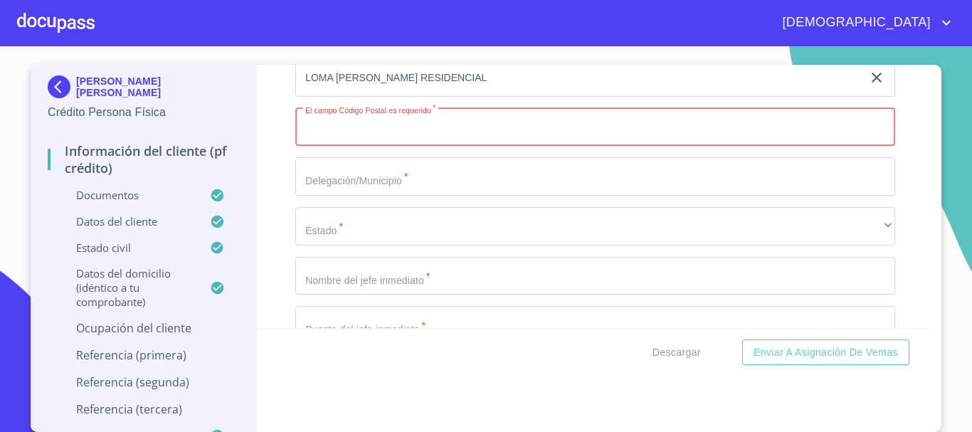
click at [341, 147] on input "Documento de identificación.   *" at bounding box center [595, 127] width 600 height 38
type input "45088"
click at [332, 189] on input "Documento de identificación.   *" at bounding box center [595, 176] width 600 height 38
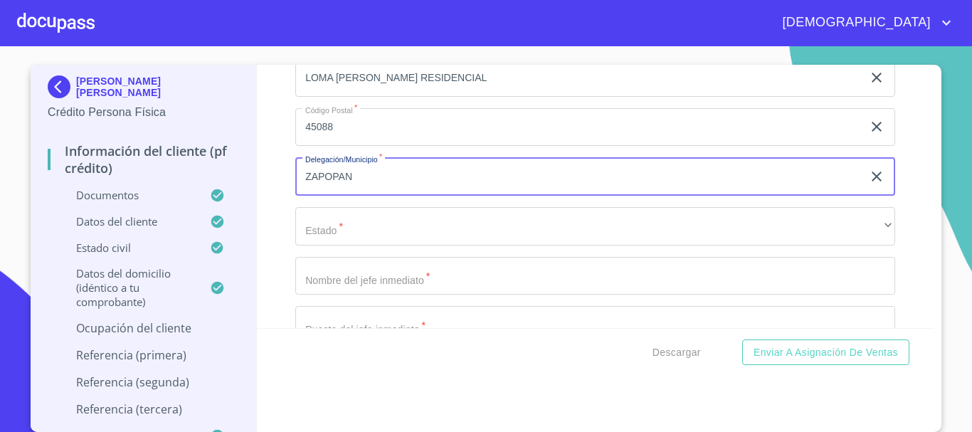
type input "ZAPOPAN"
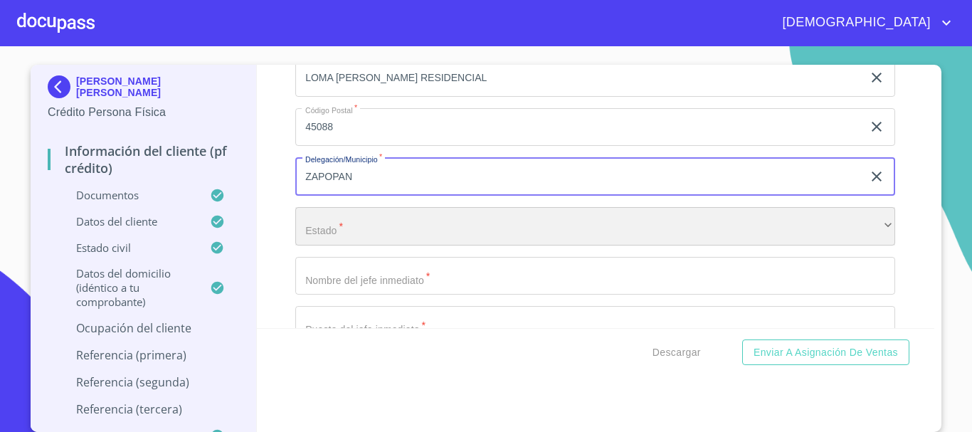
click at [403, 245] on div "​" at bounding box center [595, 226] width 600 height 38
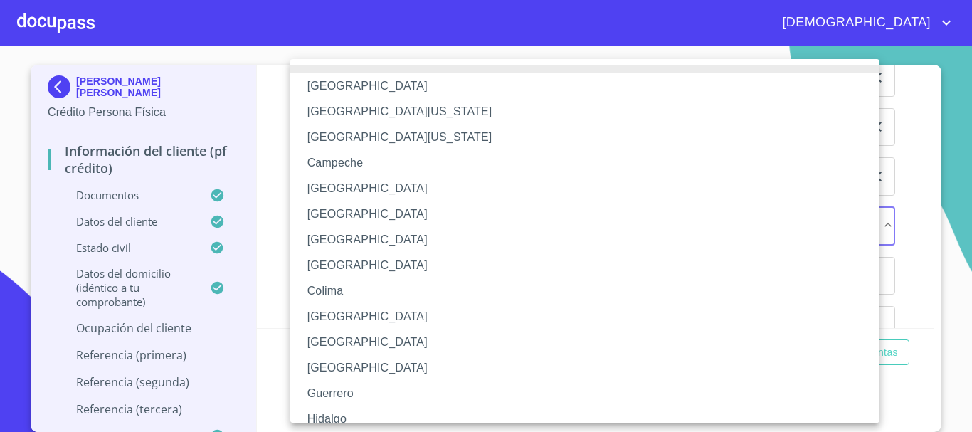
scroll to position [204, 0]
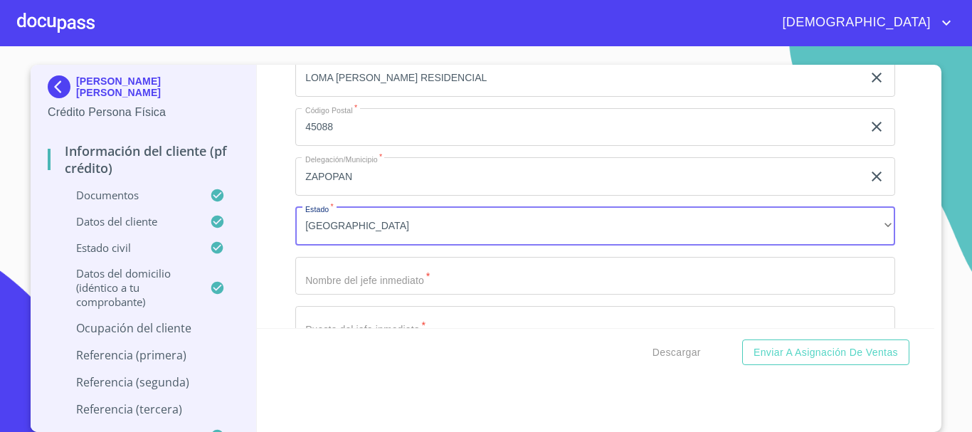
click at [419, 295] on input "Documento de identificación.   *" at bounding box center [595, 276] width 600 height 38
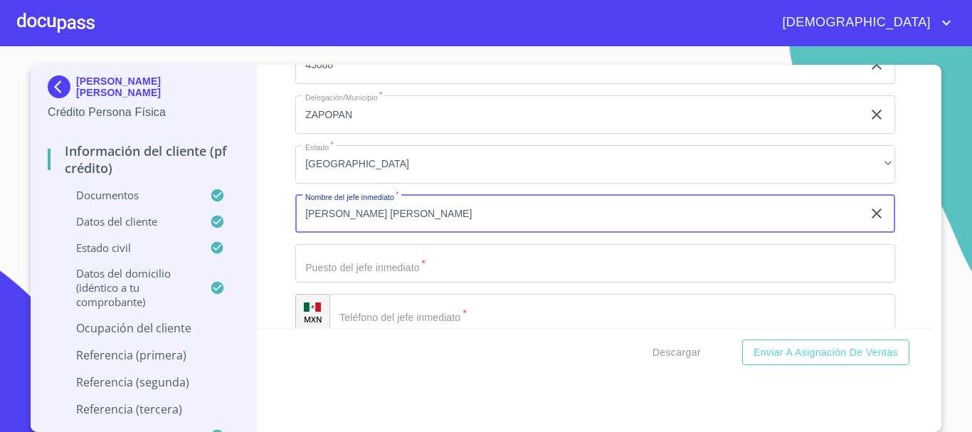
scroll to position [7113, 0]
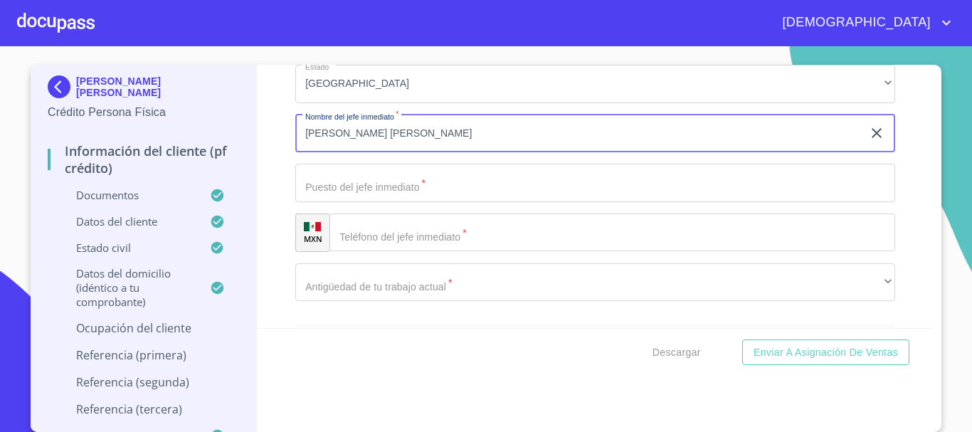
type input "[PERSON_NAME] [PERSON_NAME]"
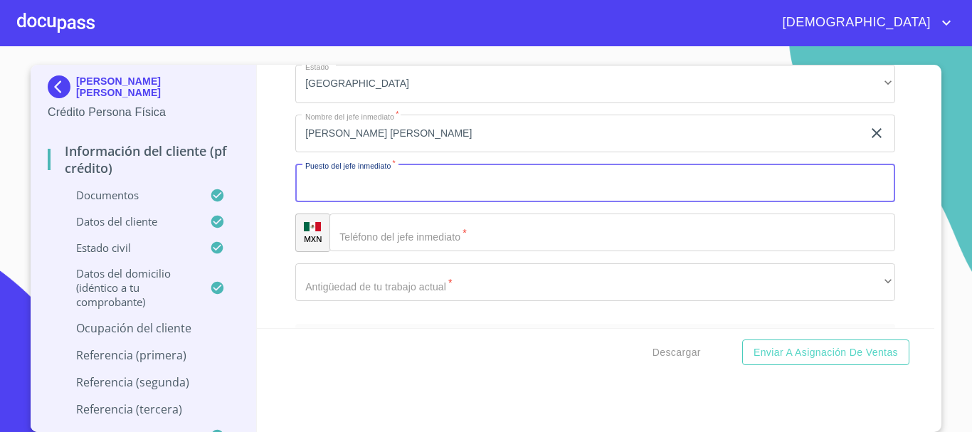
click at [386, 202] on input "Documento de identificación.   *" at bounding box center [595, 183] width 600 height 38
type input "JUBILADO"
click at [420, 252] on input "Documento de identificación.   *" at bounding box center [611, 232] width 565 height 38
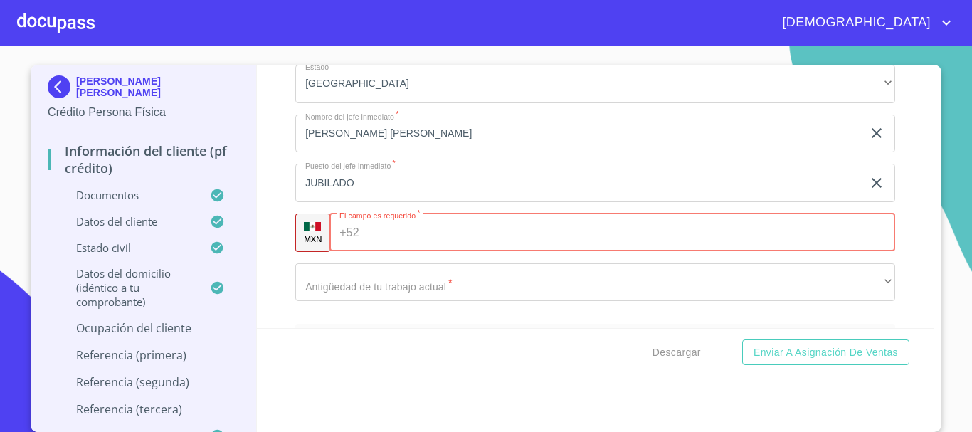
click at [384, 250] on input "Documento de identificación.   *" at bounding box center [630, 232] width 531 height 38
paste input "[PHONE_NUMBER]"
type input "[PHONE_NUMBER]"
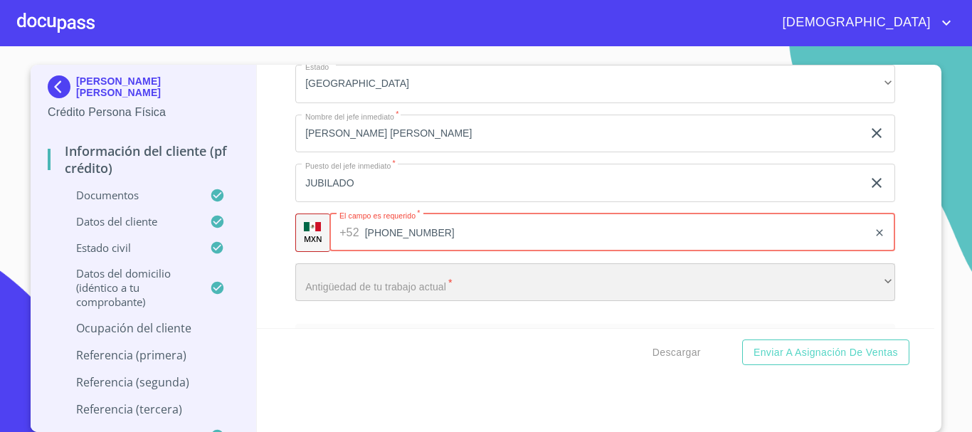
click at [351, 302] on div "​" at bounding box center [595, 282] width 600 height 38
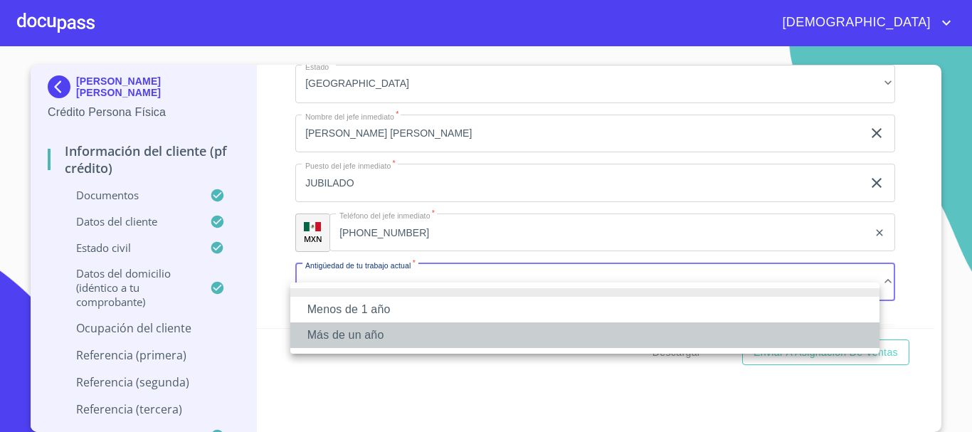
click at [394, 333] on li "Más de un año" at bounding box center [584, 335] width 589 height 26
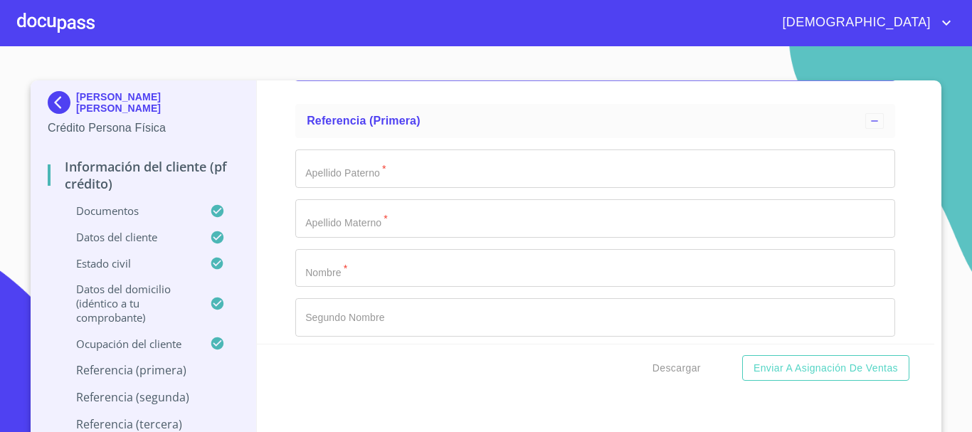
scroll to position [7326, 0]
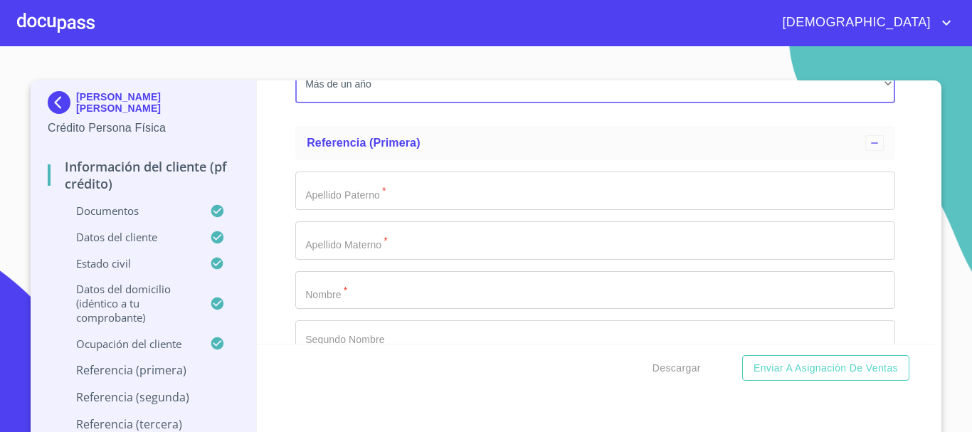
click at [388, 210] on input "Documento de identificación.   *" at bounding box center [595, 190] width 600 height 38
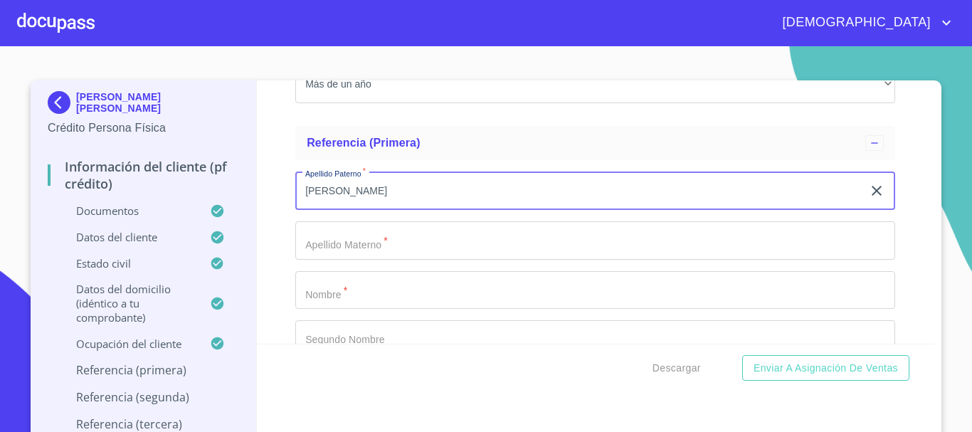
type input "[PERSON_NAME]"
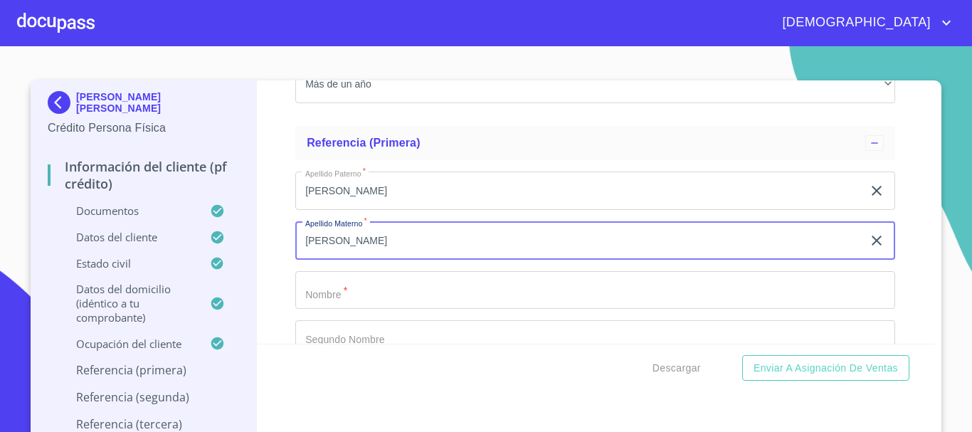
type input "[PERSON_NAME]"
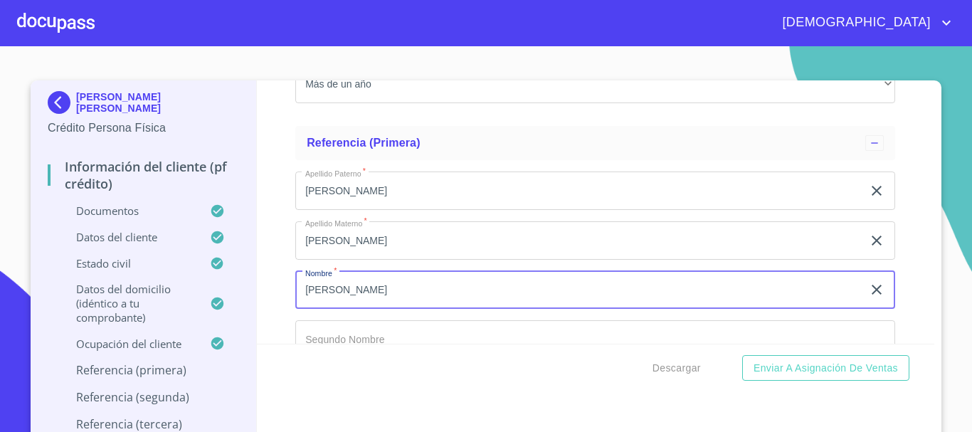
type input "[PERSON_NAME]"
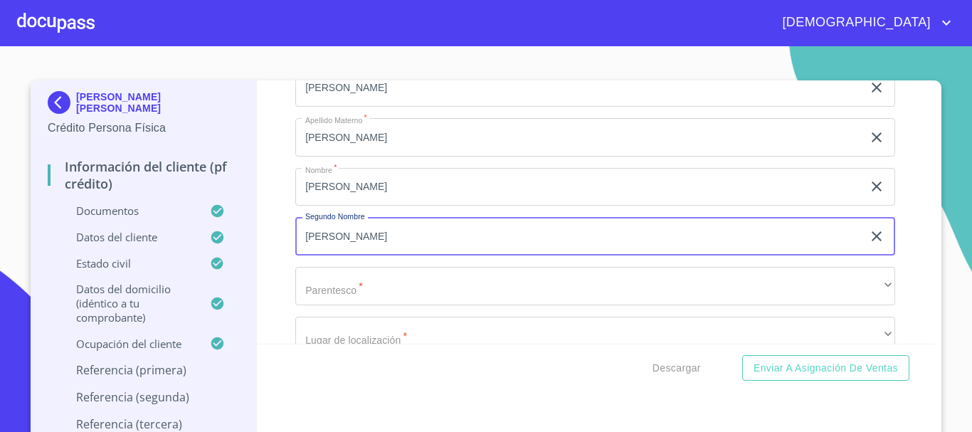
scroll to position [7501, 0]
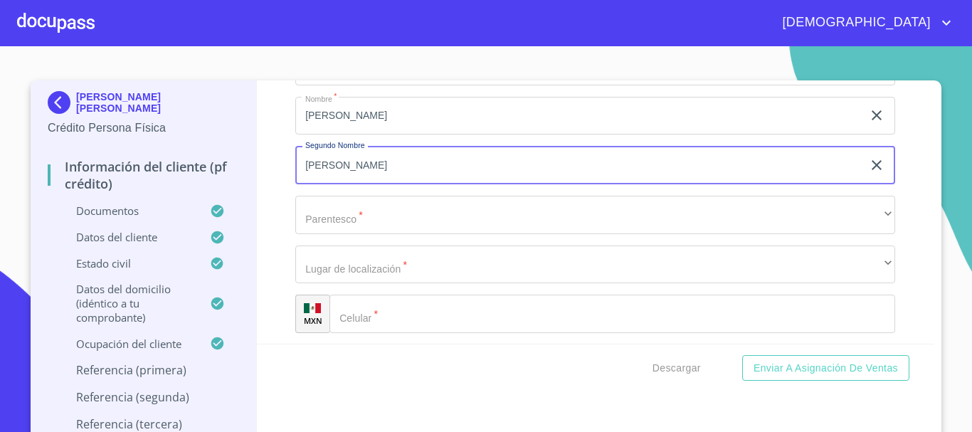
type input "[PERSON_NAME]"
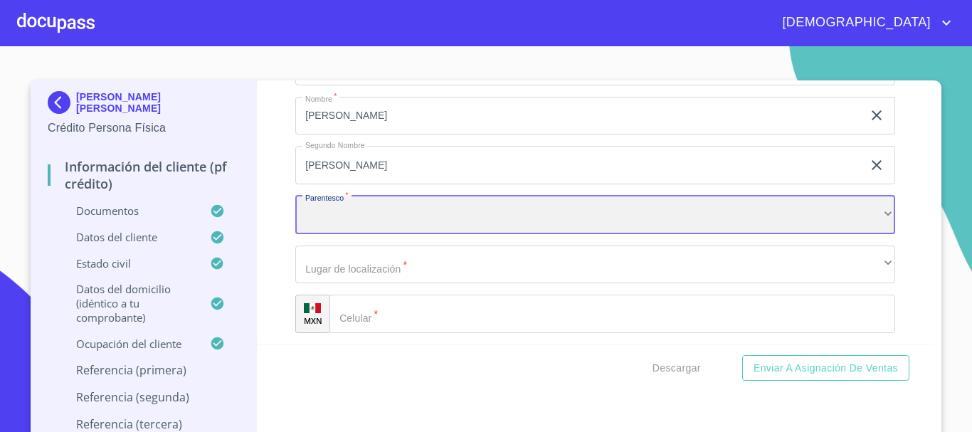
click at [370, 234] on div "​" at bounding box center [595, 215] width 600 height 38
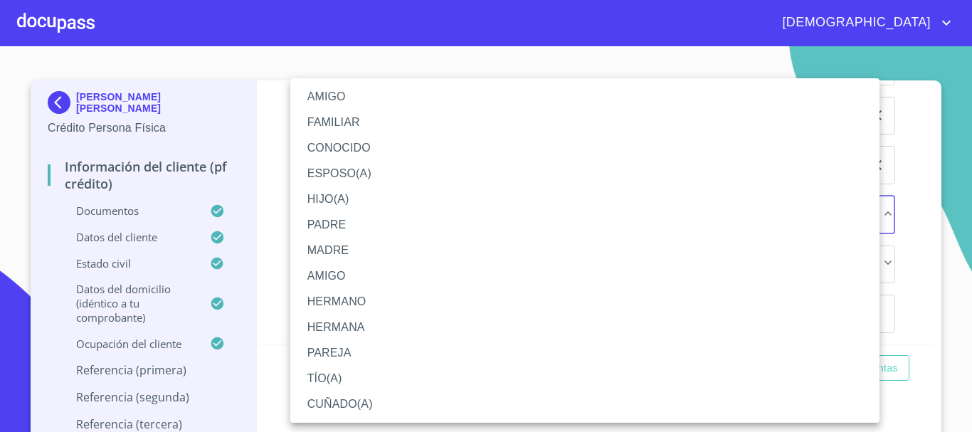
drag, startPoint x: 324, startPoint y: 87, endPoint x: 338, endPoint y: 106, distance: 22.9
click at [330, 95] on li "AMIGO" at bounding box center [584, 97] width 589 height 26
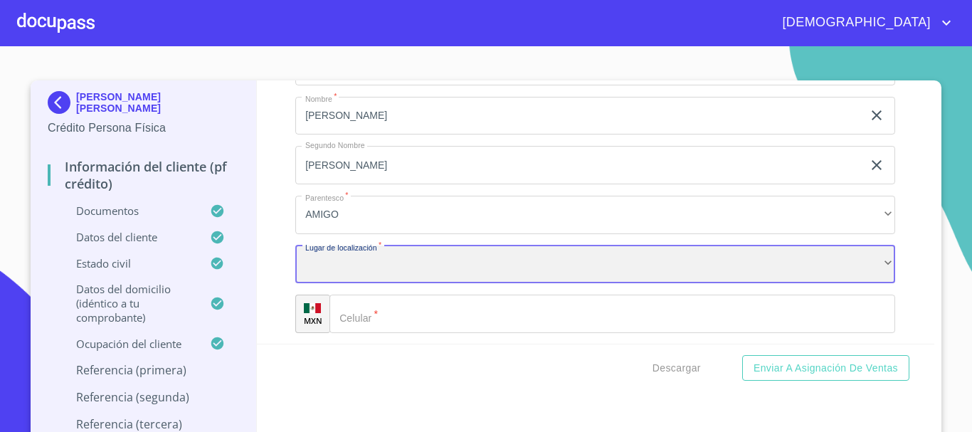
click at [359, 284] on div "​" at bounding box center [595, 264] width 600 height 38
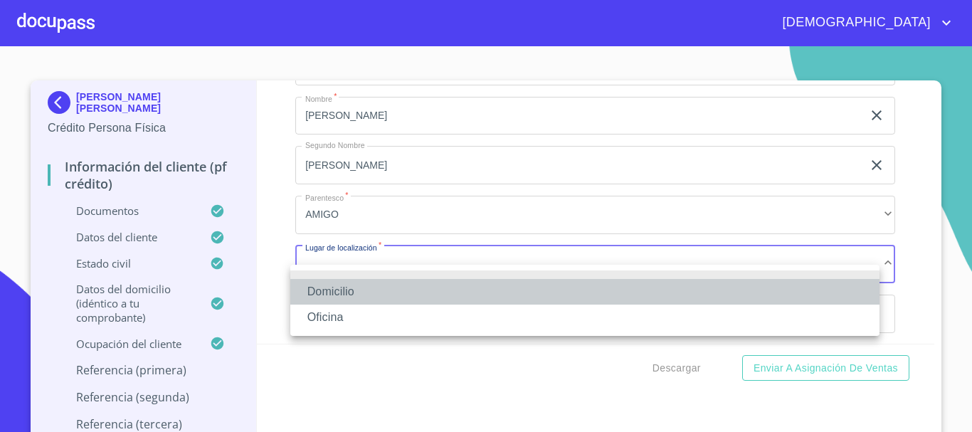
click at [361, 292] on li "Domicilio" at bounding box center [584, 292] width 589 height 26
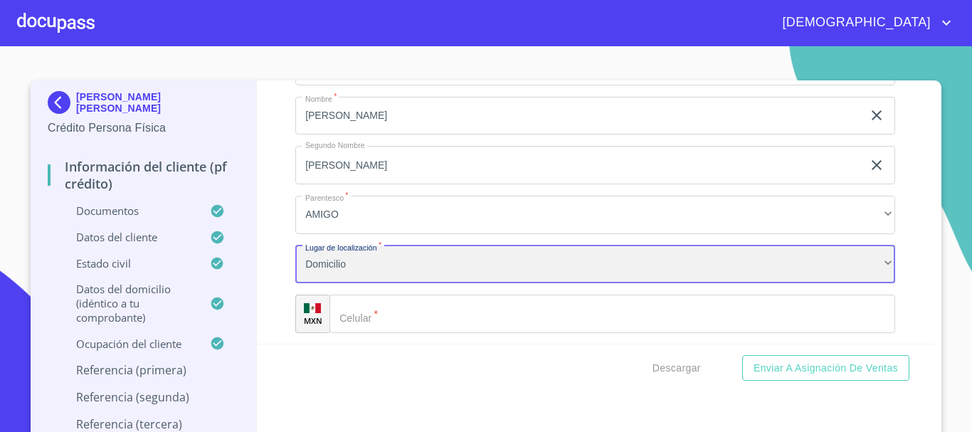
scroll to position [7643, 0]
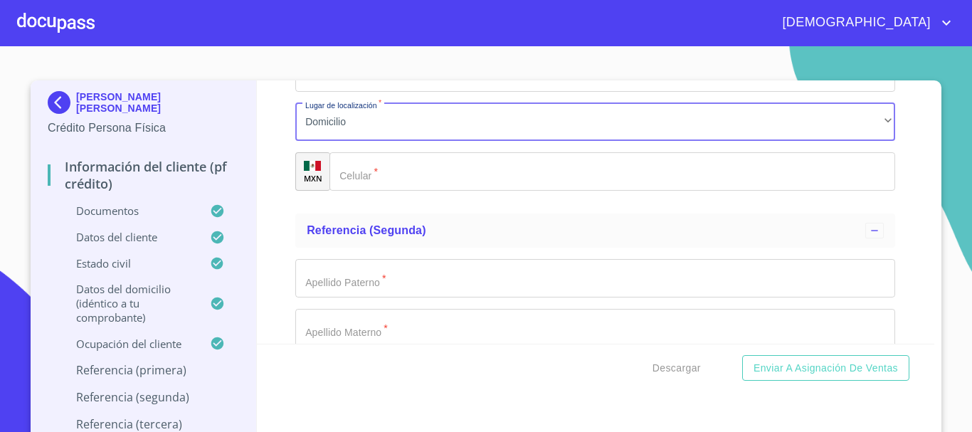
click at [413, 175] on input "Documento de identificación.   *" at bounding box center [611, 171] width 565 height 38
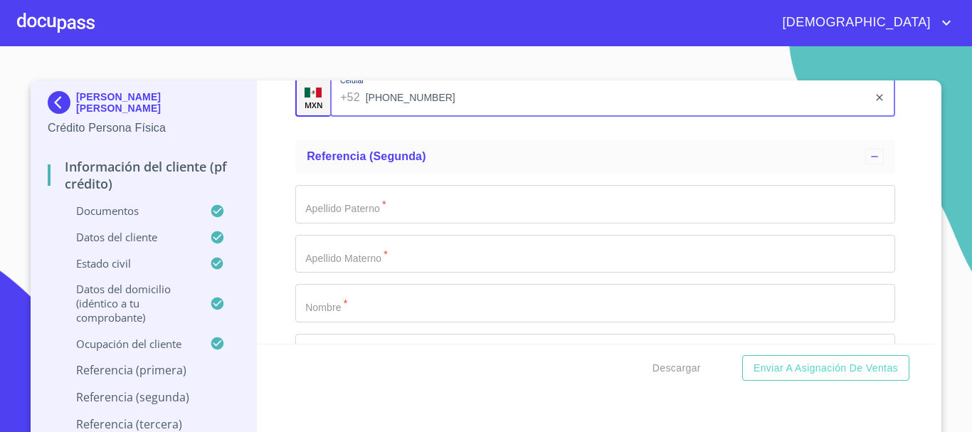
scroll to position [7785, 0]
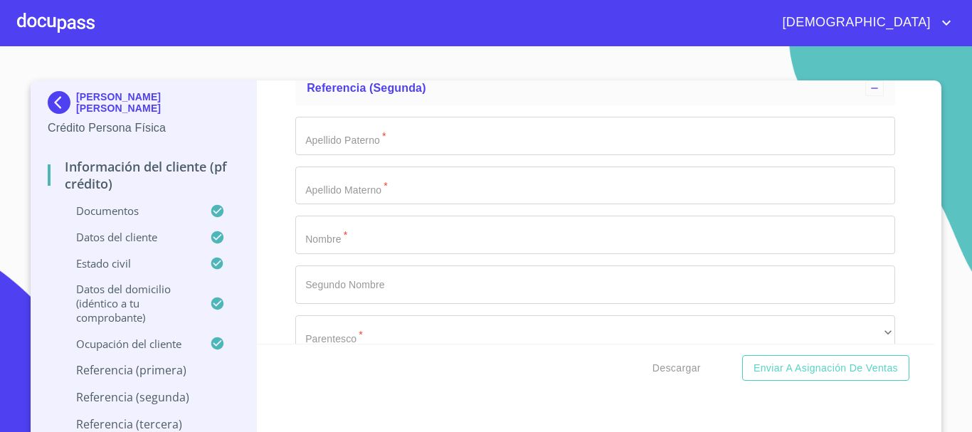
type input "[PHONE_NUMBER]"
drag, startPoint x: 388, startPoint y: 156, endPoint x: 379, endPoint y: 147, distance: 13.1
click at [382, 149] on input "Documento de identificación.   *" at bounding box center [595, 136] width 600 height 38
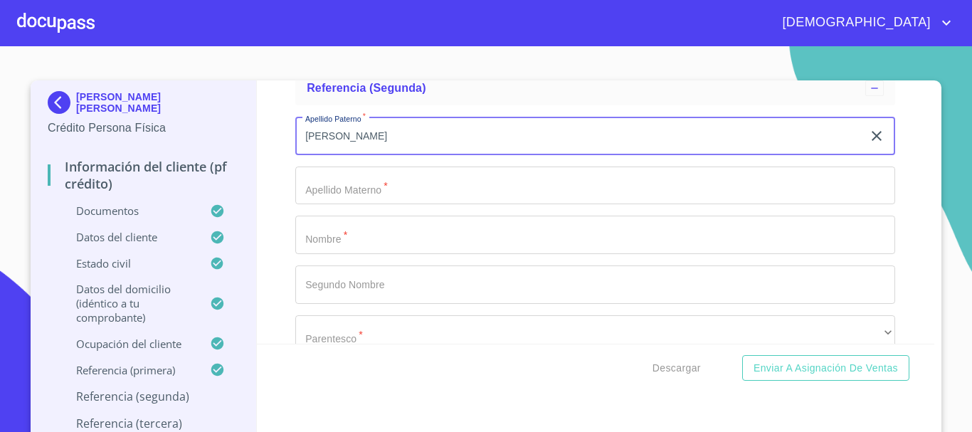
type input "[PERSON_NAME]"
click at [398, 205] on input "Documento de identificación.   *" at bounding box center [595, 185] width 600 height 38
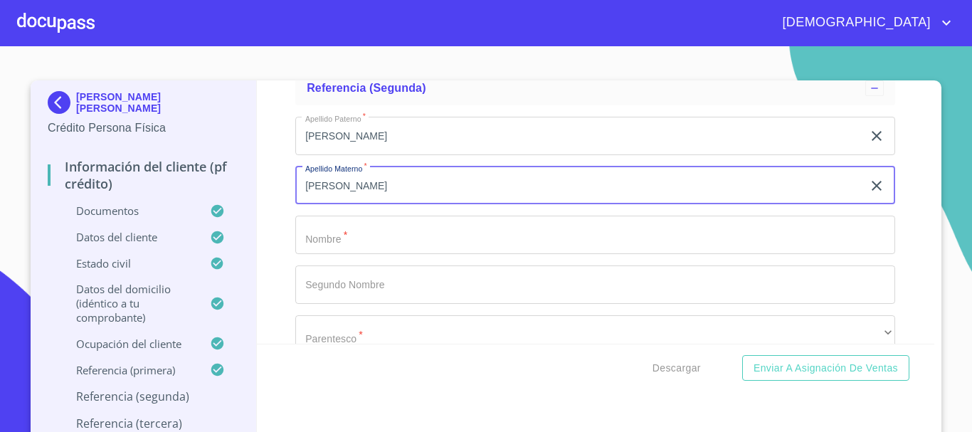
type input "[PERSON_NAME]"
click at [391, 239] on input "Documento de identificación.   *" at bounding box center [595, 235] width 600 height 38
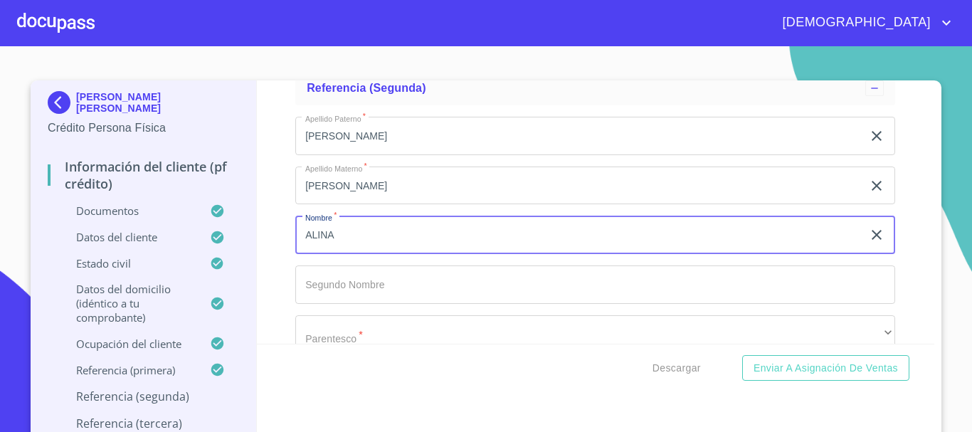
type input "ALINA"
click at [413, 303] on input "Documento de identificación.   *" at bounding box center [595, 284] width 600 height 38
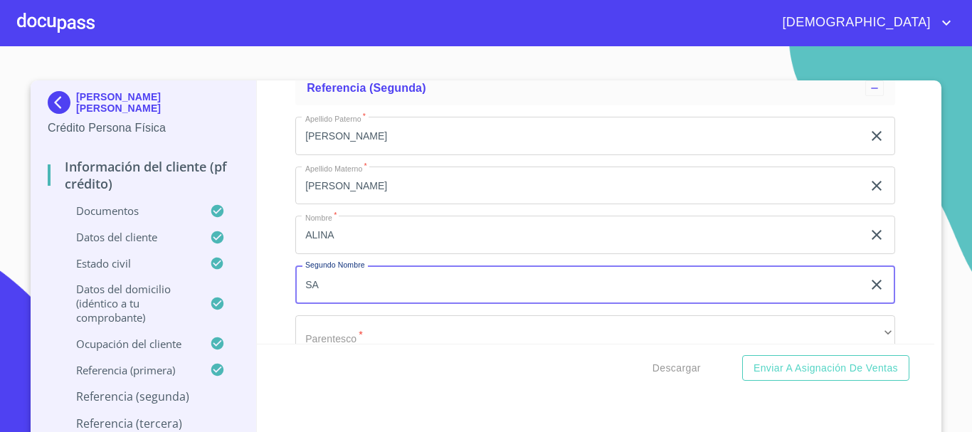
type input "S"
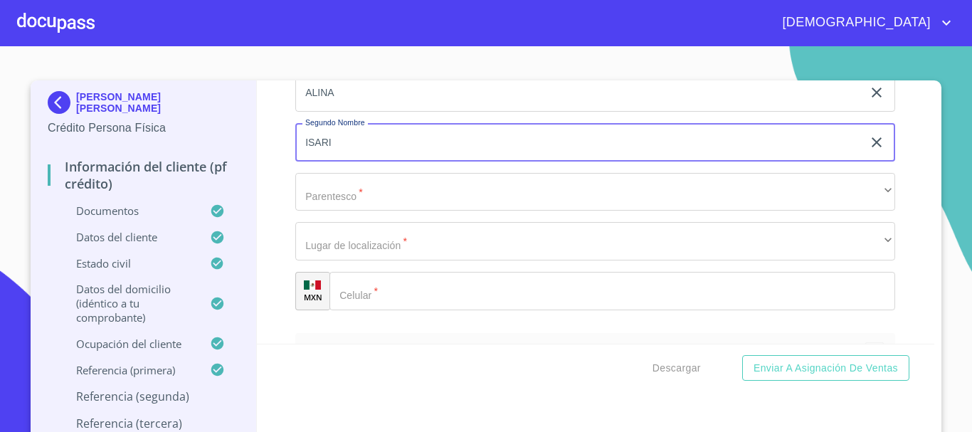
type input "ISARI"
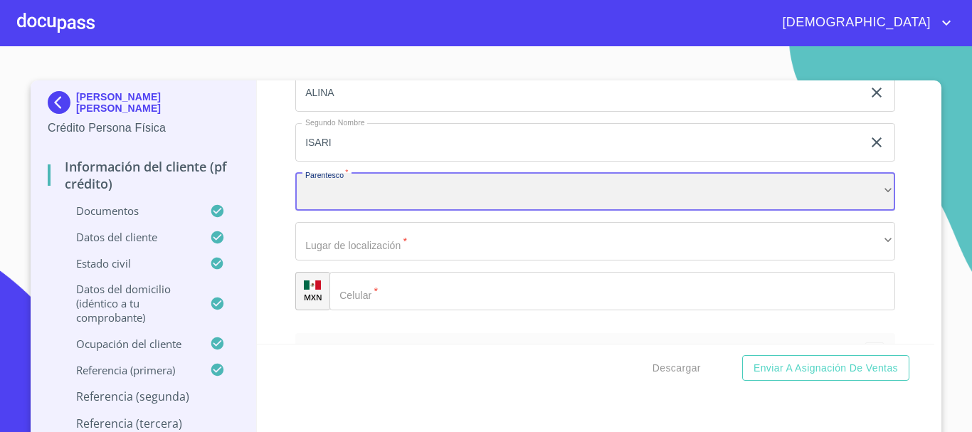
click at [388, 211] on div "​" at bounding box center [595, 192] width 600 height 38
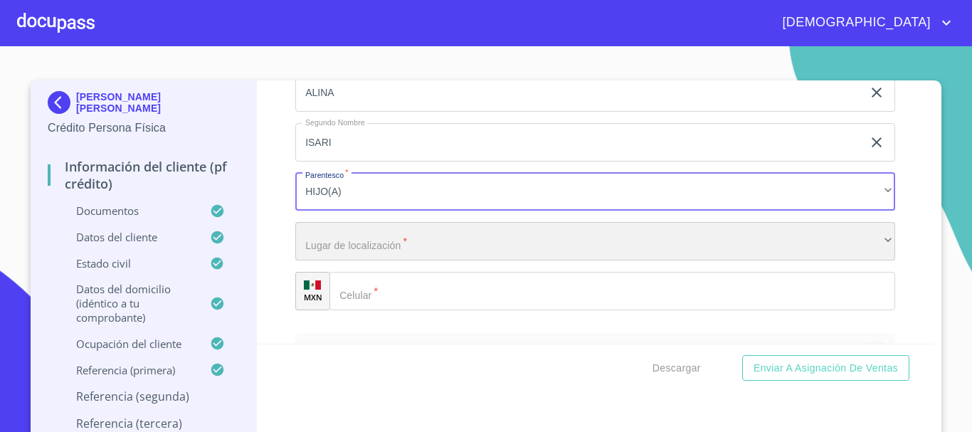
click at [381, 255] on div "​" at bounding box center [595, 241] width 600 height 38
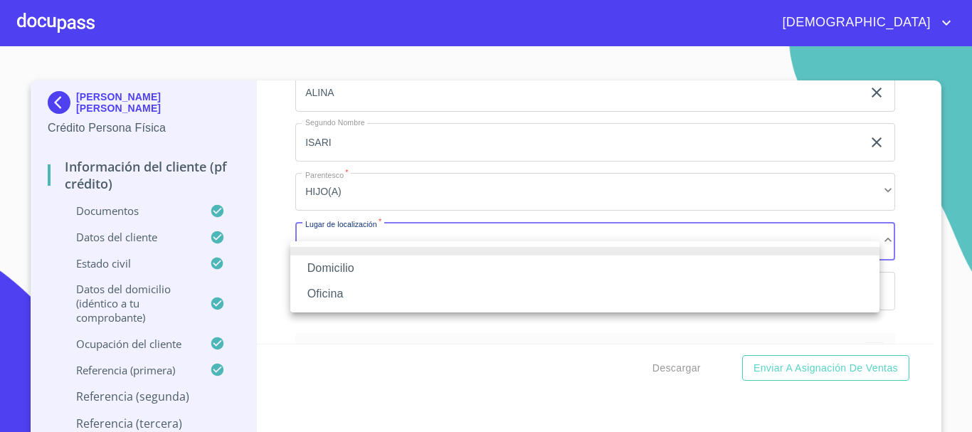
click at [378, 261] on li "Domicilio" at bounding box center [584, 268] width 589 height 26
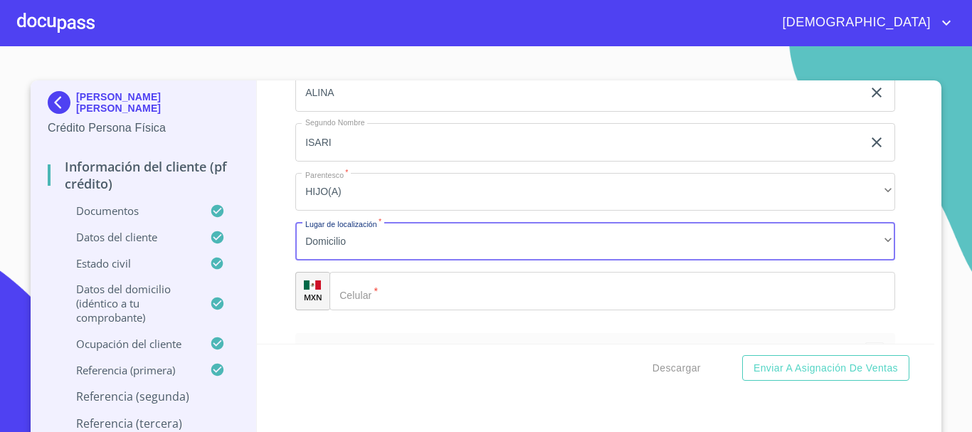
click at [408, 306] on input "Documento de identificación.   *" at bounding box center [611, 291] width 565 height 38
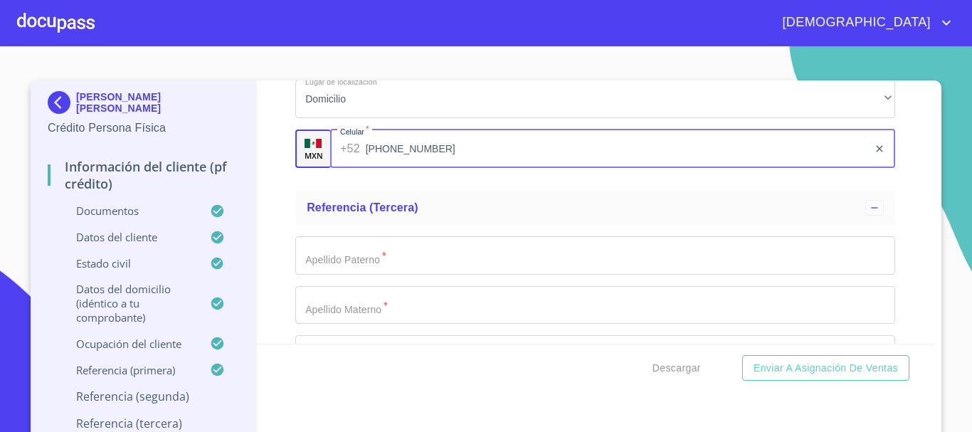
scroll to position [8141, 0]
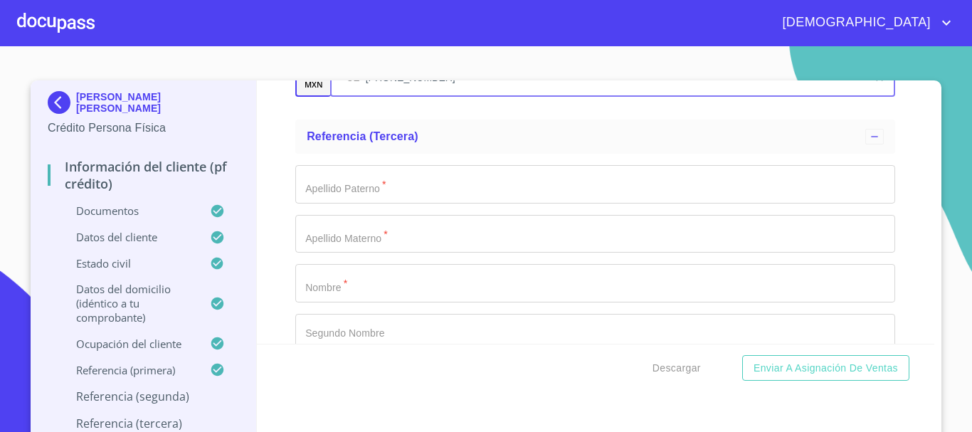
type input "[PHONE_NUMBER]"
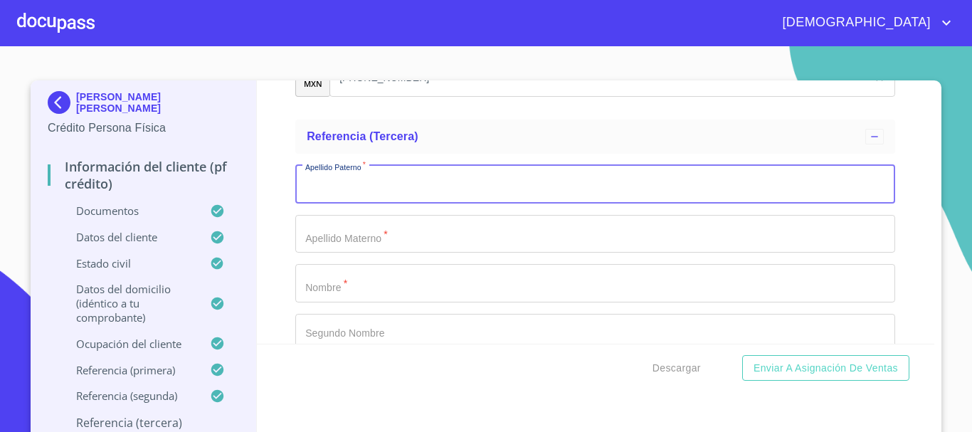
click at [384, 203] on input "Documento de identificación.   *" at bounding box center [595, 184] width 600 height 38
type input "[PERSON_NAME]"
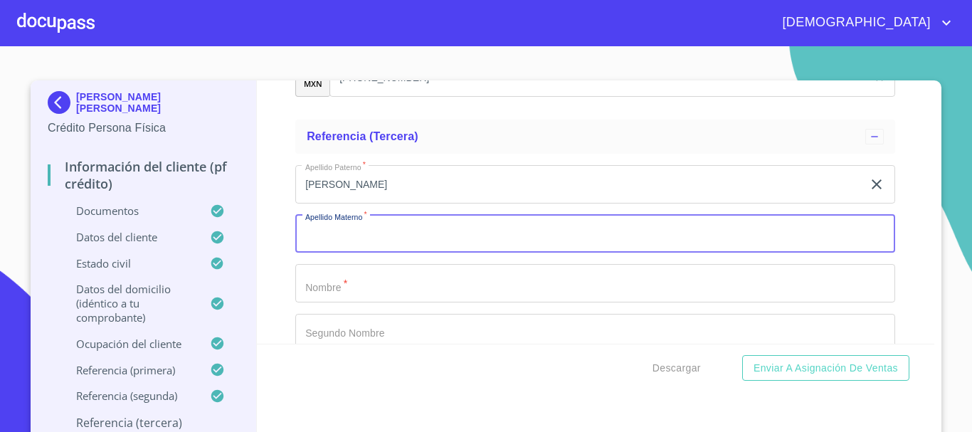
click at [398, 253] on input "Documento de identificación.   *" at bounding box center [595, 234] width 600 height 38
type input "[PERSON_NAME]"
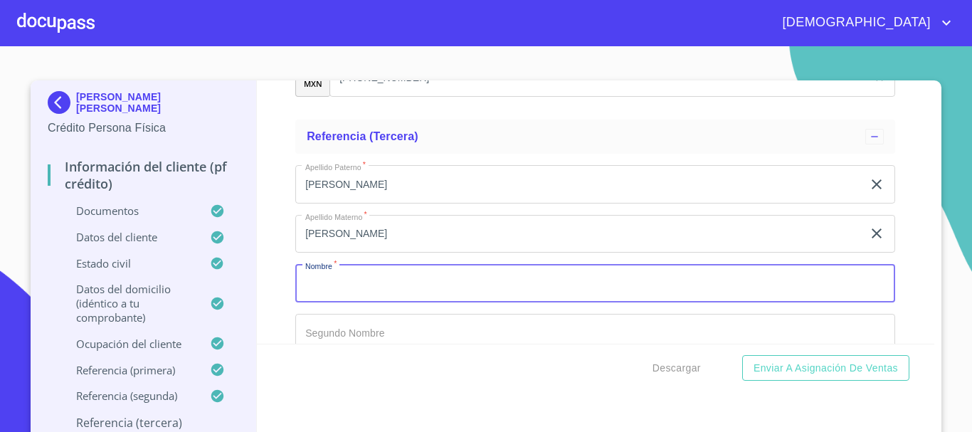
click at [410, 296] on input "Documento de identificación.   *" at bounding box center [595, 283] width 600 height 38
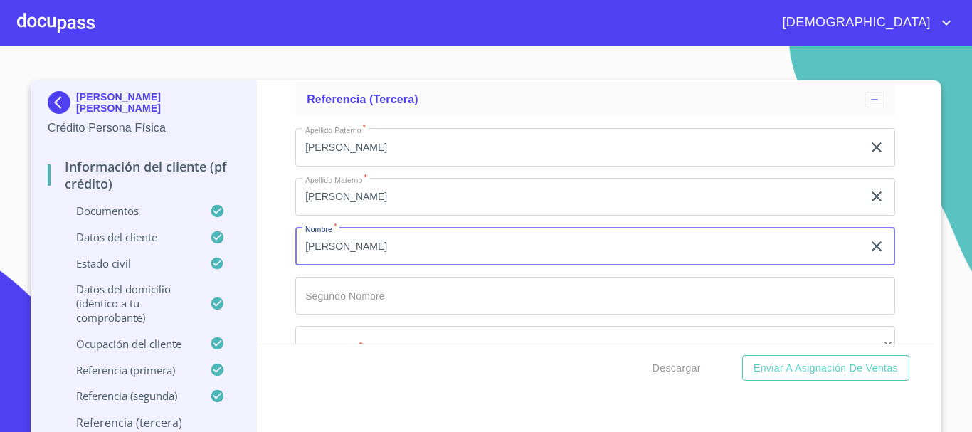
scroll to position [8212, 0]
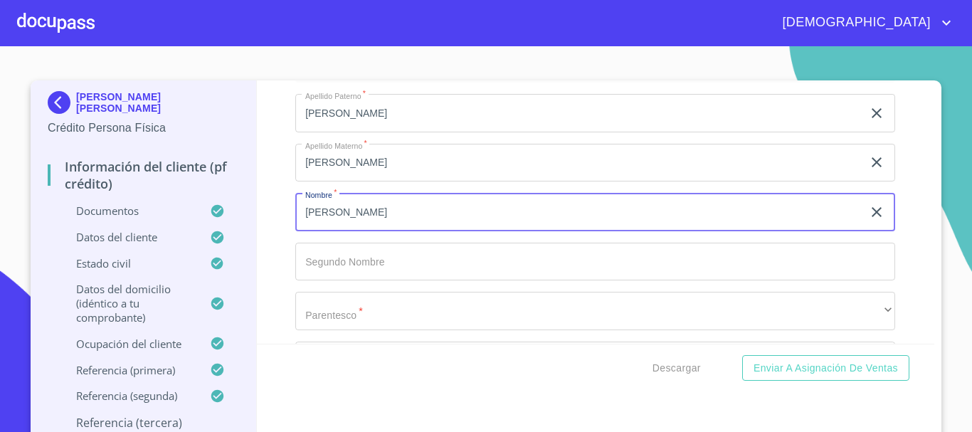
type input "[PERSON_NAME]"
click at [388, 267] on input "Documento de identificación.   *" at bounding box center [595, 262] width 600 height 38
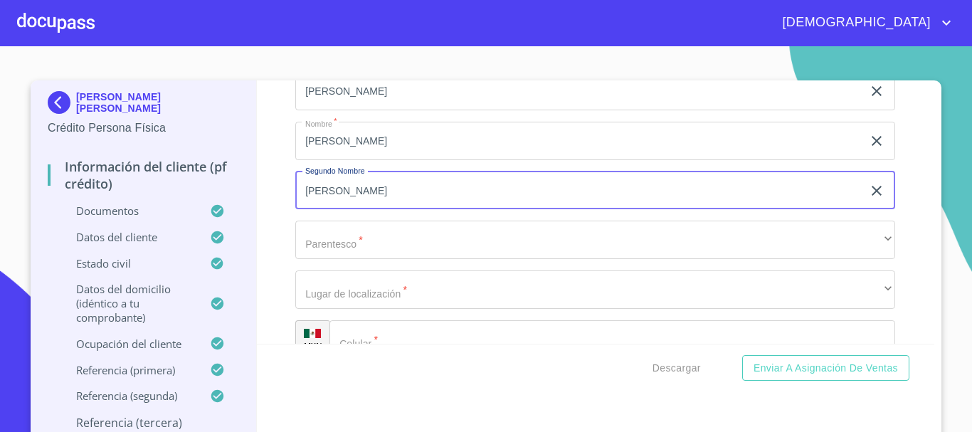
type input "[PERSON_NAME]"
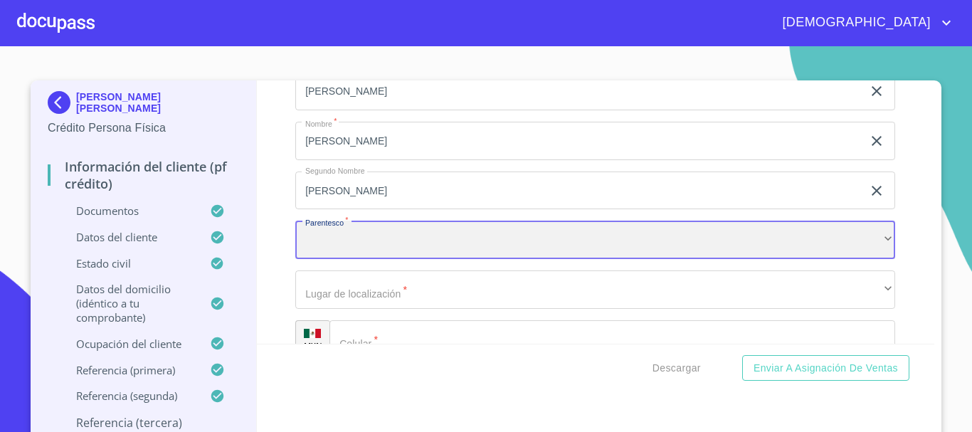
click at [376, 255] on div "​" at bounding box center [595, 240] width 600 height 38
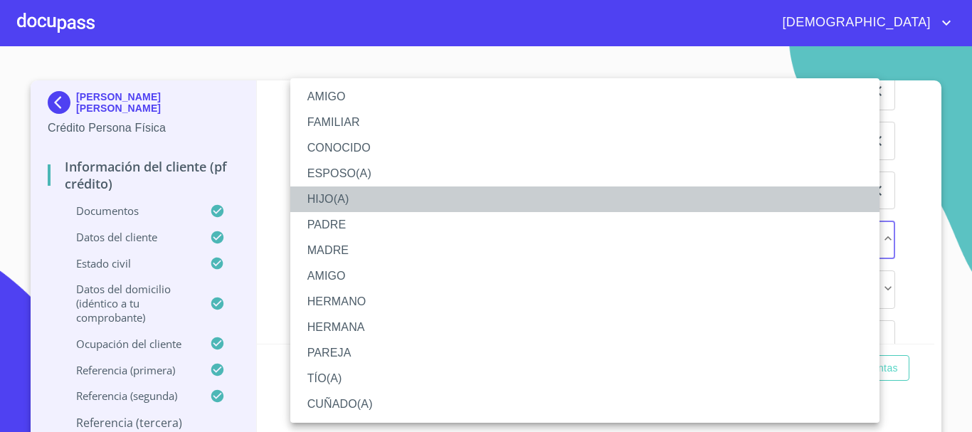
click at [356, 202] on li "HIJO(A)" at bounding box center [584, 199] width 589 height 26
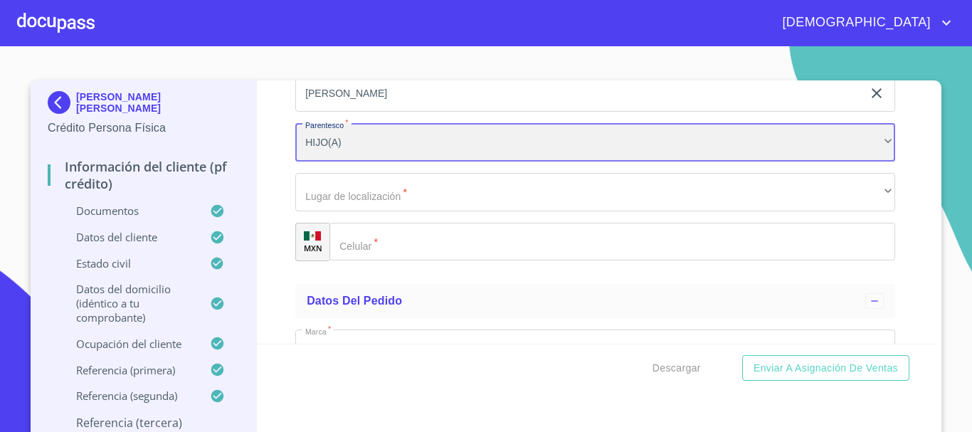
scroll to position [8425, 0]
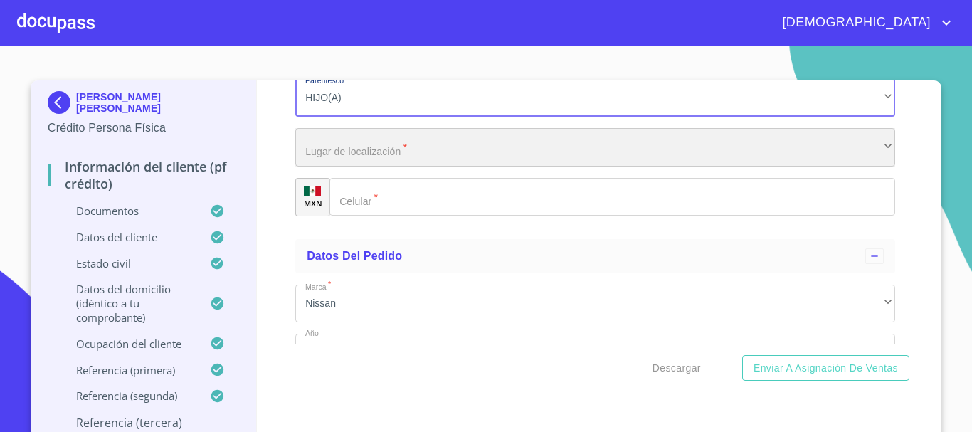
click at [383, 166] on div "​" at bounding box center [595, 147] width 600 height 38
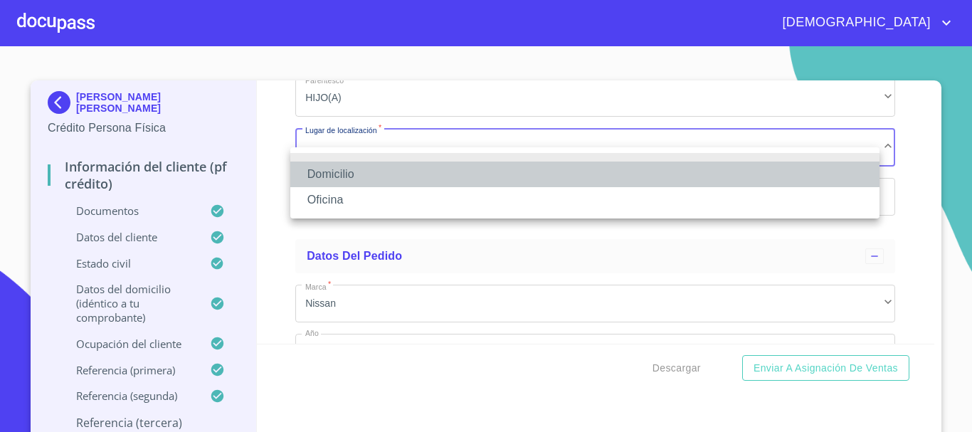
click at [348, 170] on li "Domicilio" at bounding box center [584, 174] width 589 height 26
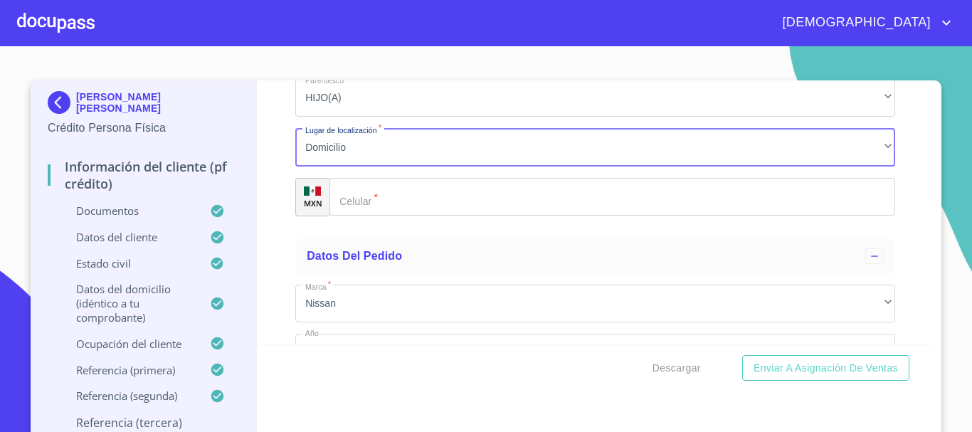
click at [414, 216] on input "Documento de identificación.   *" at bounding box center [611, 197] width 565 height 38
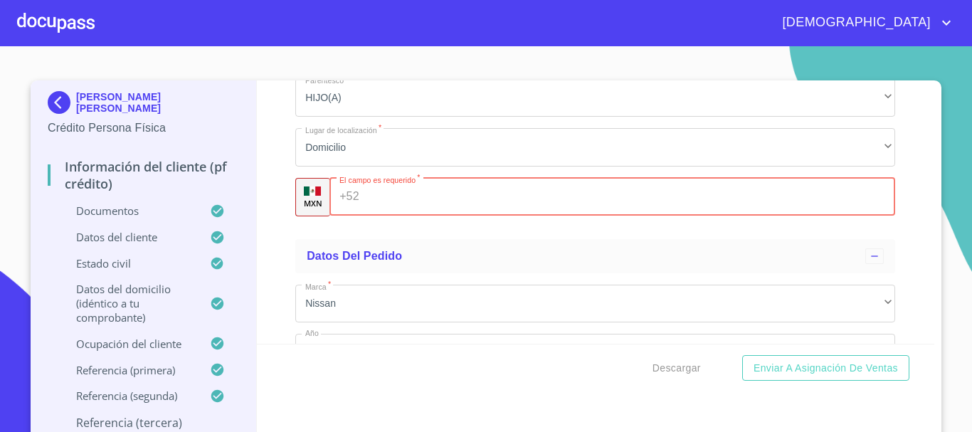
click at [395, 211] on input "Documento de identificación.   *" at bounding box center [630, 197] width 531 height 38
click at [493, 214] on input "(33)3401" at bounding box center [617, 197] width 504 height 38
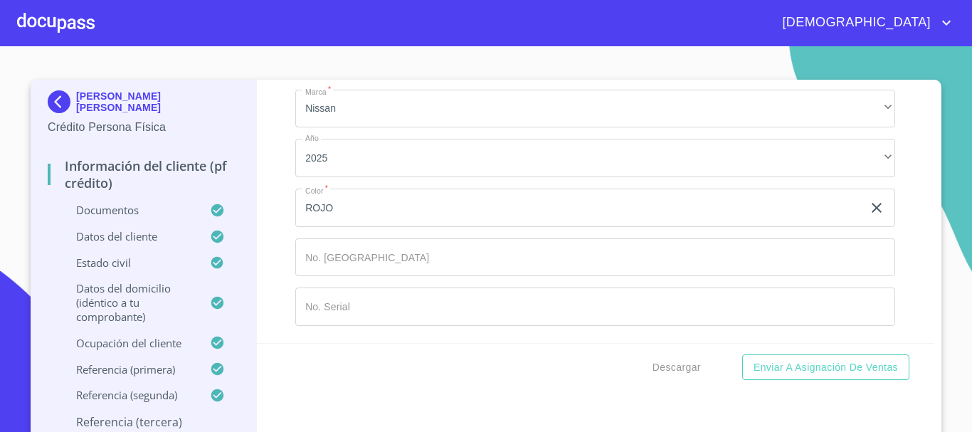
scroll to position [0, 0]
type input "[PHONE_NUMBER]"
click at [424, 299] on input "Documento de identificación.   *" at bounding box center [595, 307] width 600 height 38
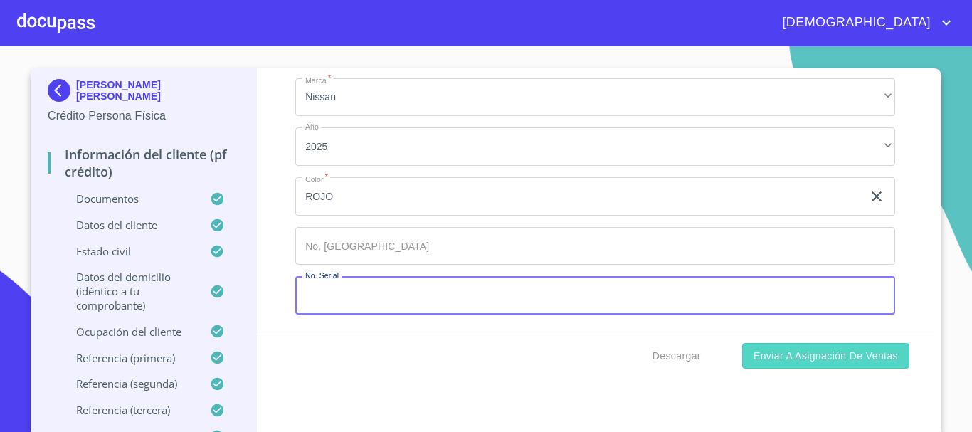
scroll to position [16, 0]
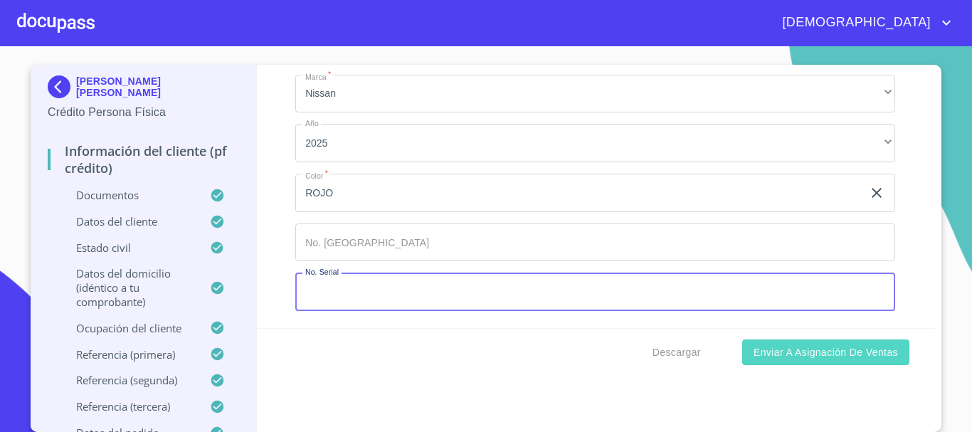
click at [813, 351] on span "Enviar a Asignación de Ventas" at bounding box center [825, 353] width 144 height 18
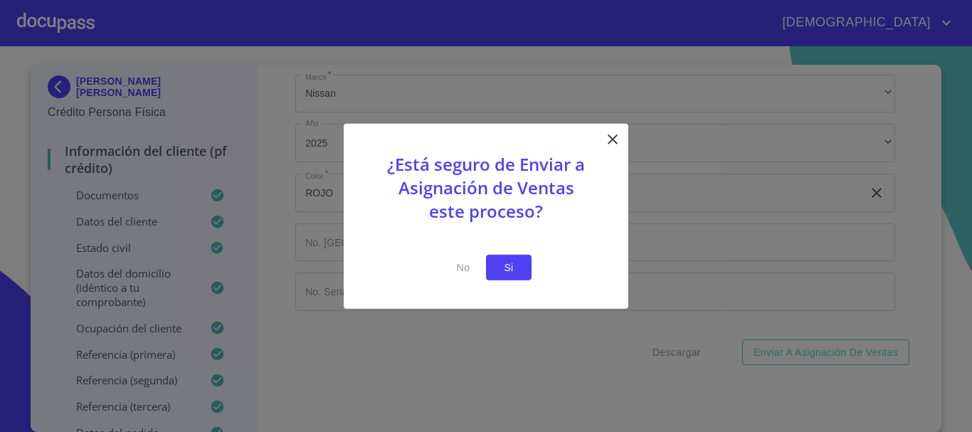
click at [509, 272] on span "Si" at bounding box center [508, 267] width 23 height 18
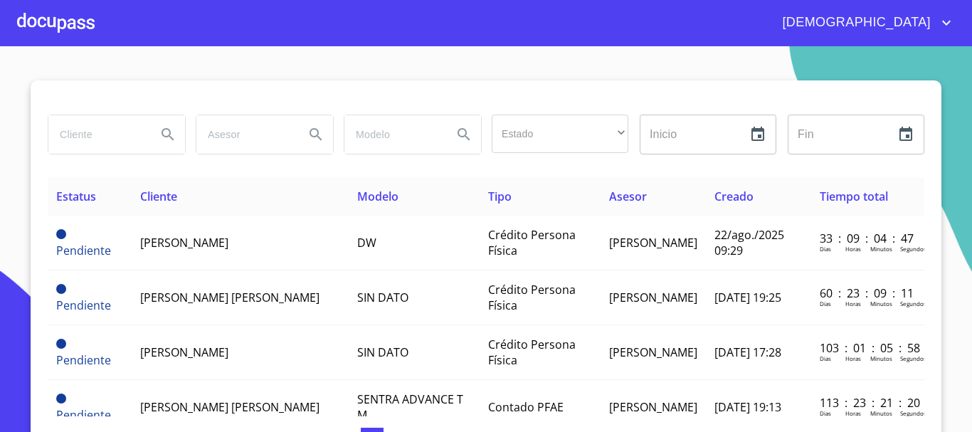
click at [126, 139] on input "search" at bounding box center [96, 134] width 97 height 38
type input "[PERSON_NAME]"
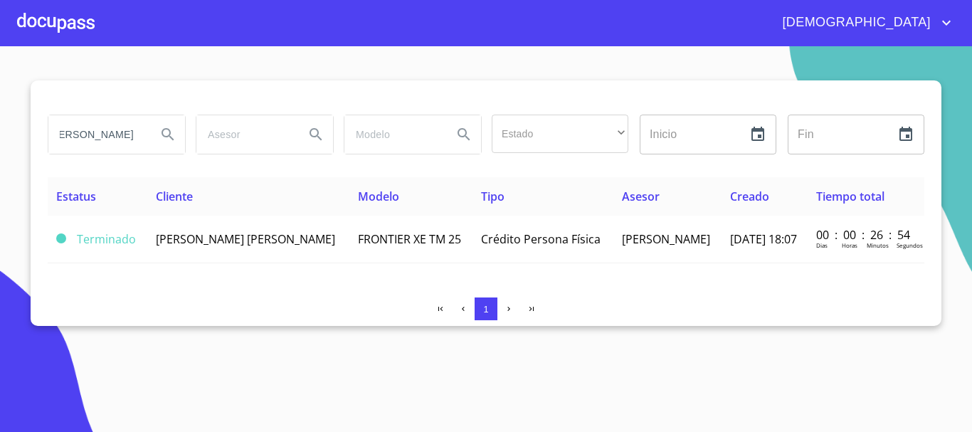
scroll to position [0, 0]
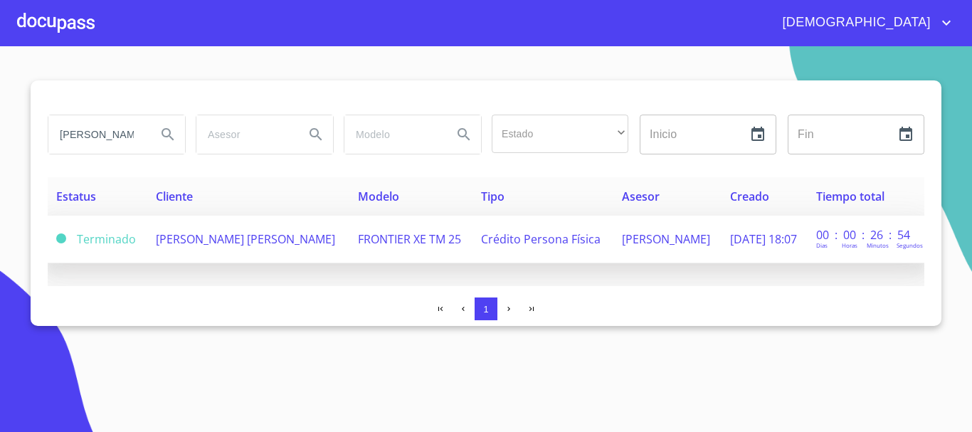
click at [272, 240] on span "[PERSON_NAME] [PERSON_NAME]" at bounding box center [245, 239] width 179 height 16
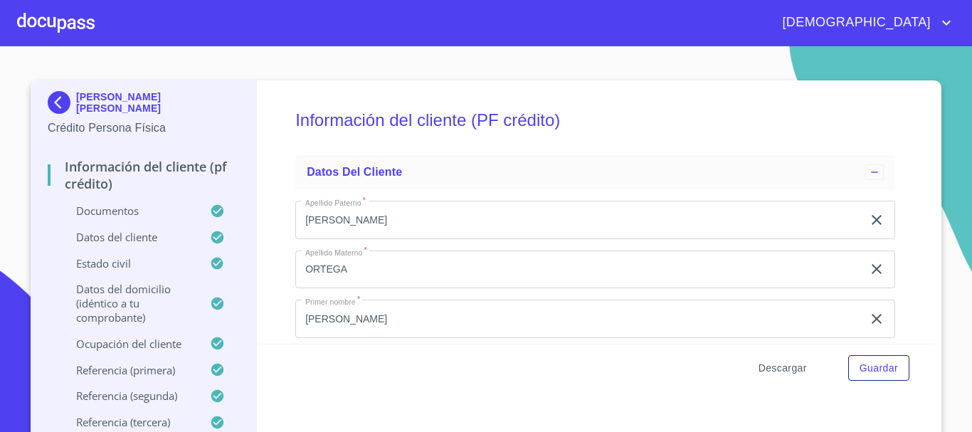
click at [795, 368] on span "Descargar" at bounding box center [782, 368] width 48 height 18
